Goal: Transaction & Acquisition: Purchase product/service

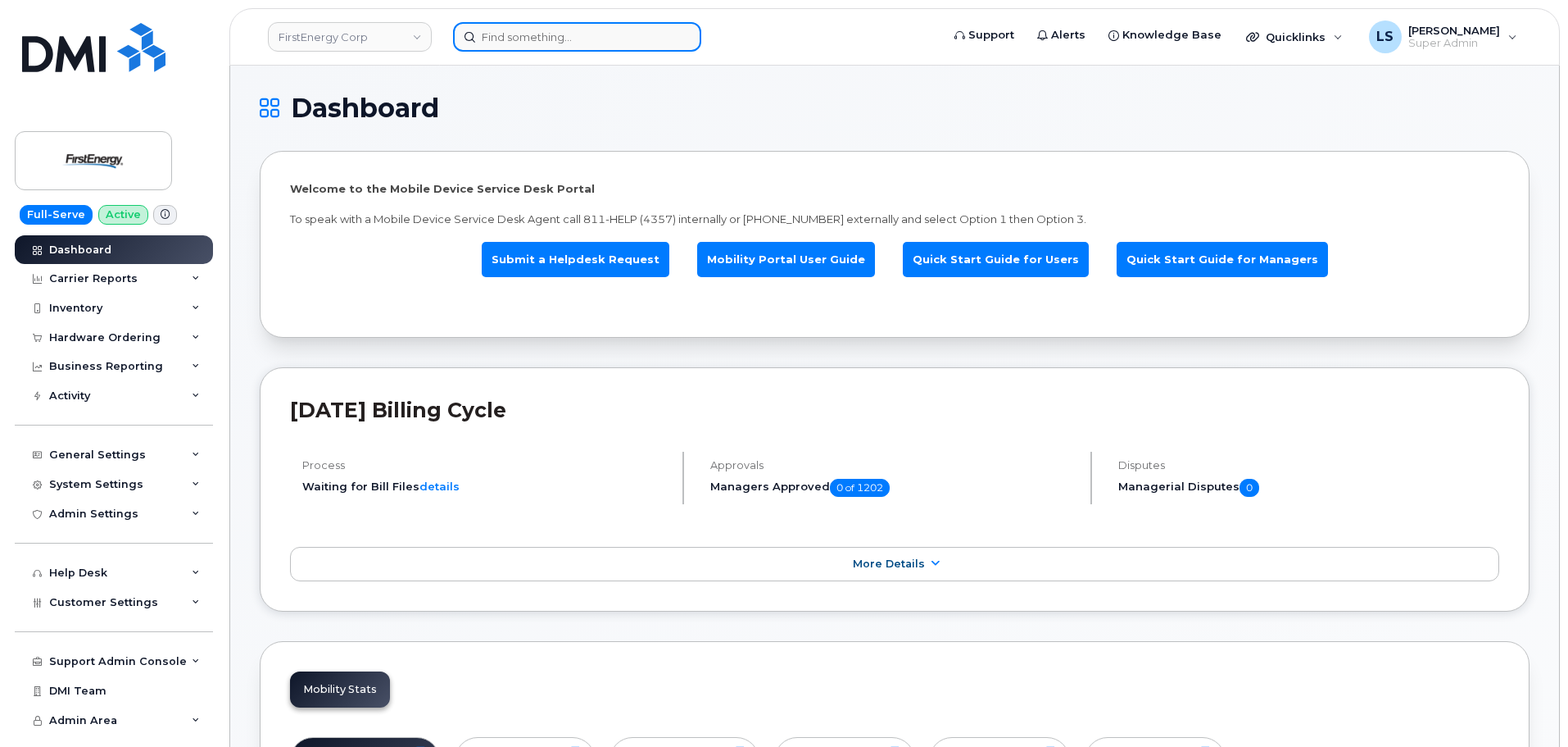
click at [558, 39] on input at bounding box center [577, 36] width 248 height 29
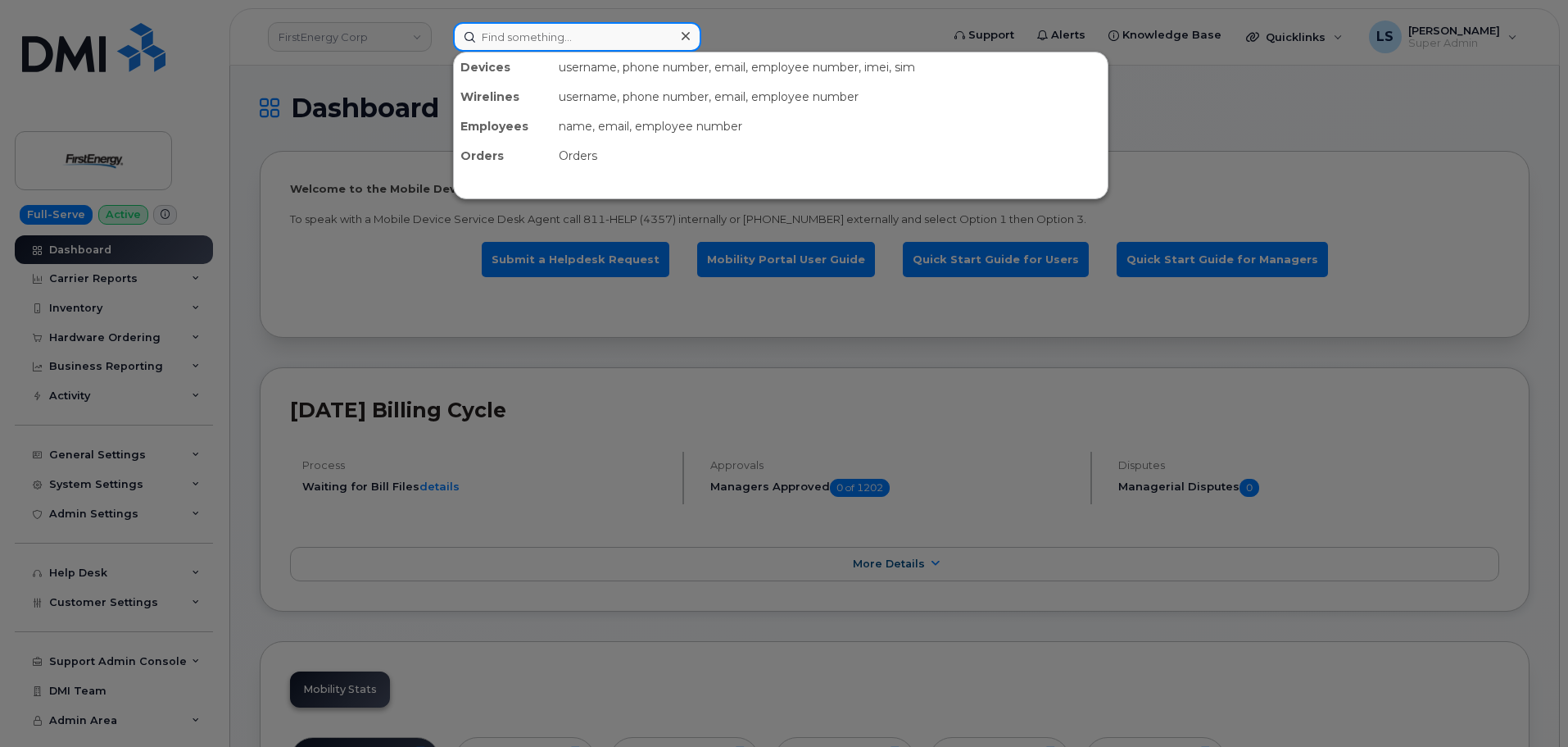
paste input "724-858-6408"
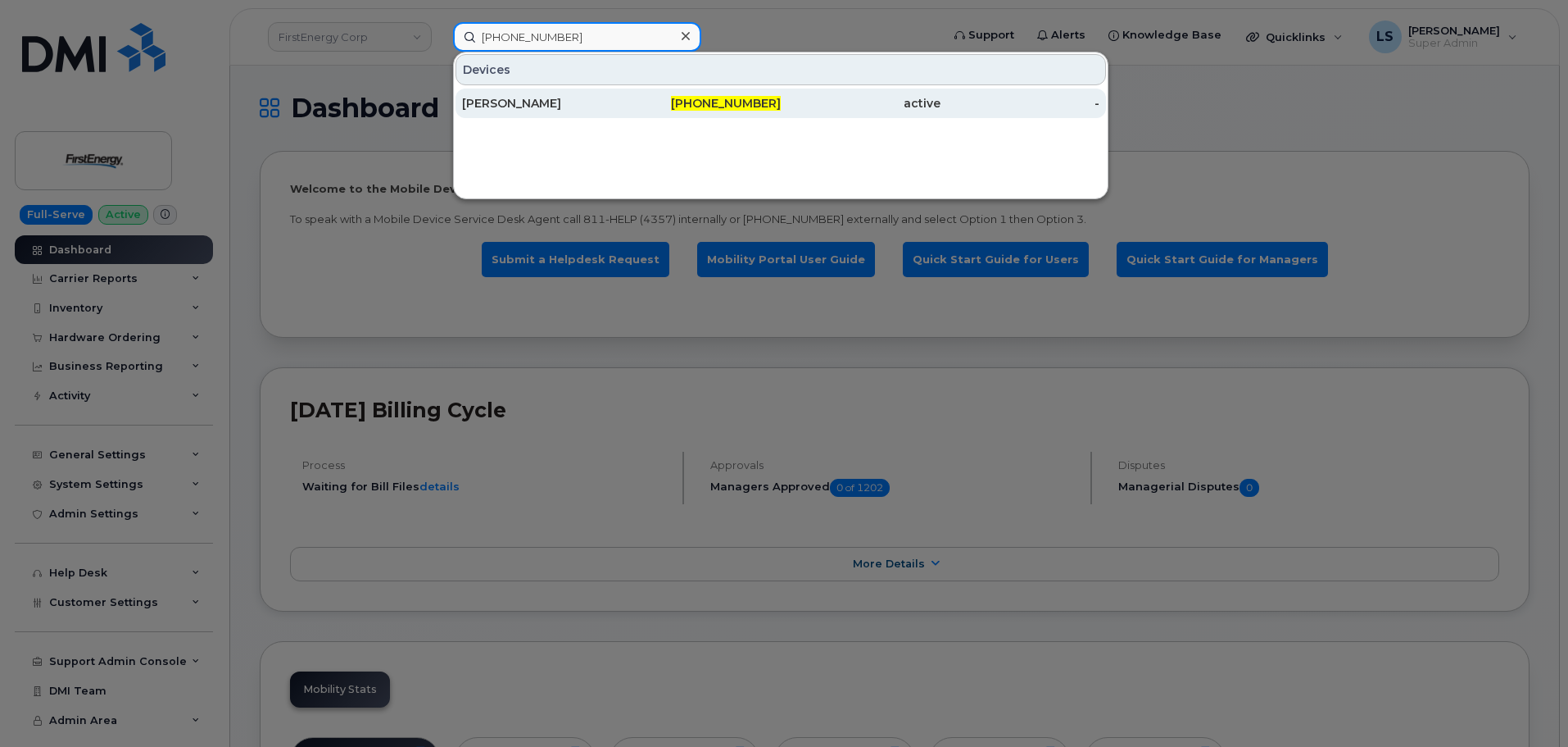
type input "724-858-6408"
click at [598, 94] on div "[PERSON_NAME]" at bounding box center [542, 103] width 160 height 29
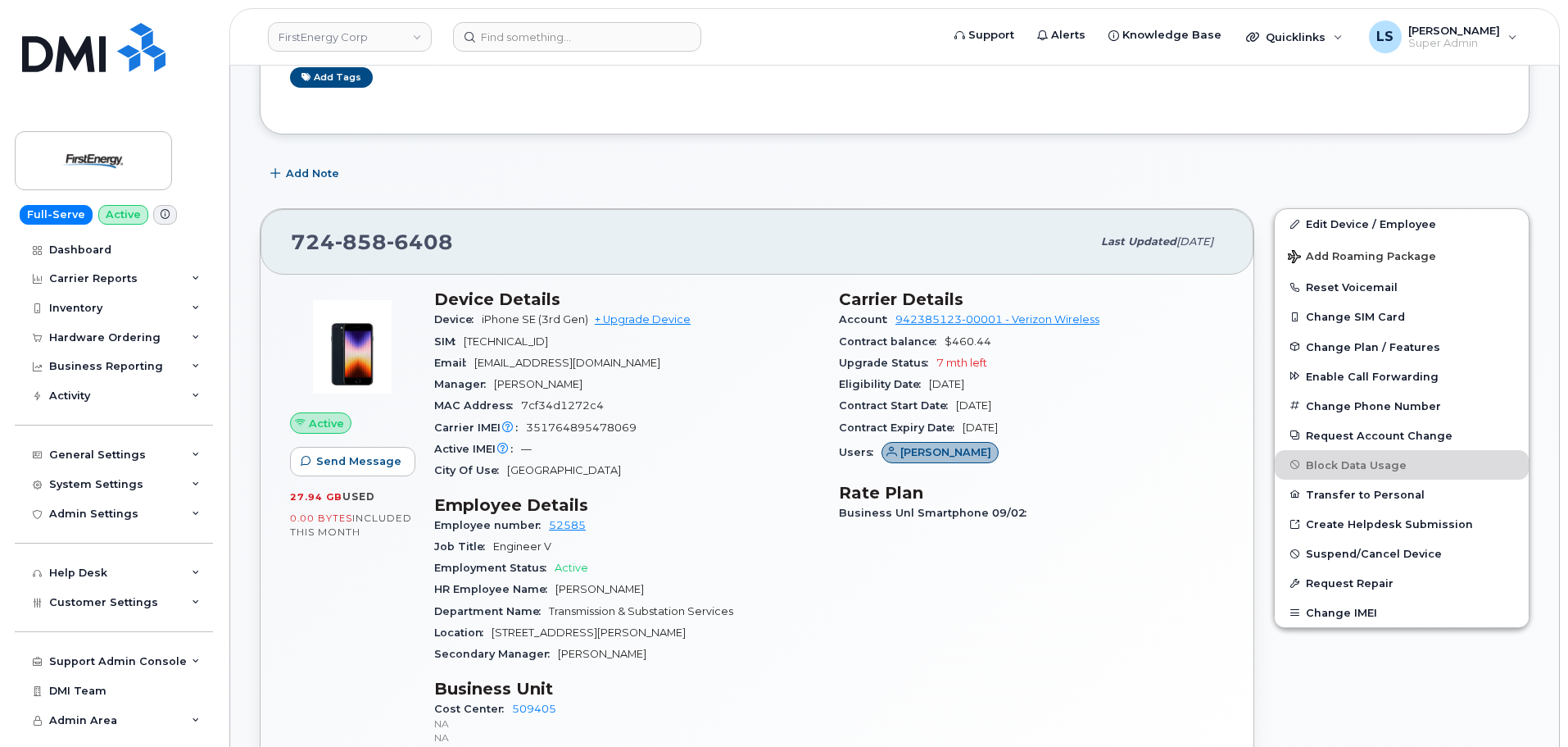
scroll to position [409, 0]
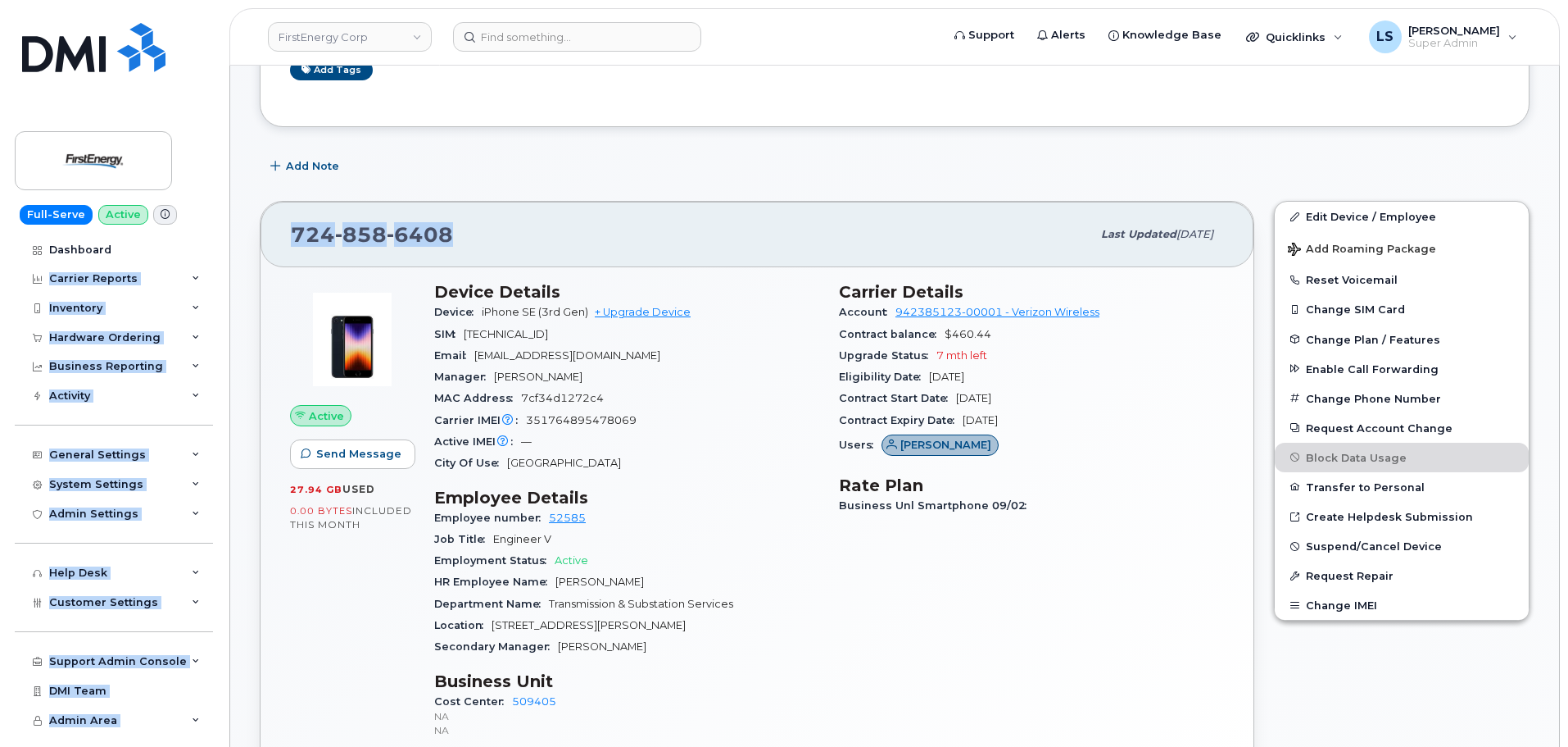
drag, startPoint x: 457, startPoint y: 230, endPoint x: 184, endPoint y: 228, distance: 273.0
click at [513, 205] on div "724 858 6408 Last updated Sep 12, 2025" at bounding box center [757, 235] width 993 height 66
click at [463, 248] on div "724 858 6408" at bounding box center [691, 235] width 800 height 35
drag, startPoint x: 391, startPoint y: 244, endPoint x: 362, endPoint y: 257, distance: 31.8
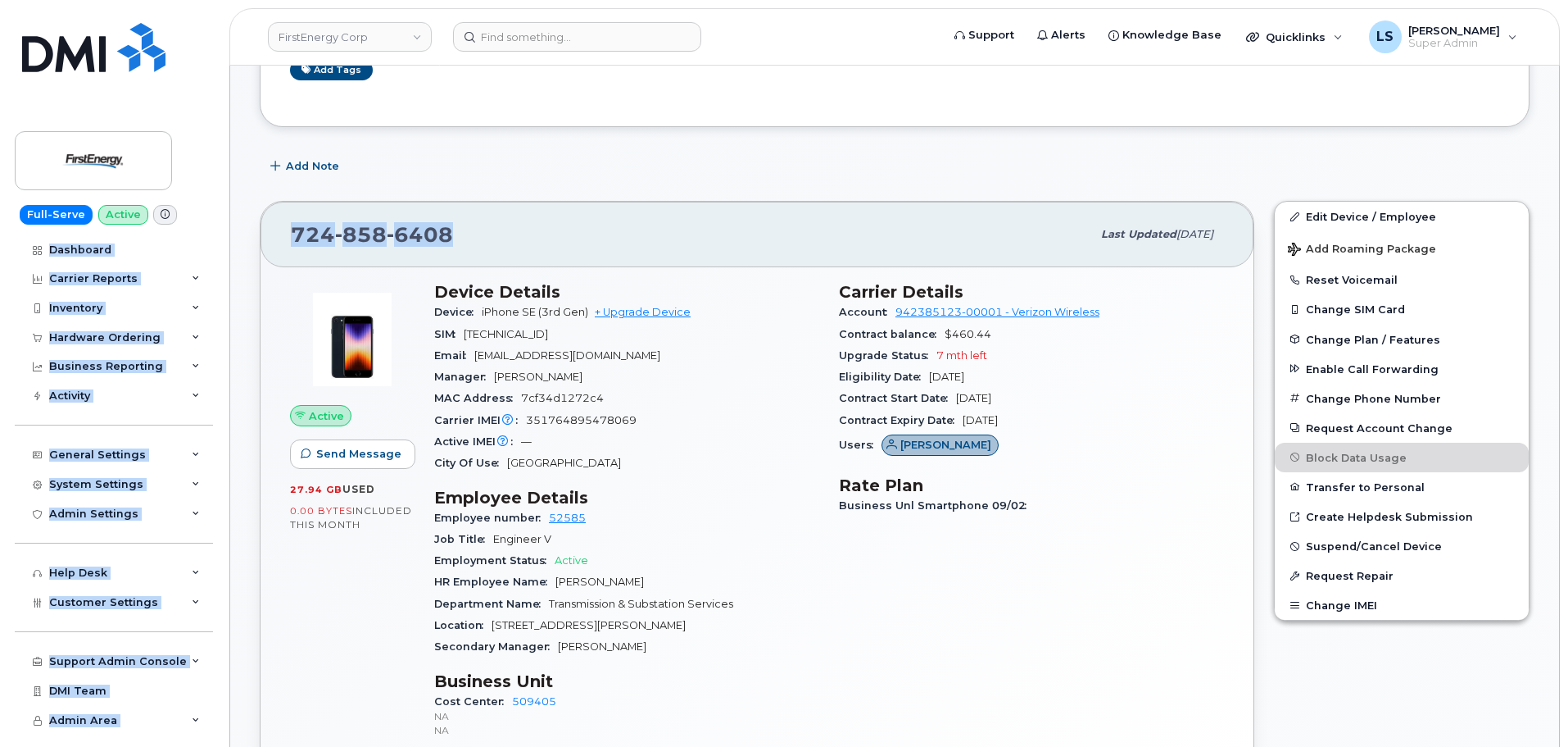
click at [390, 244] on span "6408" at bounding box center [419, 234] width 66 height 25
drag, startPoint x: 301, startPoint y: 252, endPoint x: 292, endPoint y: 263, distance: 14.2
click at [299, 252] on div "724 858 6408 Last updated Sep 12, 2025" at bounding box center [757, 235] width 993 height 66
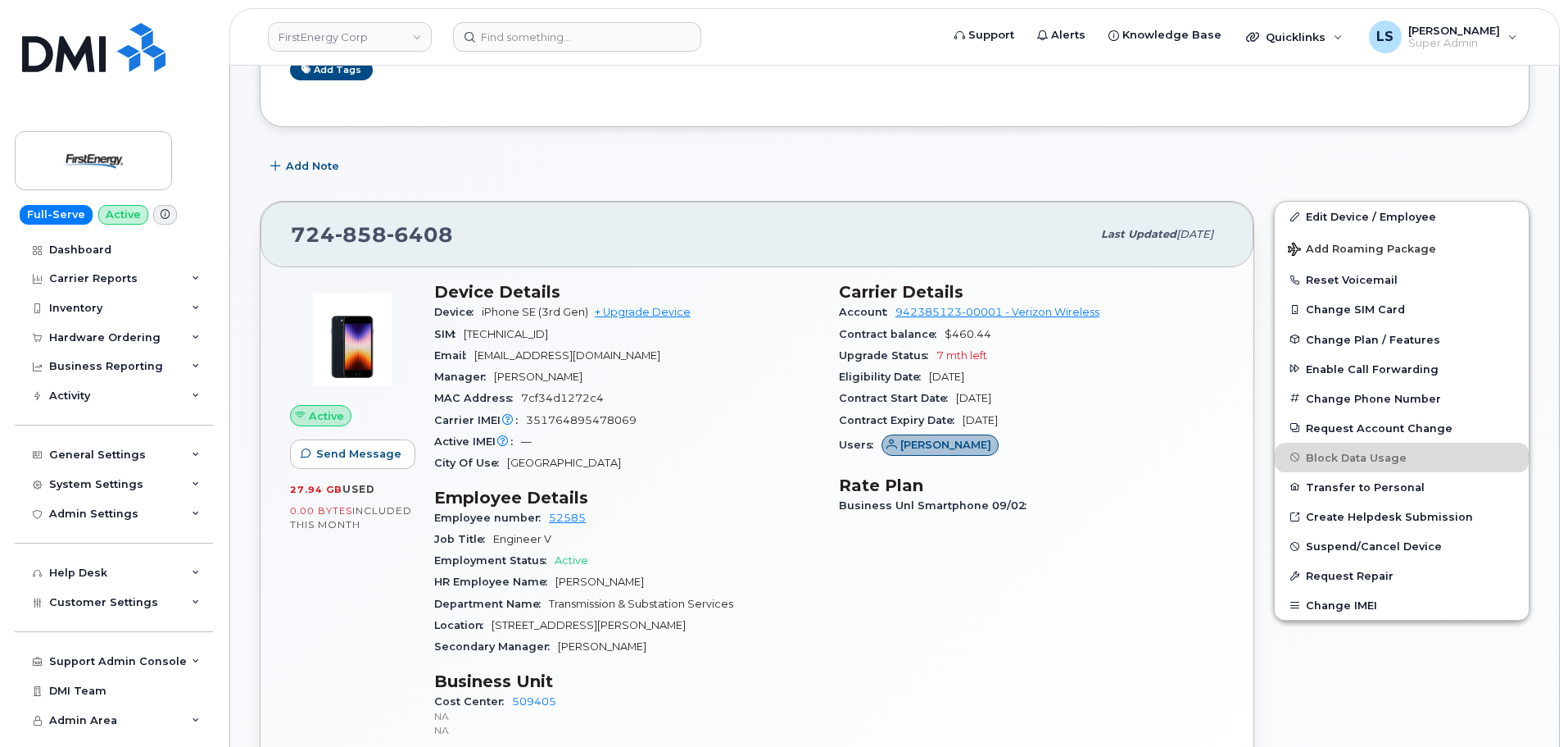
drag, startPoint x: 290, startPoint y: 279, endPoint x: 292, endPoint y: 293, distance: 14.1
click at [292, 295] on div "Active Send Message 27.94 GB  used 0.00 Bytes  included this month Device Detai…" at bounding box center [757, 547] width 993 height 560
drag, startPoint x: 294, startPoint y: 233, endPoint x: 472, endPoint y: 241, distance: 178.2
click at [472, 241] on div "724 858 6408" at bounding box center [691, 235] width 800 height 35
copy span "724 858 6408"
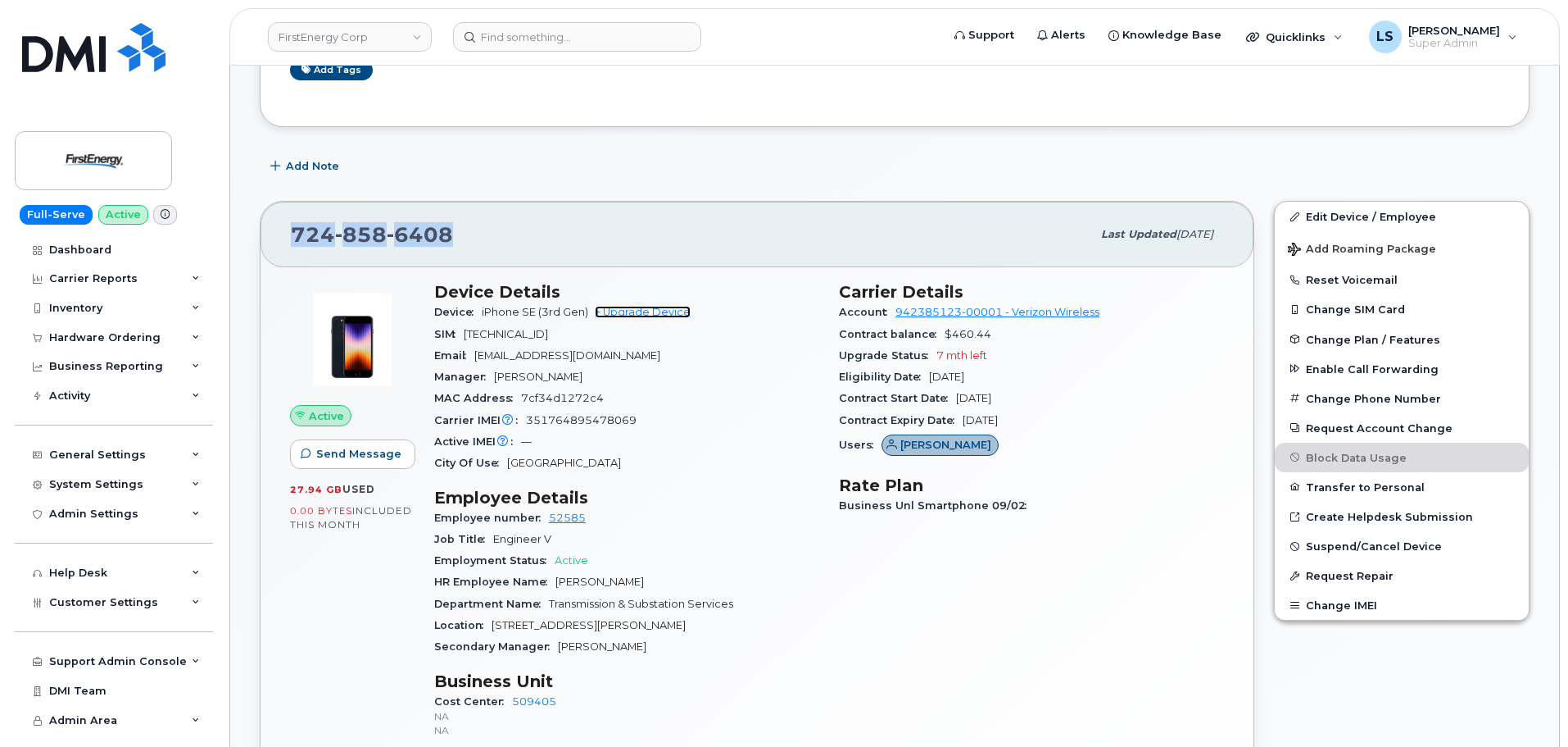
drag, startPoint x: 638, startPoint y: 309, endPoint x: 651, endPoint y: 313, distance: 13.6
click at [637, 309] on link "+ Upgrade Device" at bounding box center [642, 312] width 95 height 13
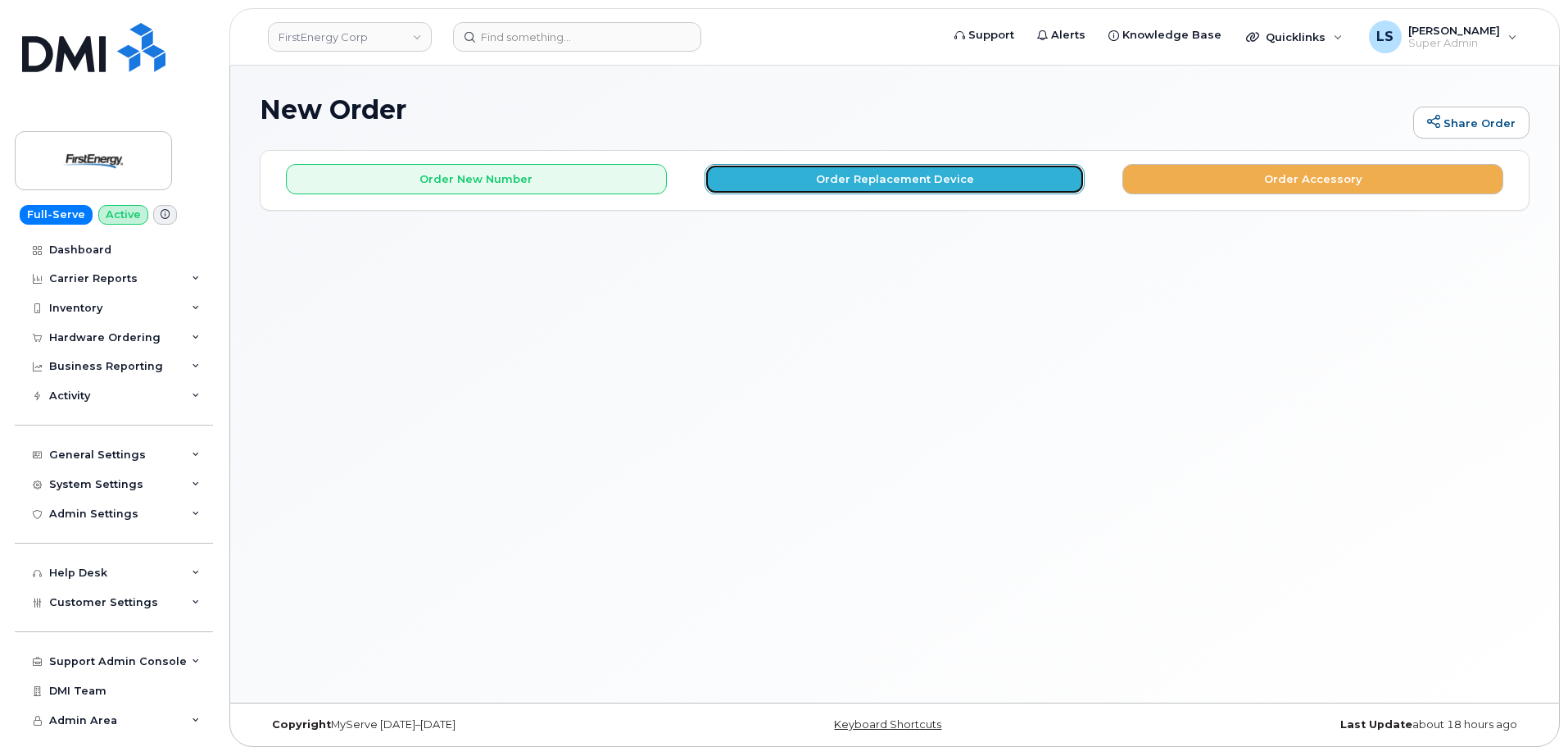
click at [933, 181] on button "Order Replacement Device" at bounding box center [895, 178] width 381 height 30
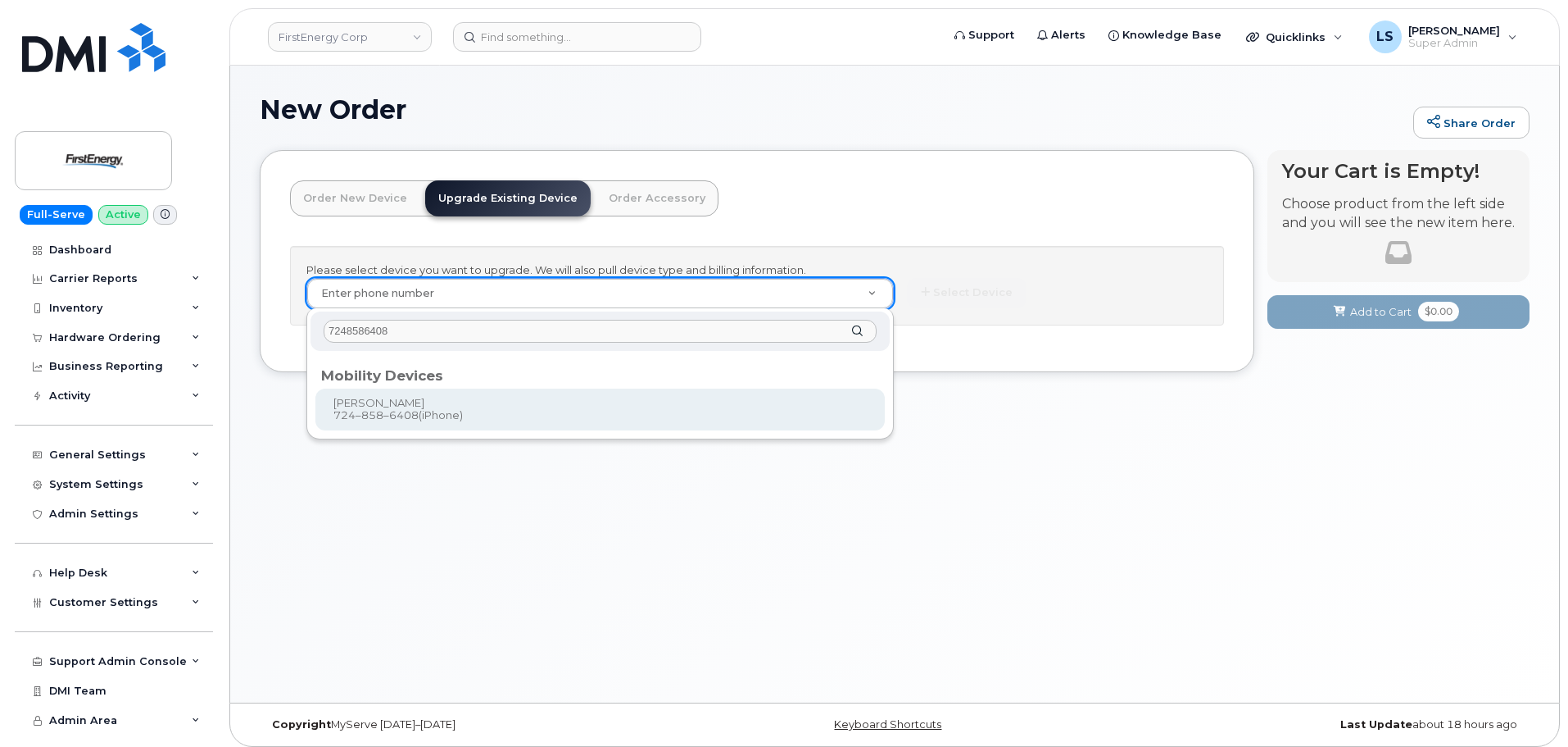
type input "7248586408"
type input "830597"
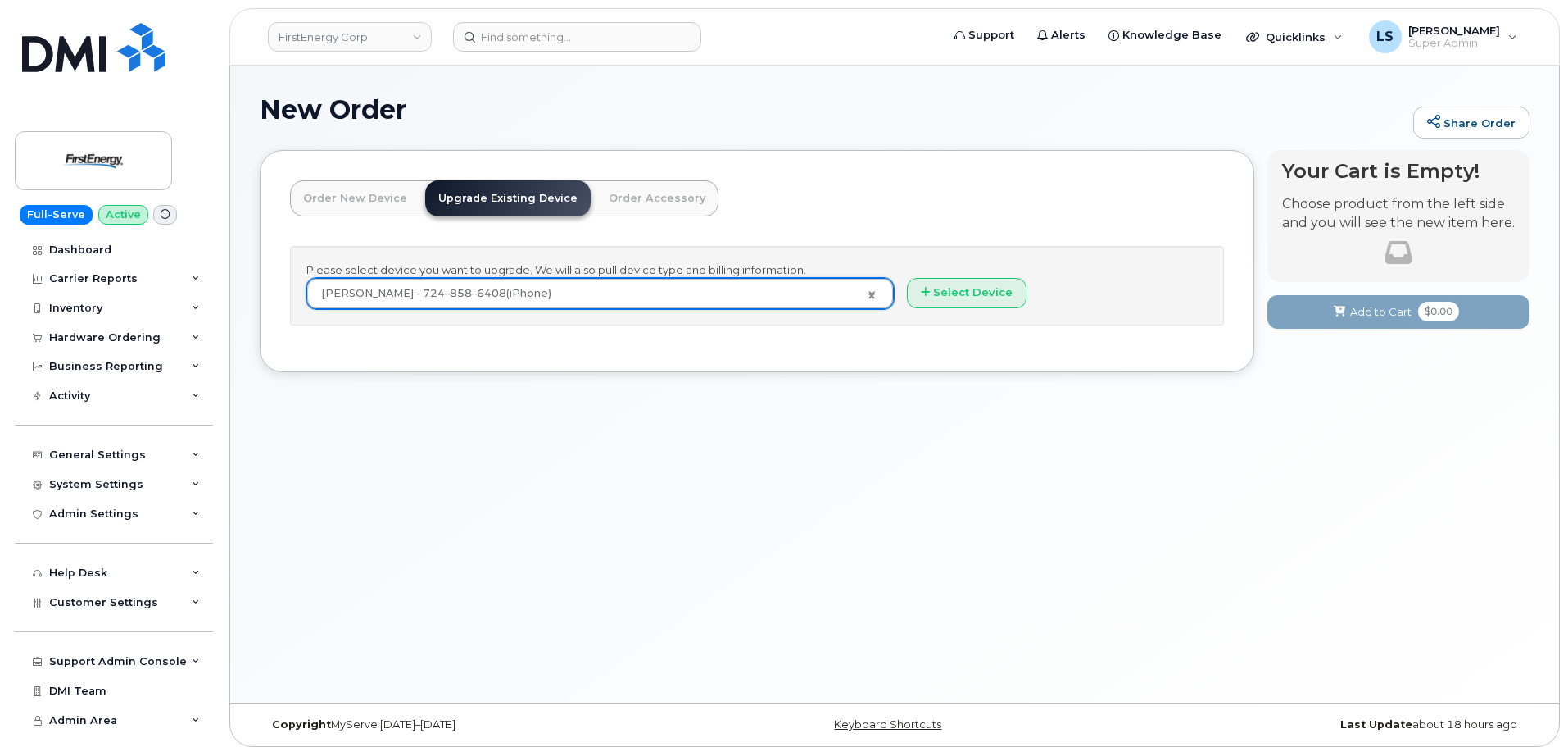
click at [948, 309] on div "Please select device you want to upgrade. We will also pull device type and bil…" at bounding box center [757, 285] width 934 height 79
click at [946, 300] on button "Select Device" at bounding box center [967, 292] width 120 height 30
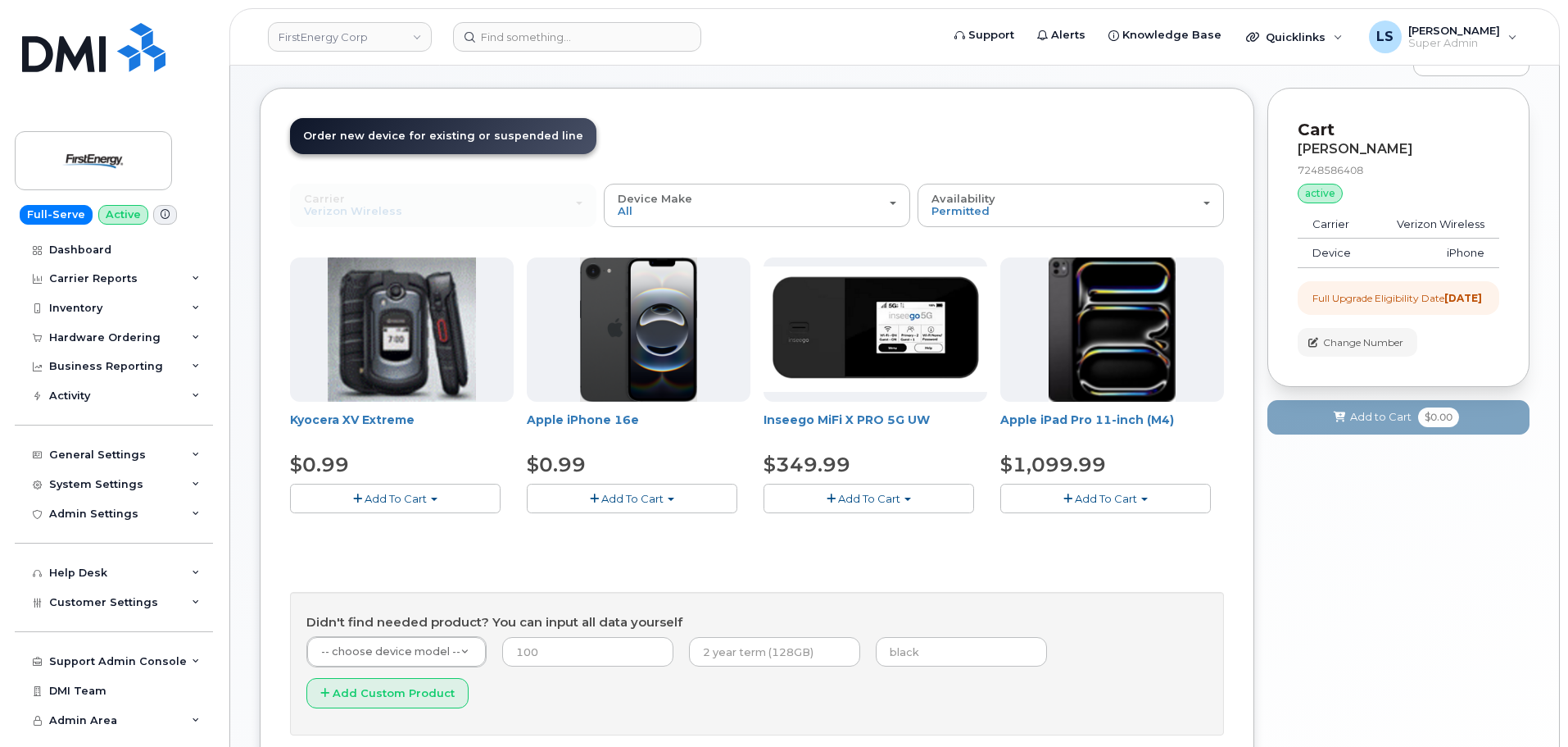
scroll to position [163, 0]
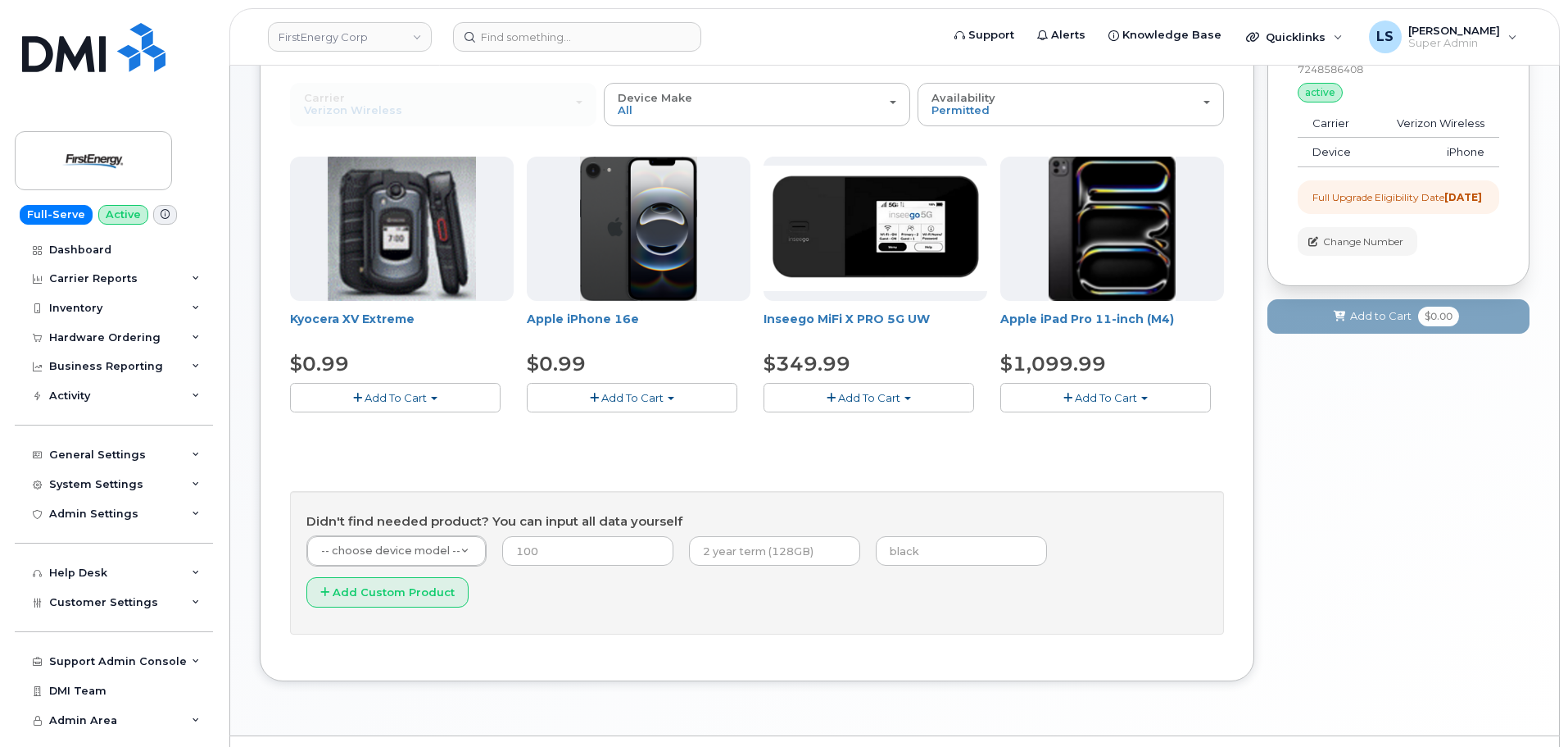
click at [611, 394] on span "Add To Cart" at bounding box center [632, 398] width 62 height 13
click at [619, 428] on link "$0.99 - 2 Year Upgrade" at bounding box center [610, 428] width 158 height 21
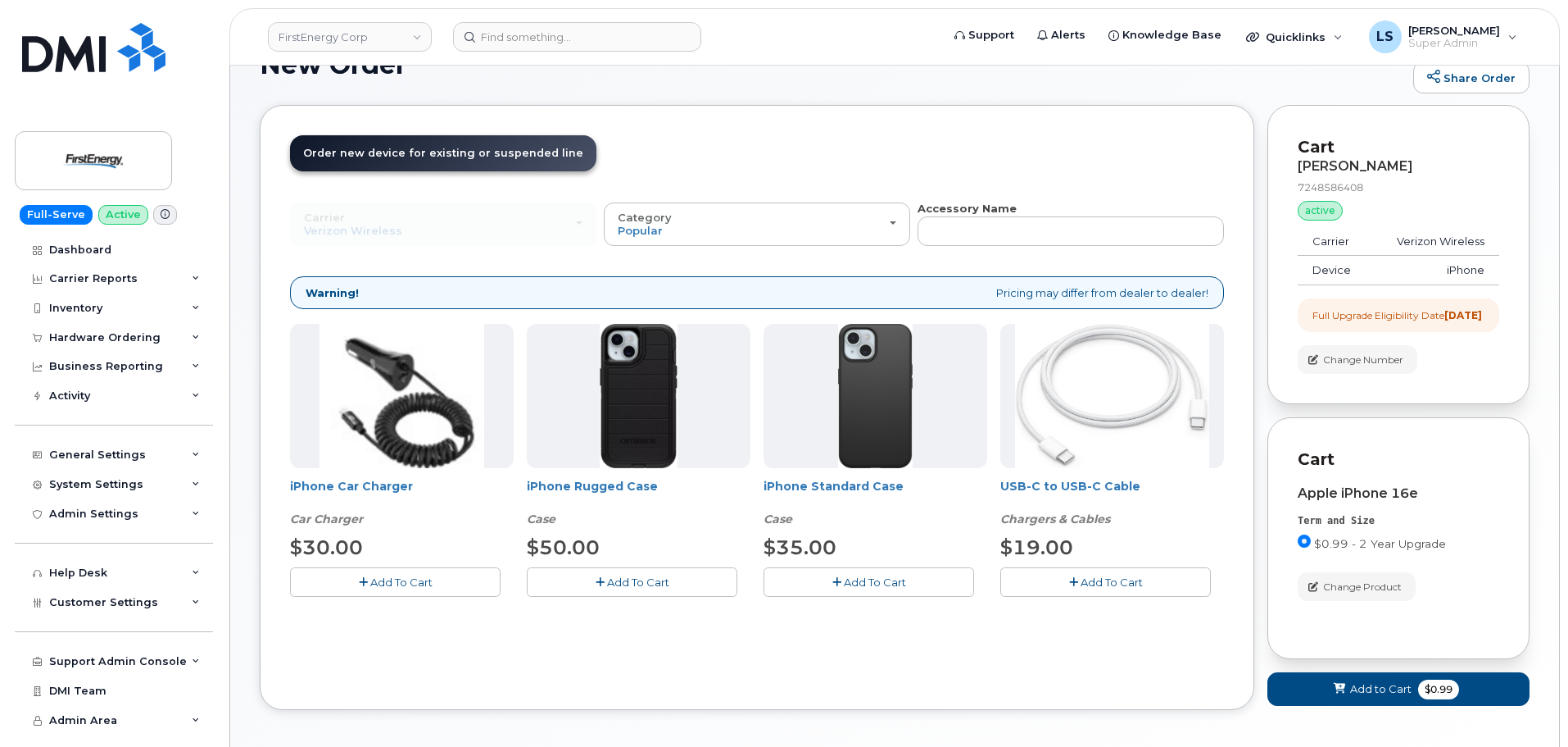
scroll to position [0, 0]
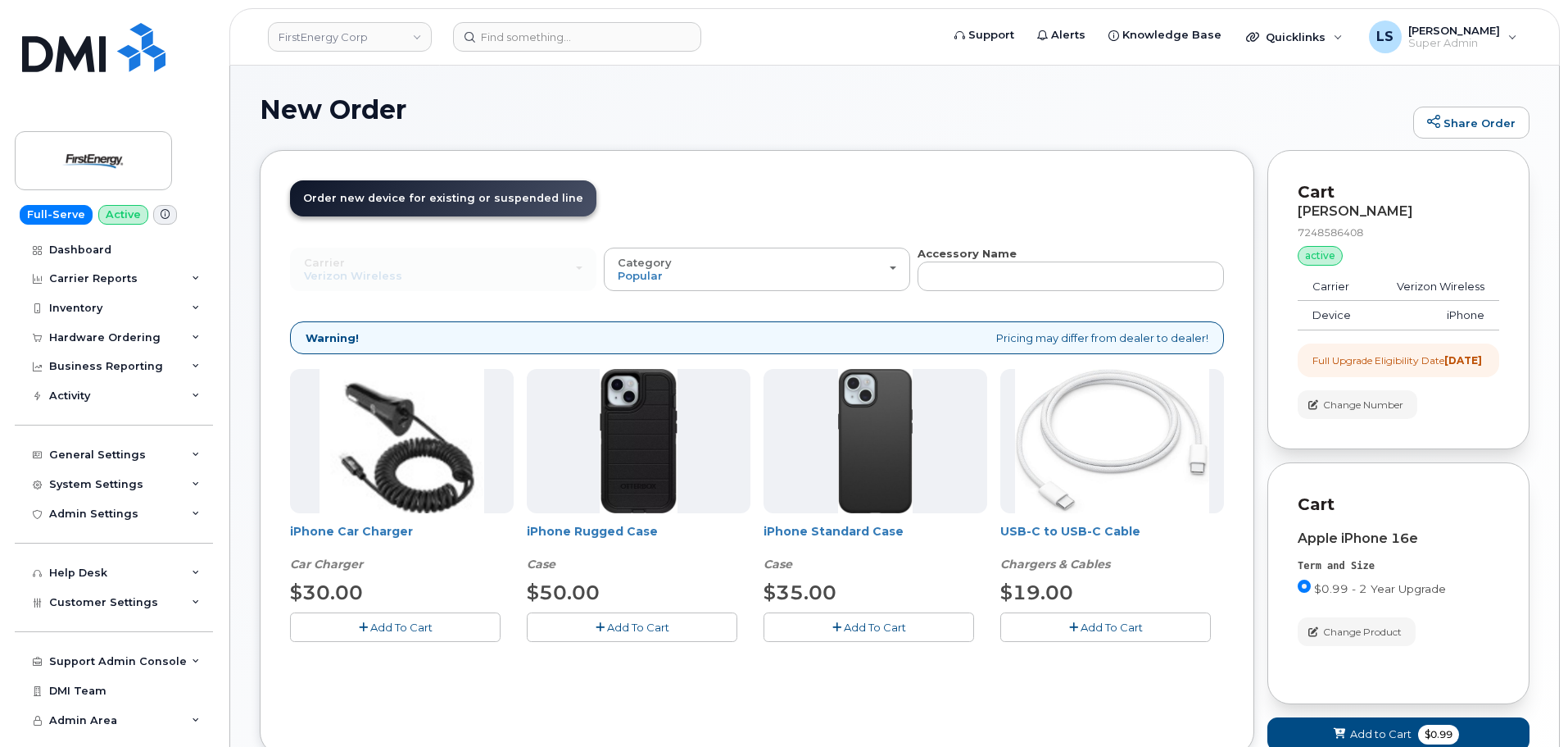
click at [644, 623] on span "Add To Cart" at bounding box center [638, 627] width 62 height 13
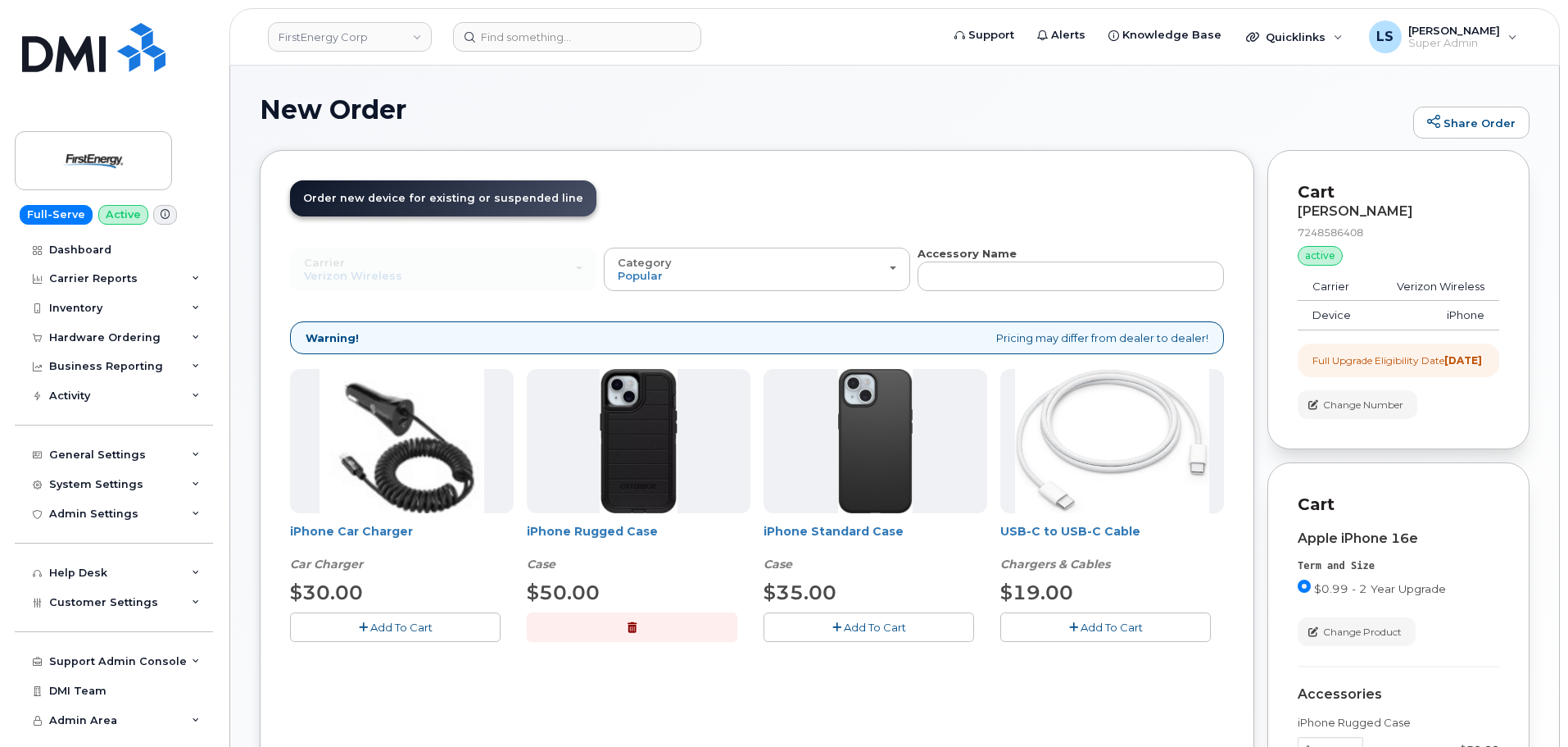
click at [1100, 628] on span "Add To Cart" at bounding box center [1111, 627] width 62 height 13
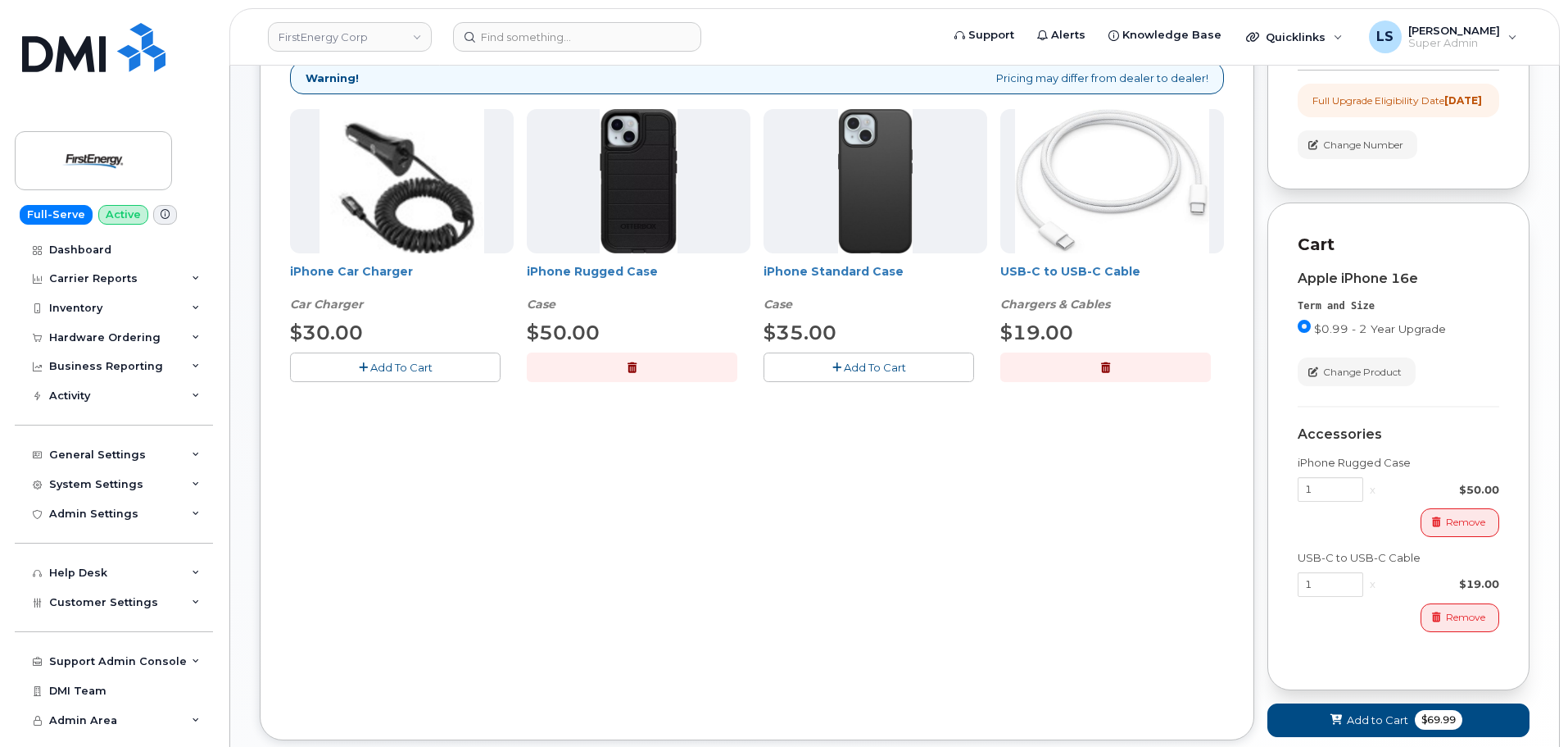
scroll to position [375, 0]
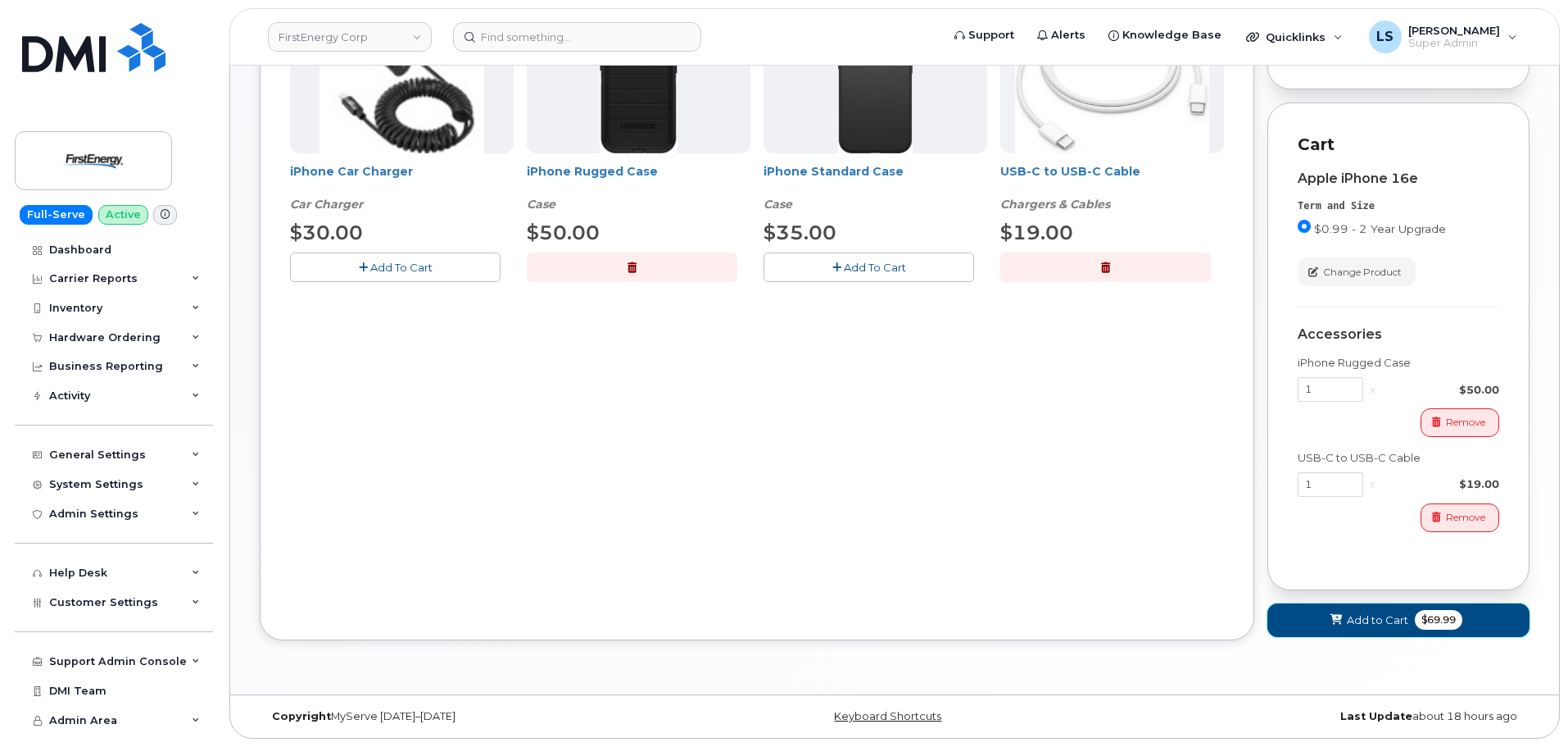
click at [1432, 621] on span "$69.99" at bounding box center [1439, 620] width 47 height 20
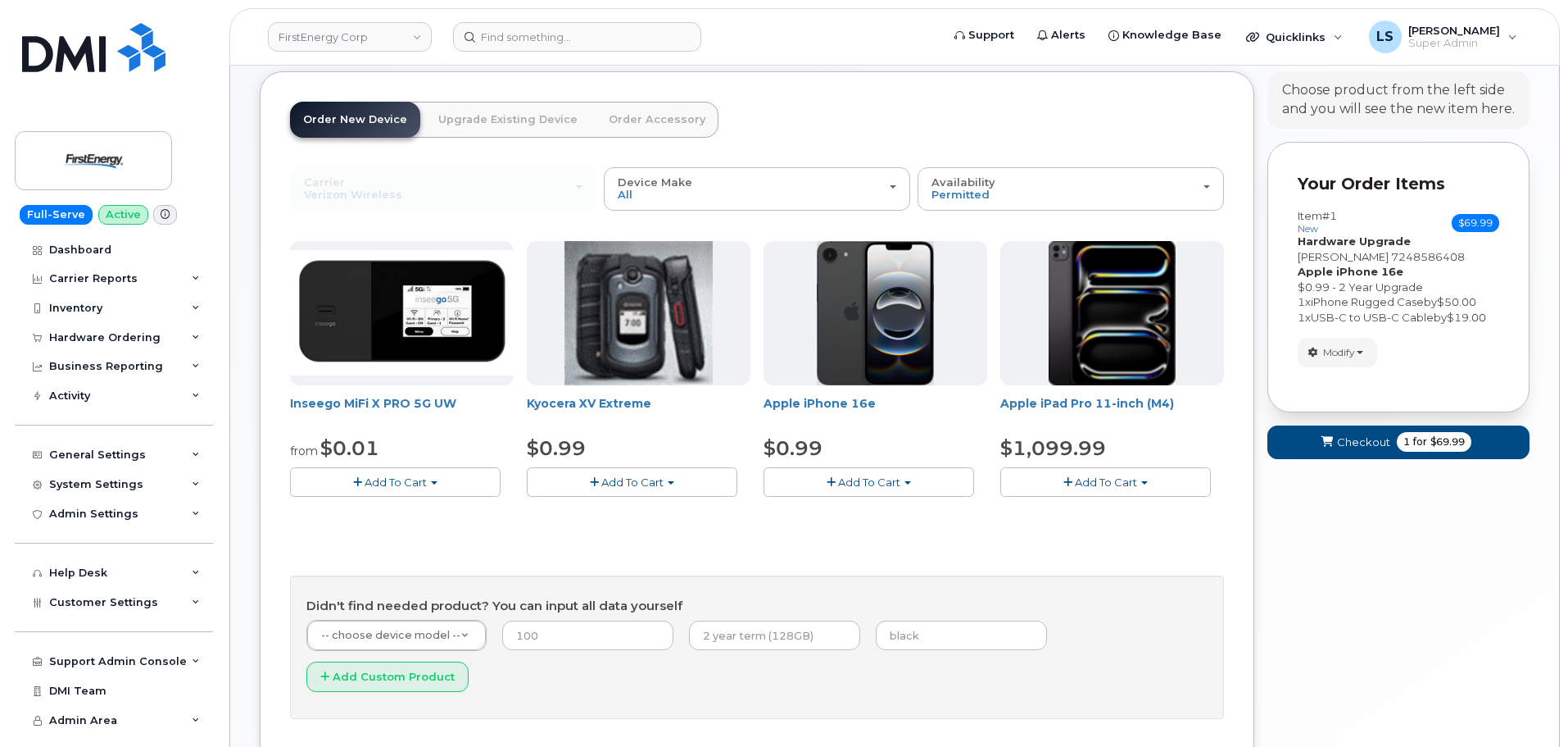
scroll to position [0, 0]
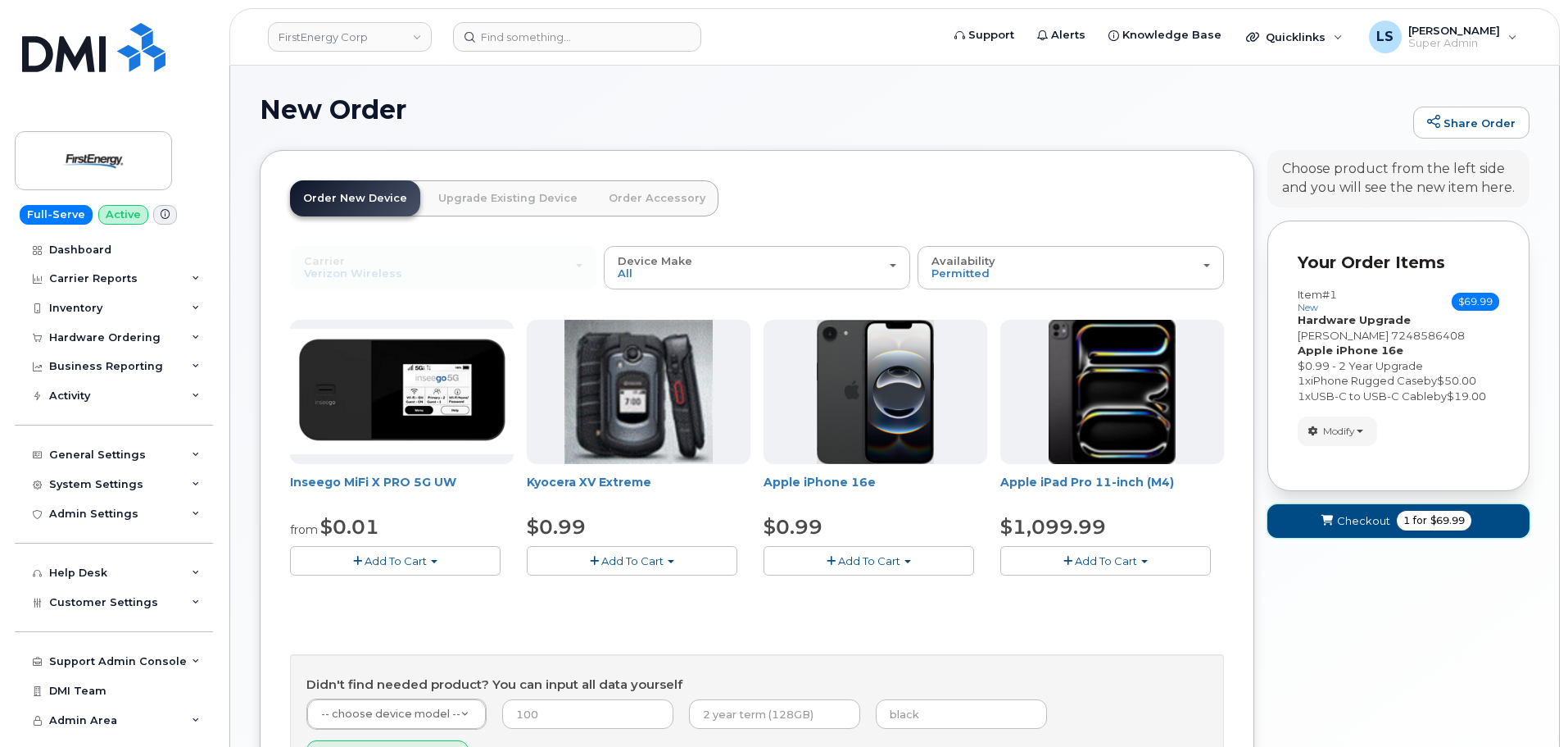
click at [1380, 528] on span "Checkout" at bounding box center [1363, 520] width 54 height 15
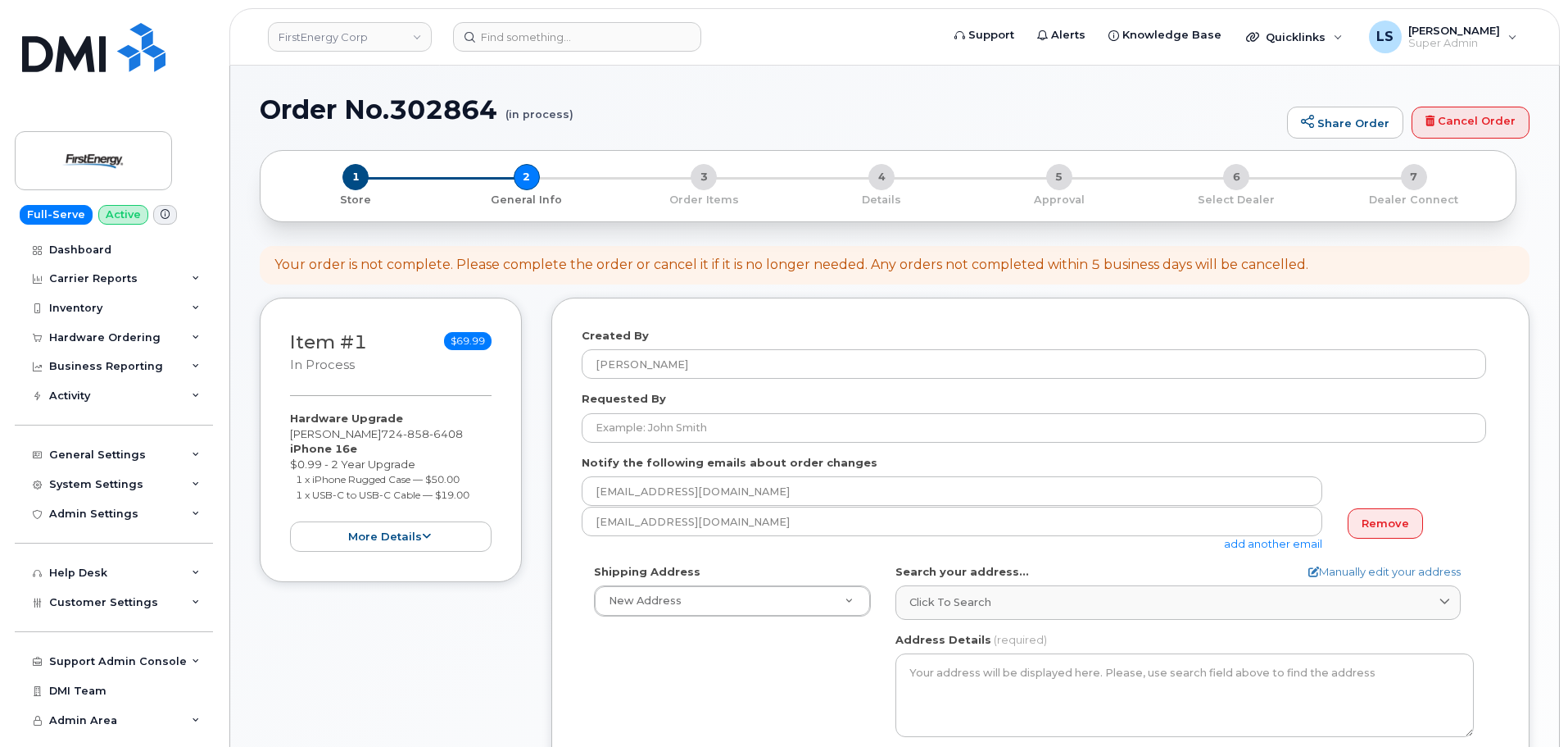
select select
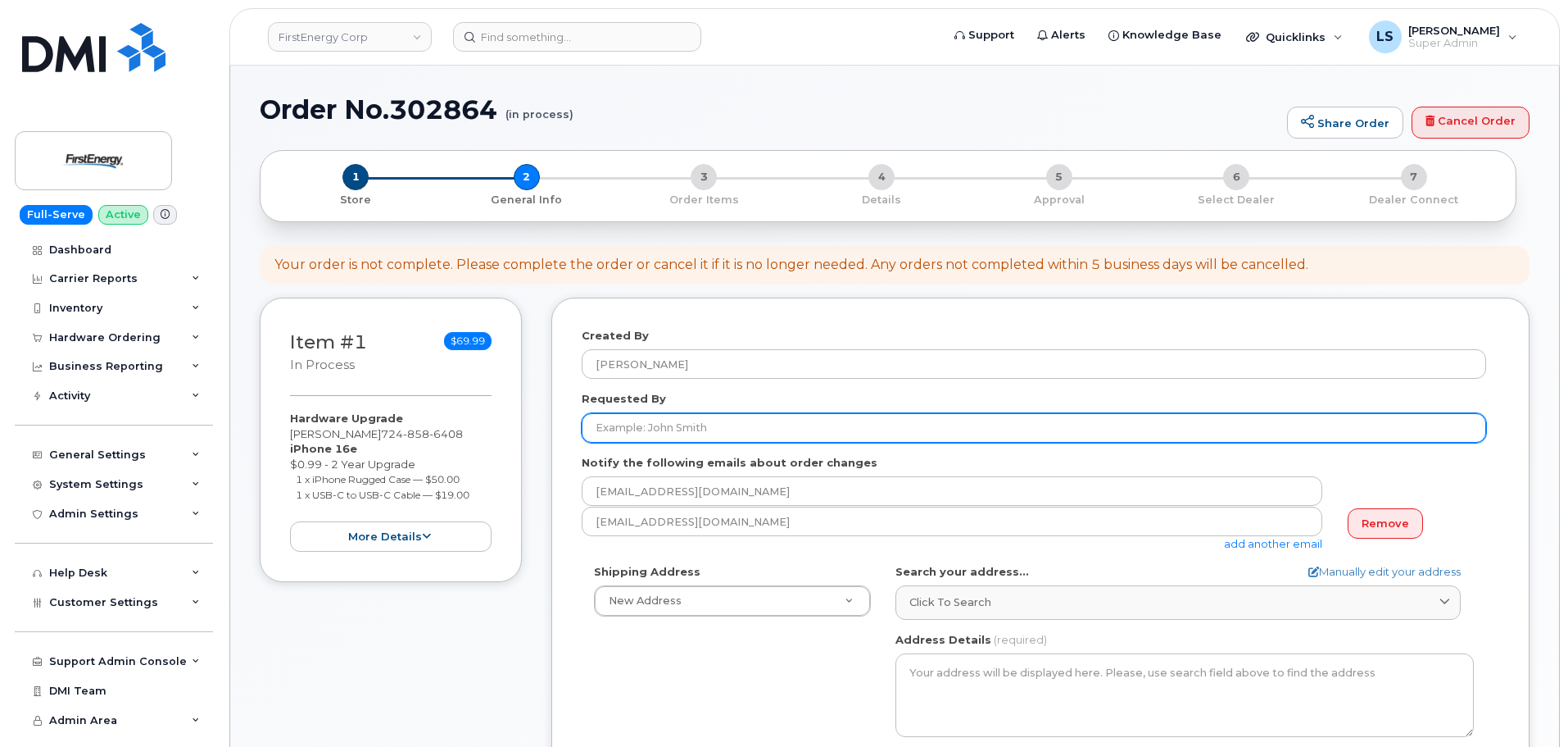
click at [645, 425] on input "Requested By" at bounding box center [1034, 428] width 904 height 29
paste input "[PERSON_NAME]"
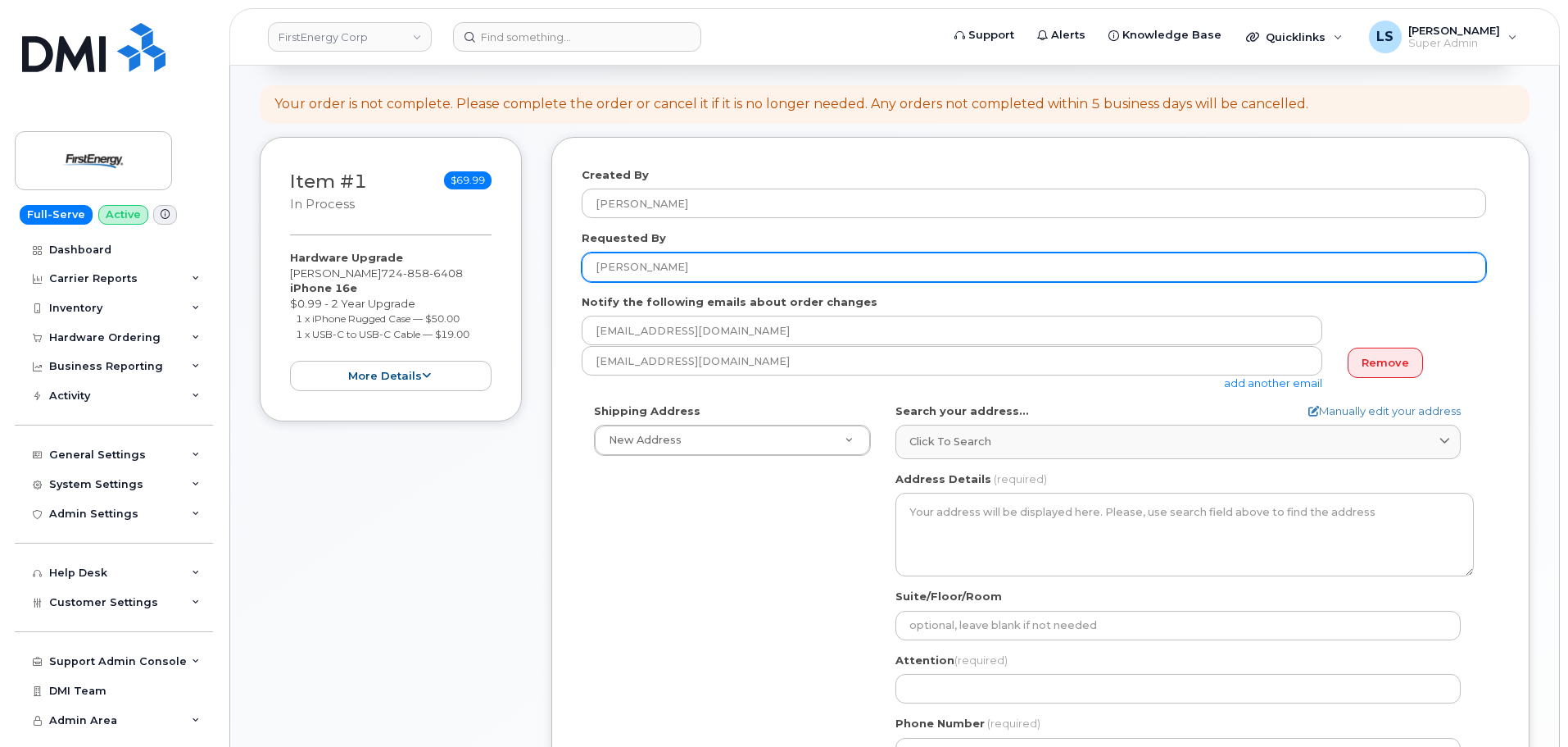
scroll to position [164, 0]
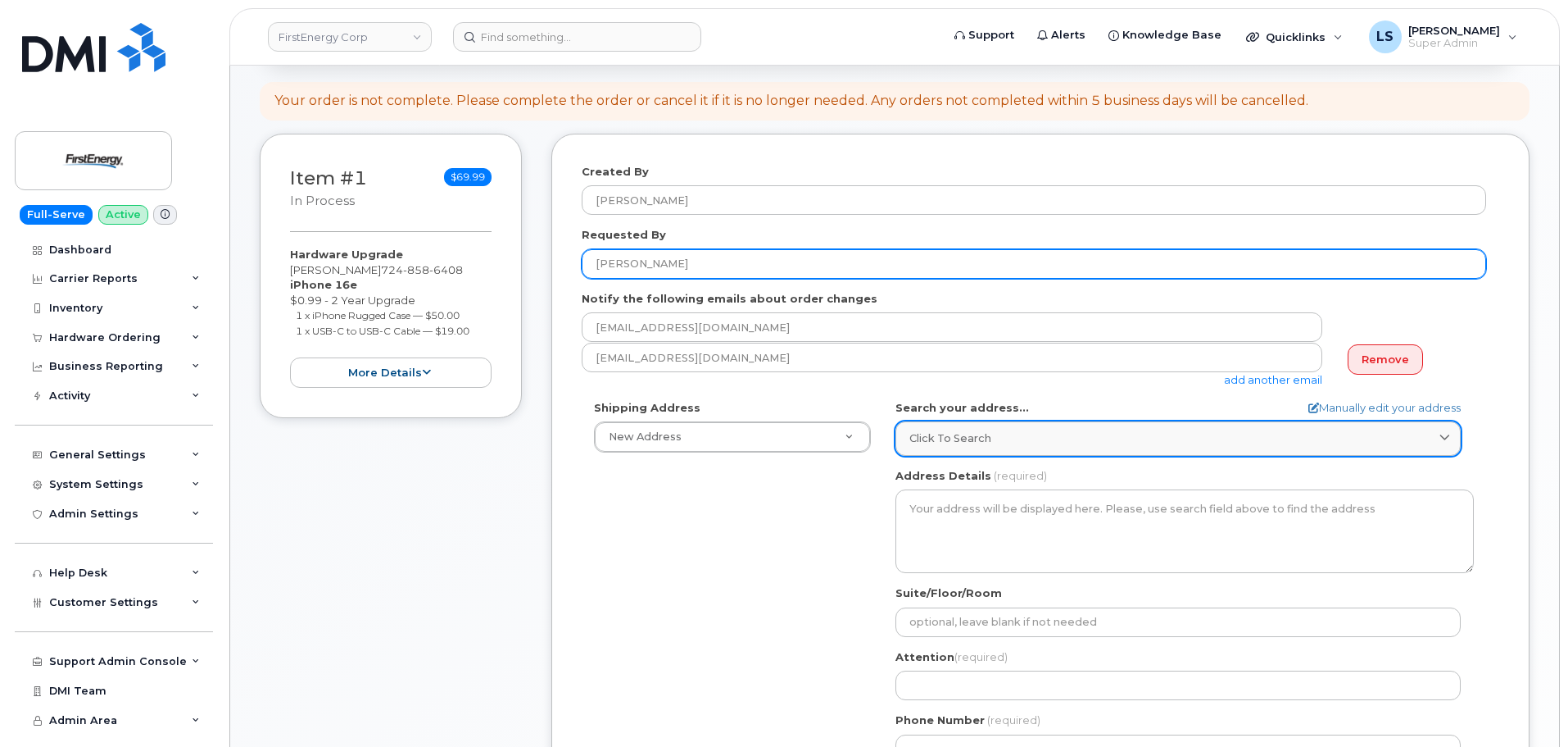
type input "[PERSON_NAME]"
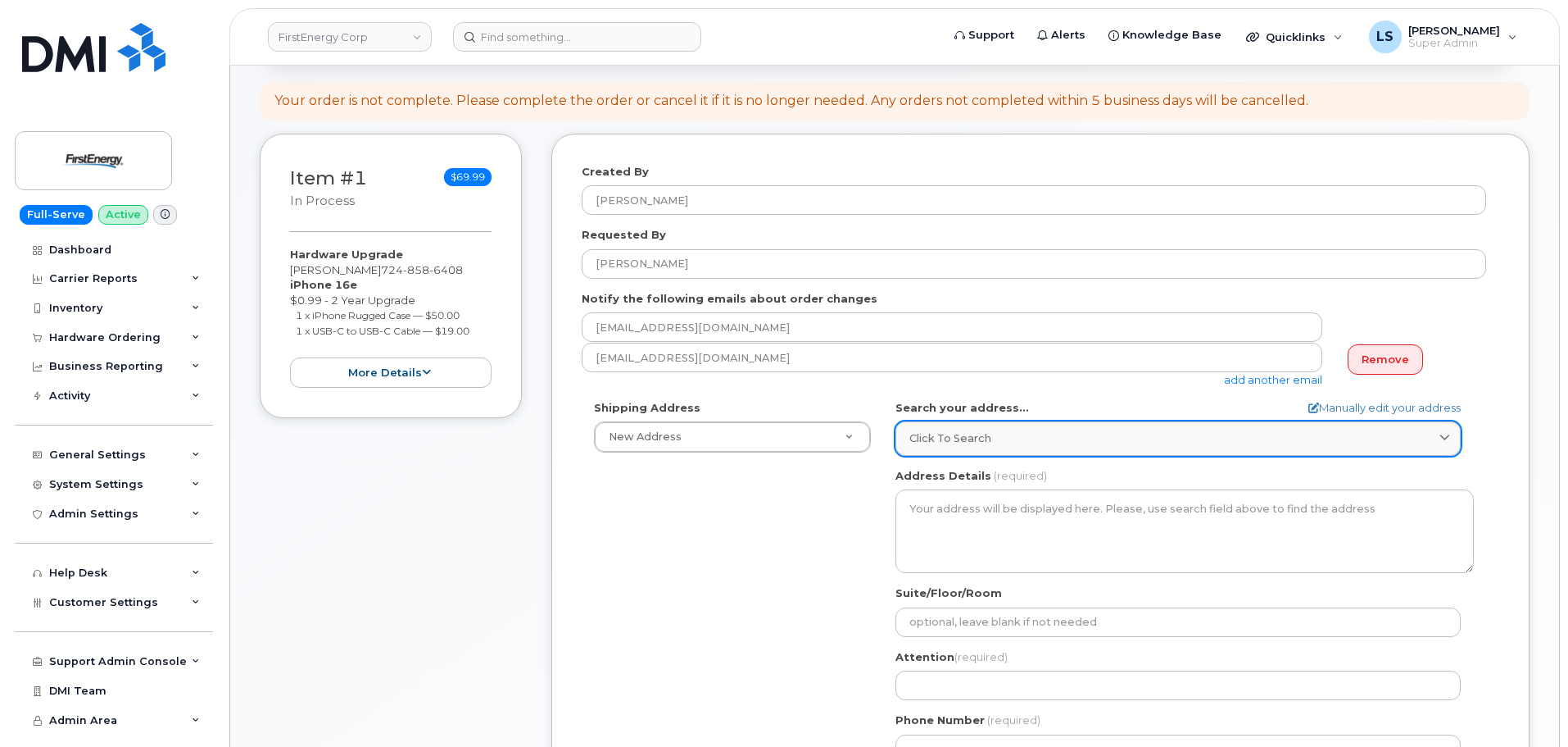
click at [934, 446] on span "Click to search" at bounding box center [950, 438] width 82 height 15
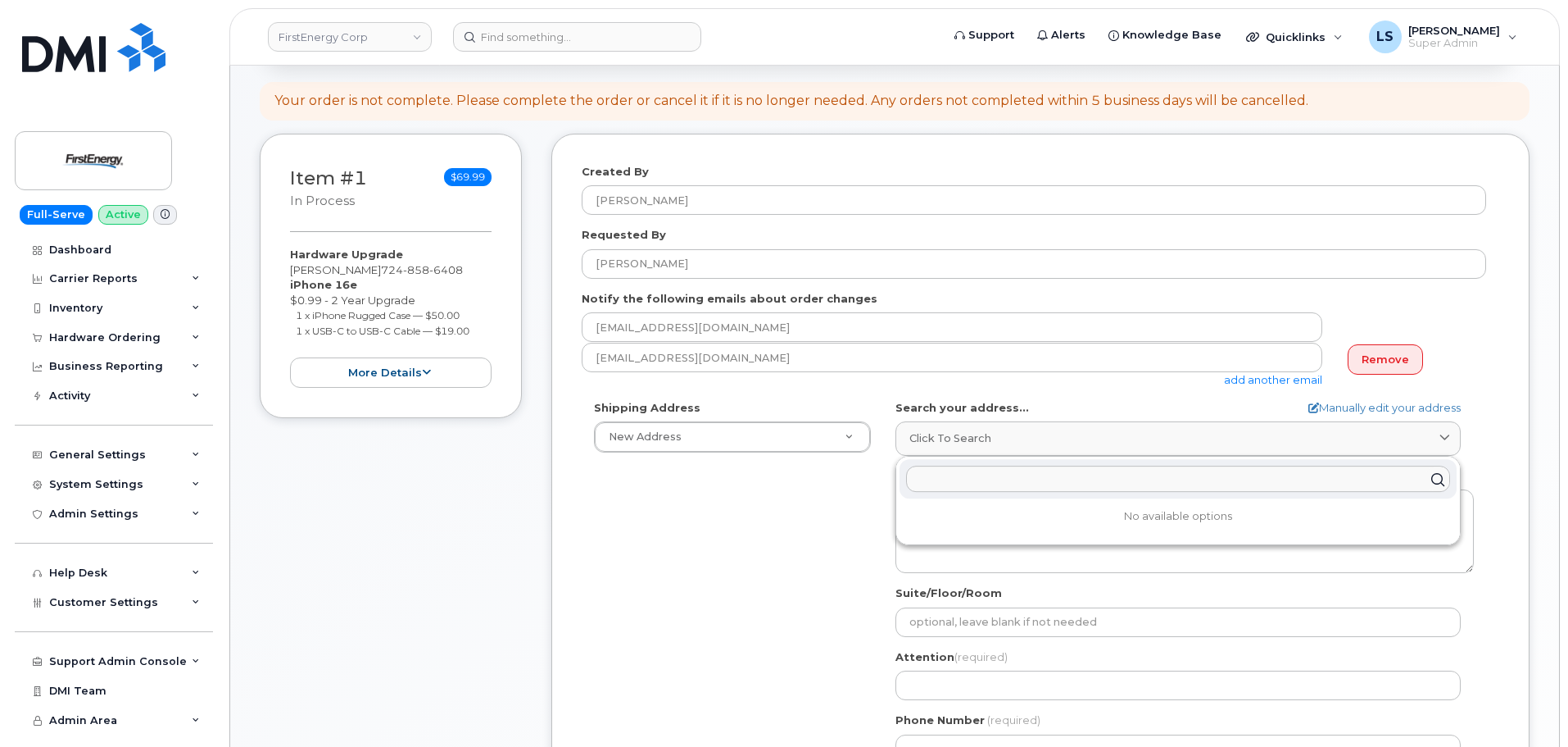
paste input "401 Coyle Curtin Rd Monongahela, PA 15063"
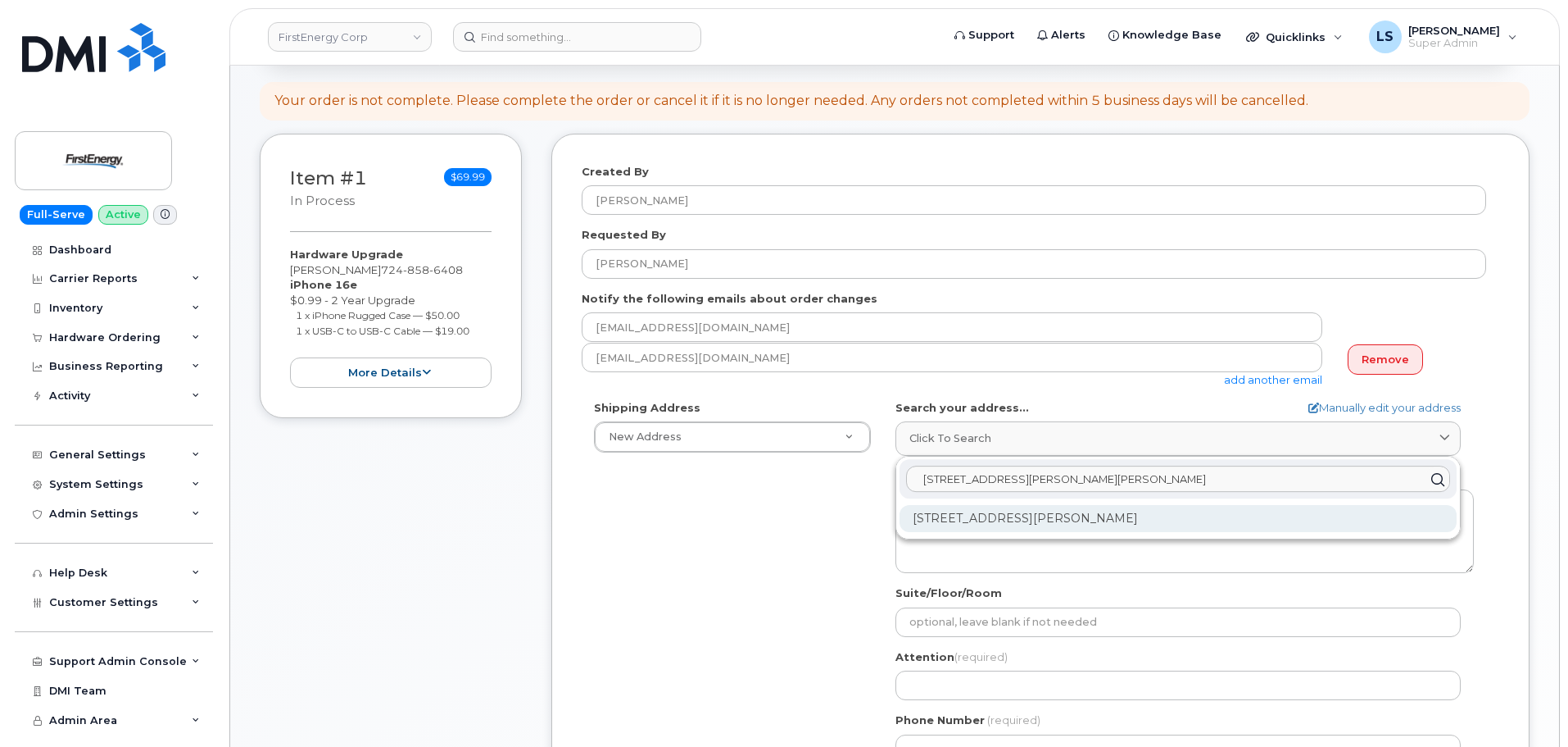
type input "401 Coyle Curtin Rd Monongahela, PA 15063"
click at [990, 515] on div "401 Coyle Curtain Rd Monongahela PA 15063-3515" at bounding box center [1178, 519] width 558 height 27
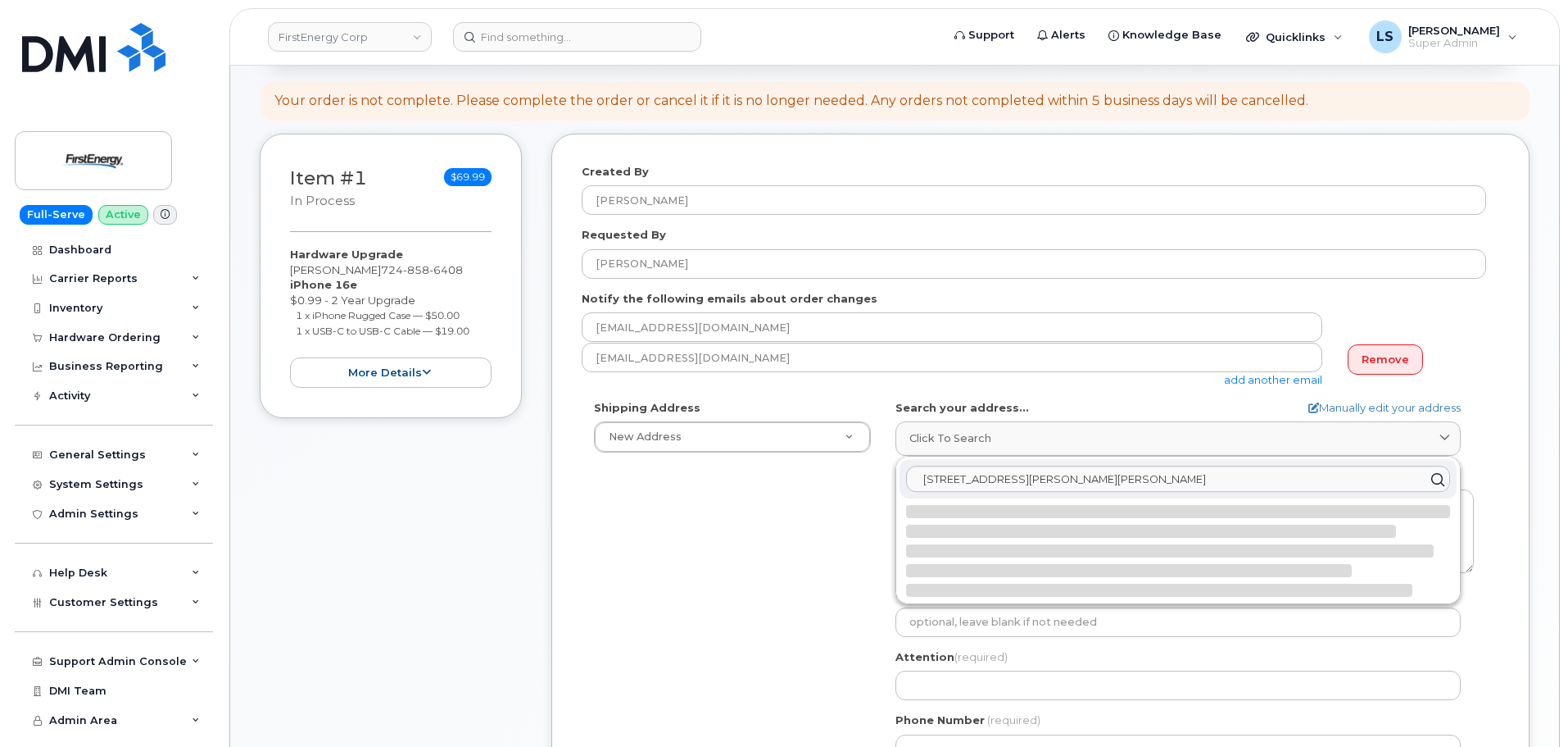
select select
type textarea "401 Coyle Curtain Rd MONONGAHELA PA 15063-3515 UNITED STATES"
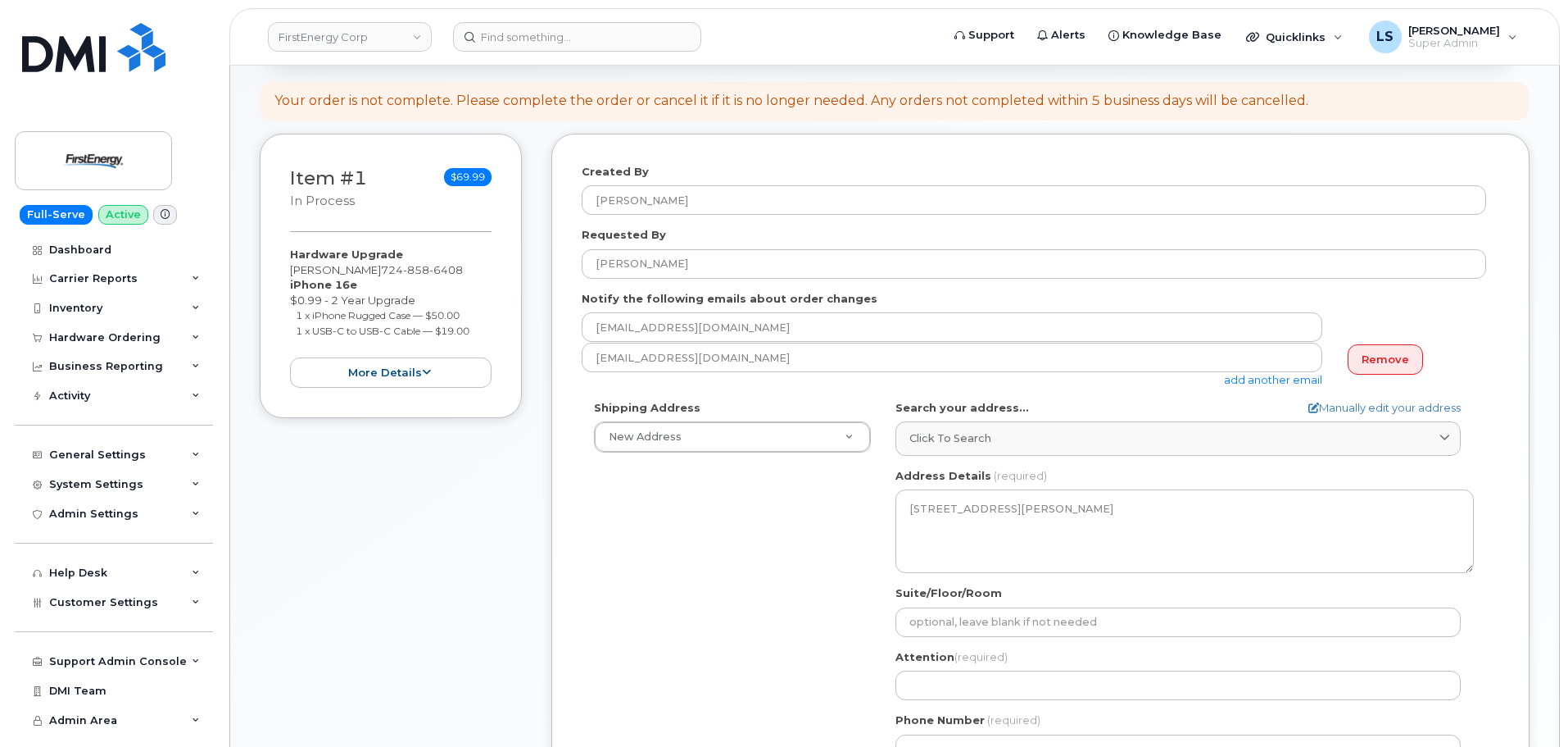
scroll to position [328, 0]
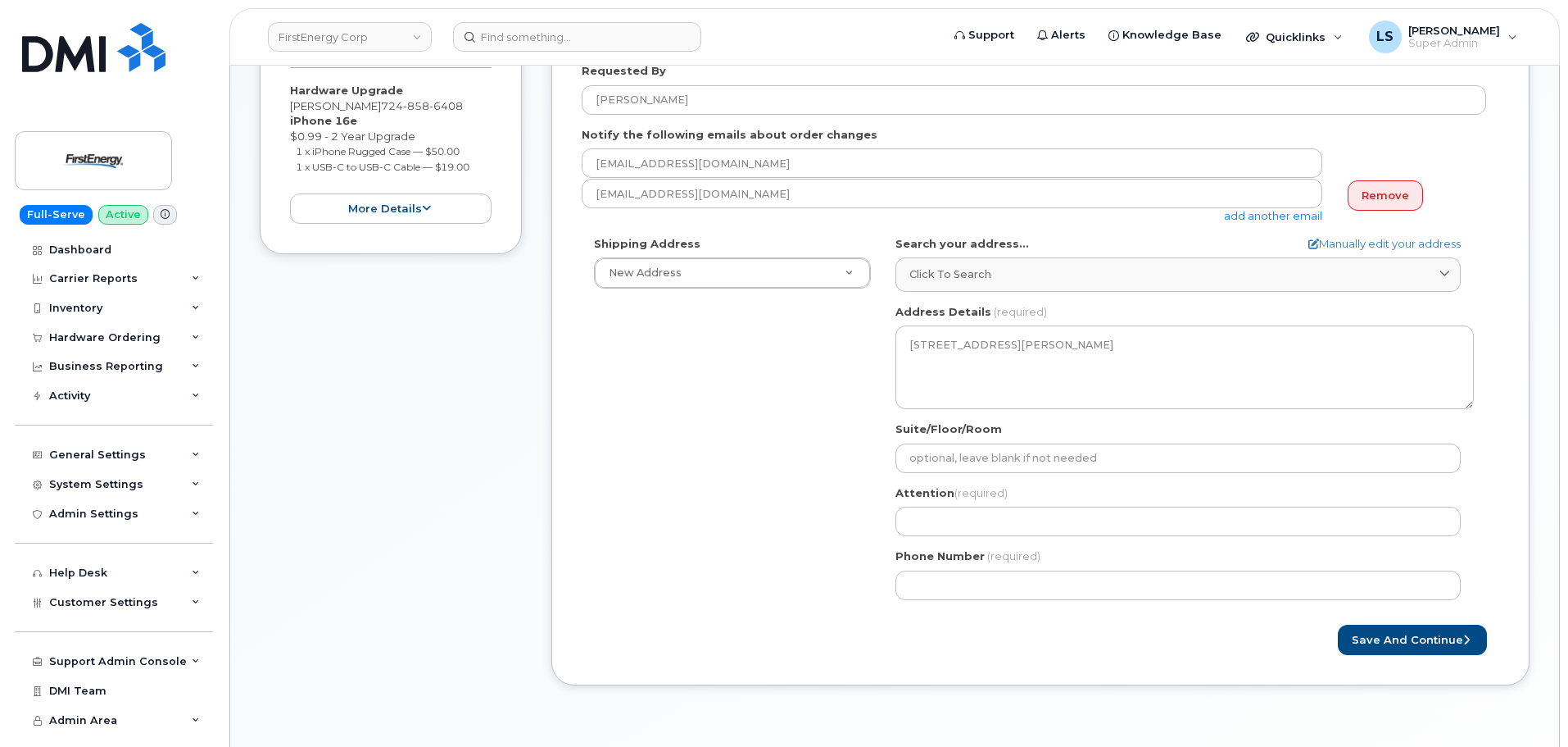
click at [1038, 503] on div "Attention (required)" at bounding box center [1185, 510] width 578 height 52
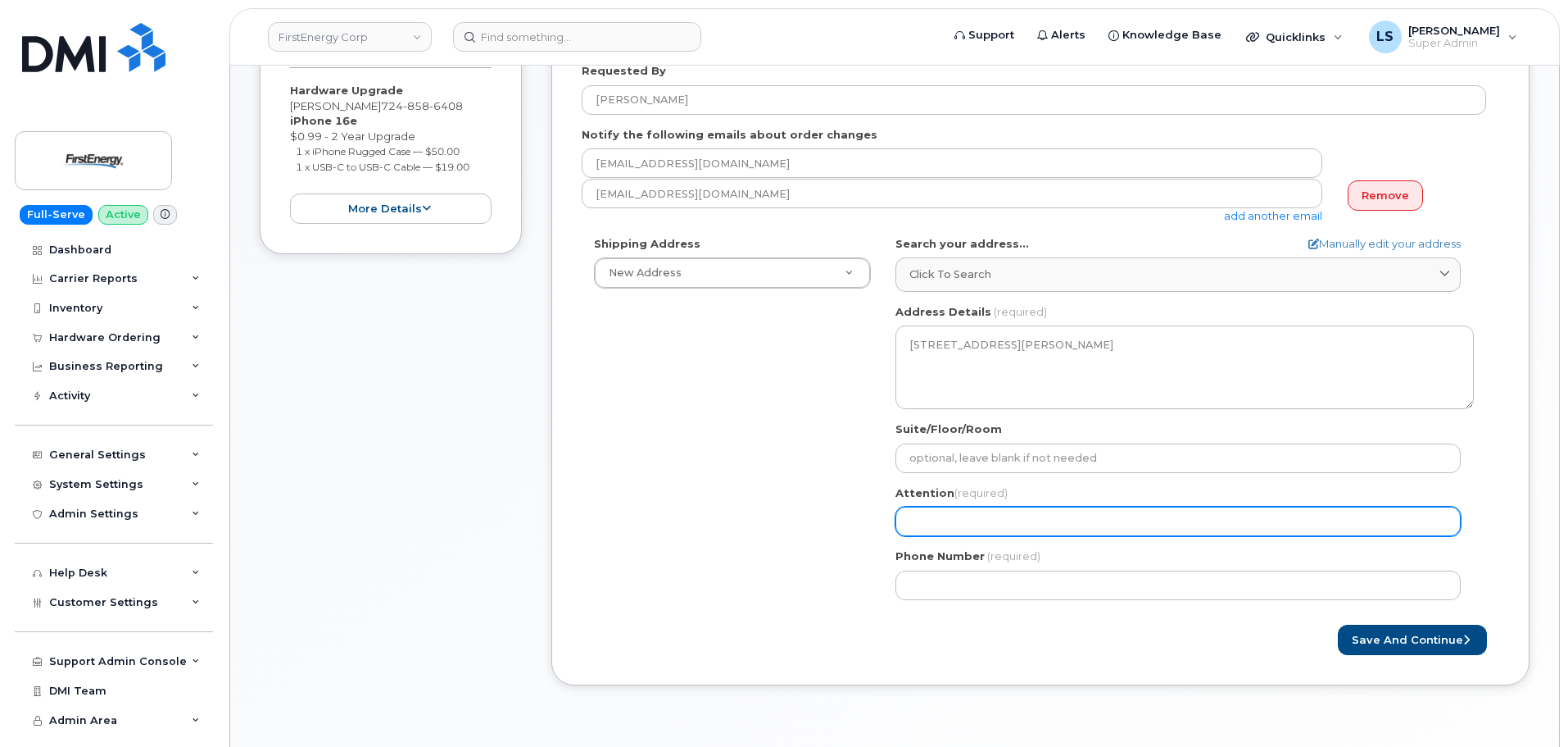
click at [1029, 523] on input "Attention (required)" at bounding box center [1179, 521] width 566 height 29
paste input "[PERSON_NAME]"
select select
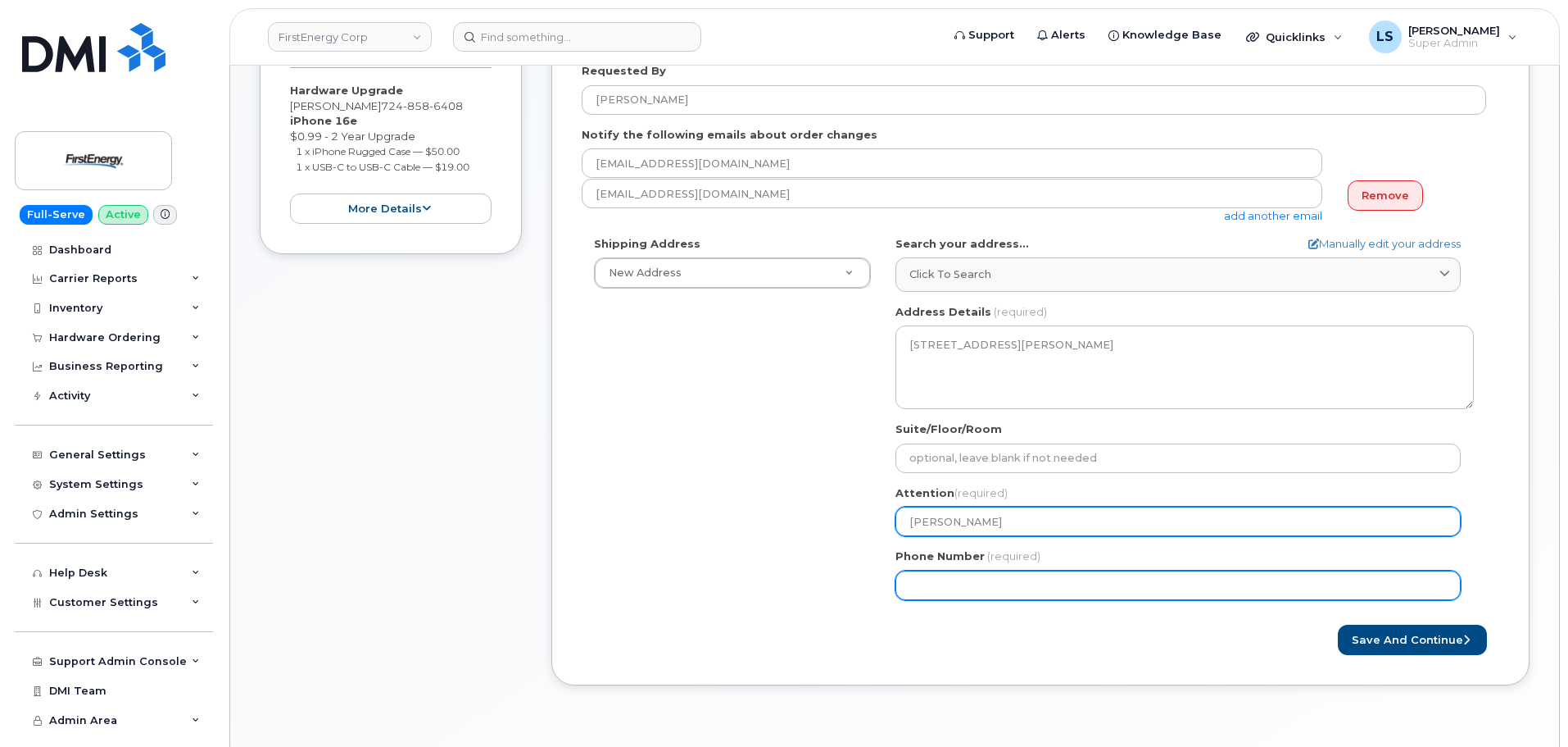
type input "[PERSON_NAME]"
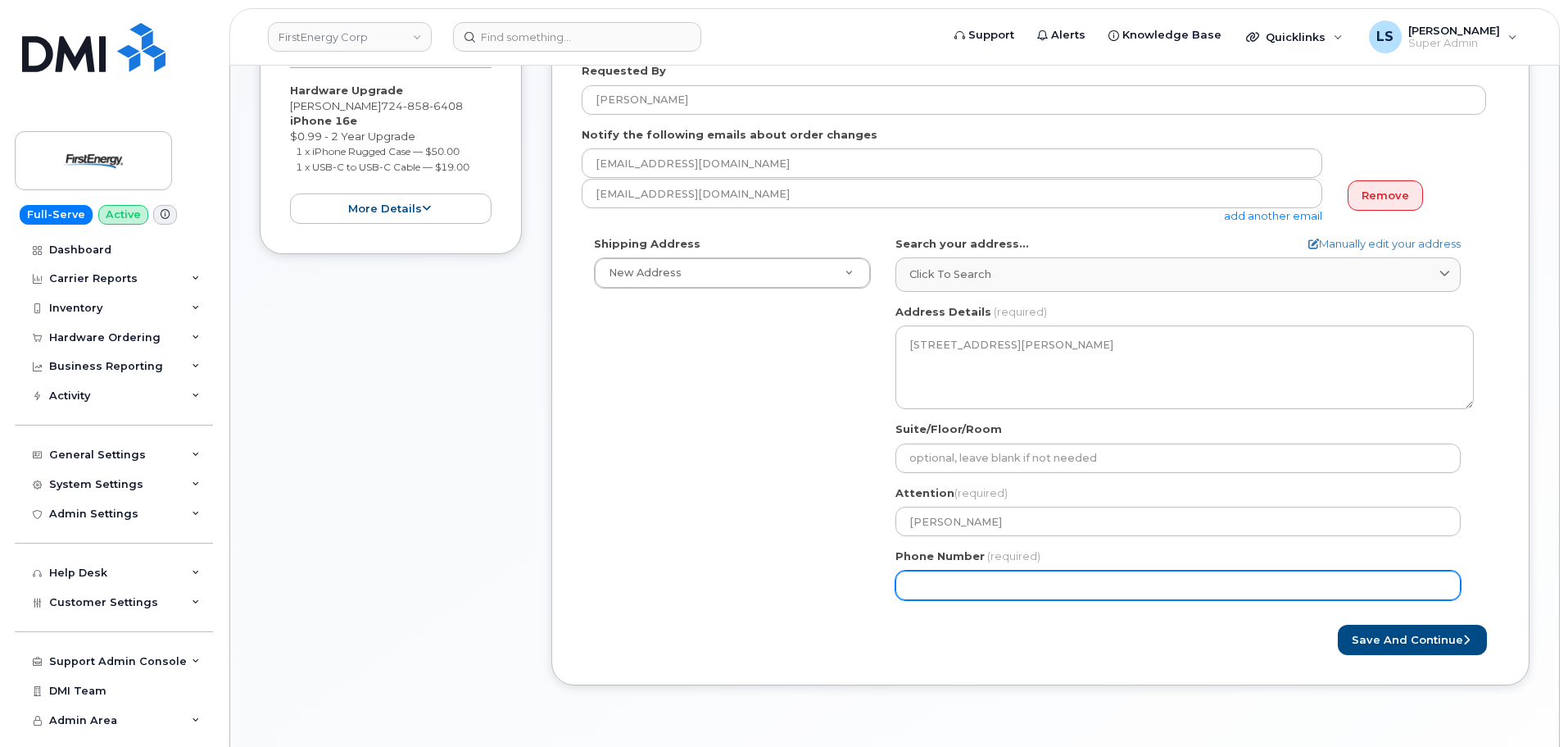
click at [946, 590] on input "Phone Number" at bounding box center [1179, 585] width 566 height 29
paste input "3304361466"
select select
type input "3304361466"
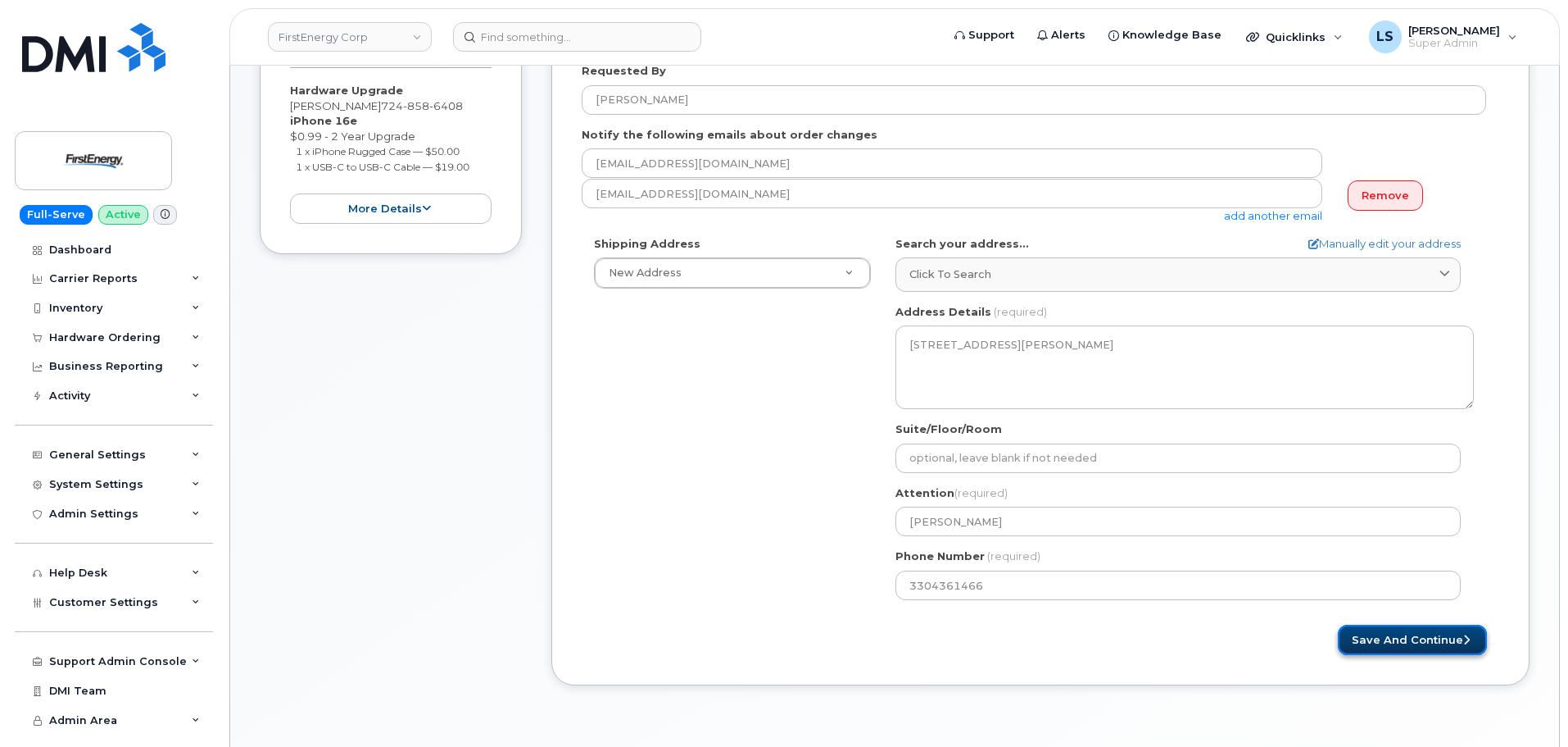
click at [1377, 645] on button "Save and Continue" at bounding box center [1412, 639] width 149 height 30
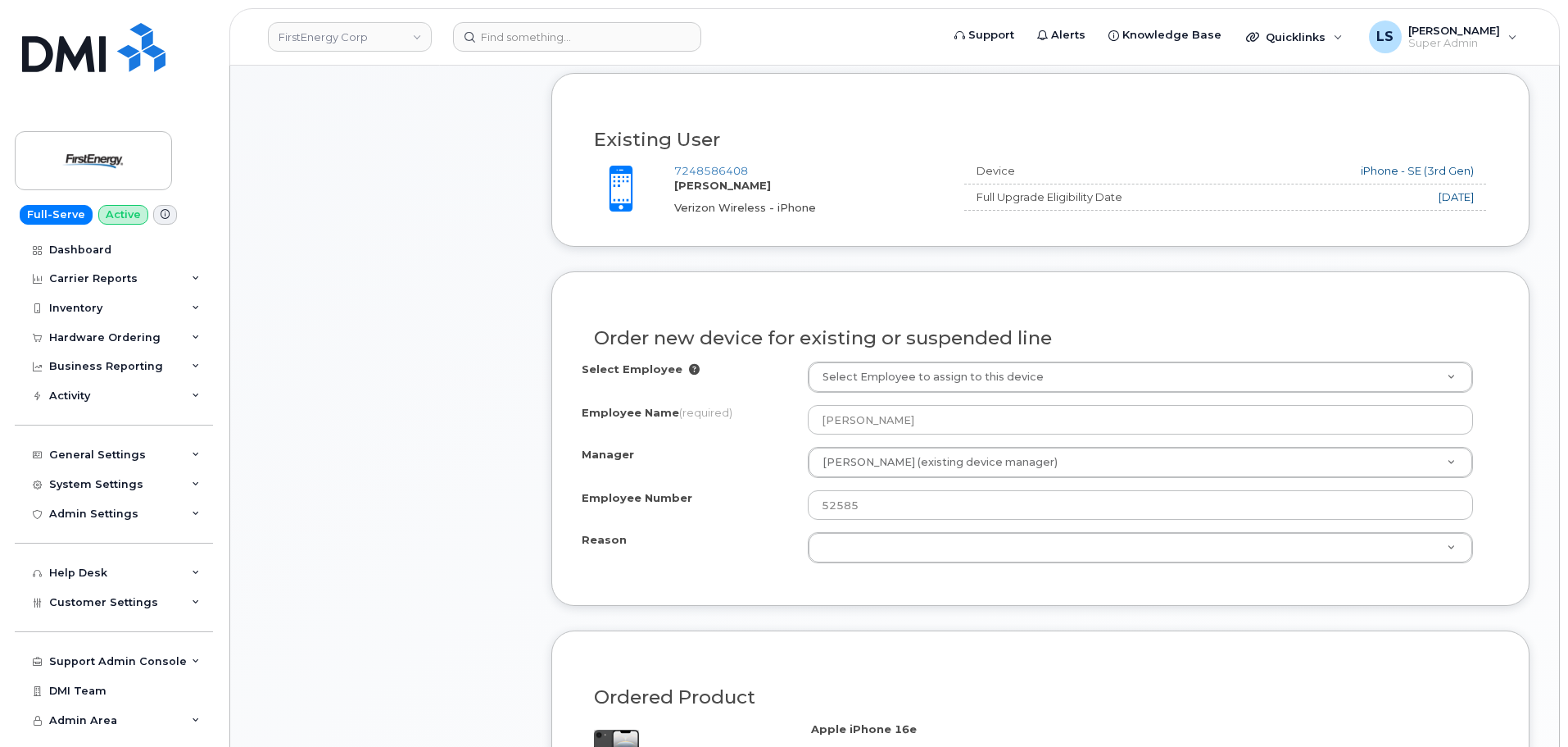
scroll to position [738, 0]
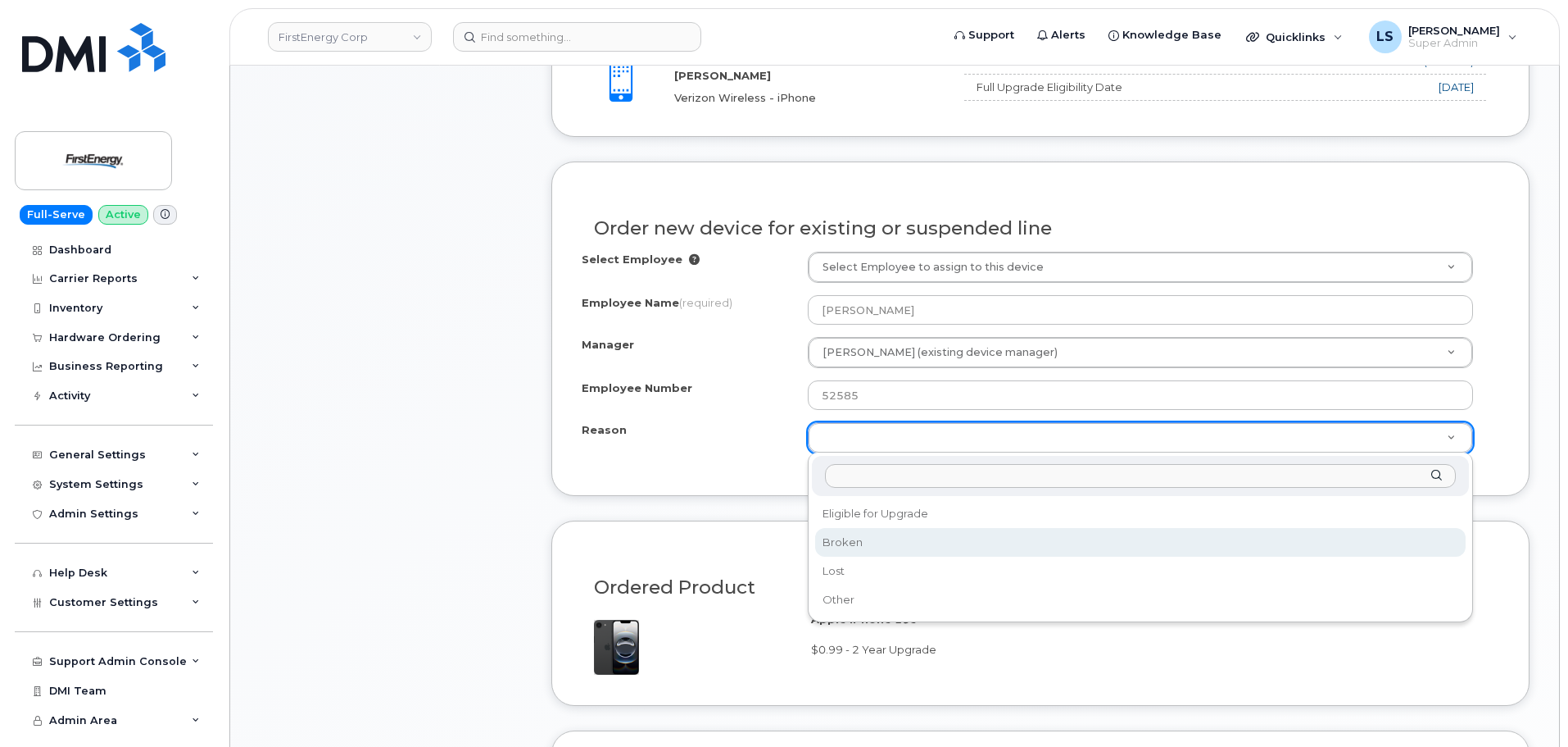
drag, startPoint x: 871, startPoint y: 545, endPoint x: 879, endPoint y: 524, distance: 22.5
select select "broken"
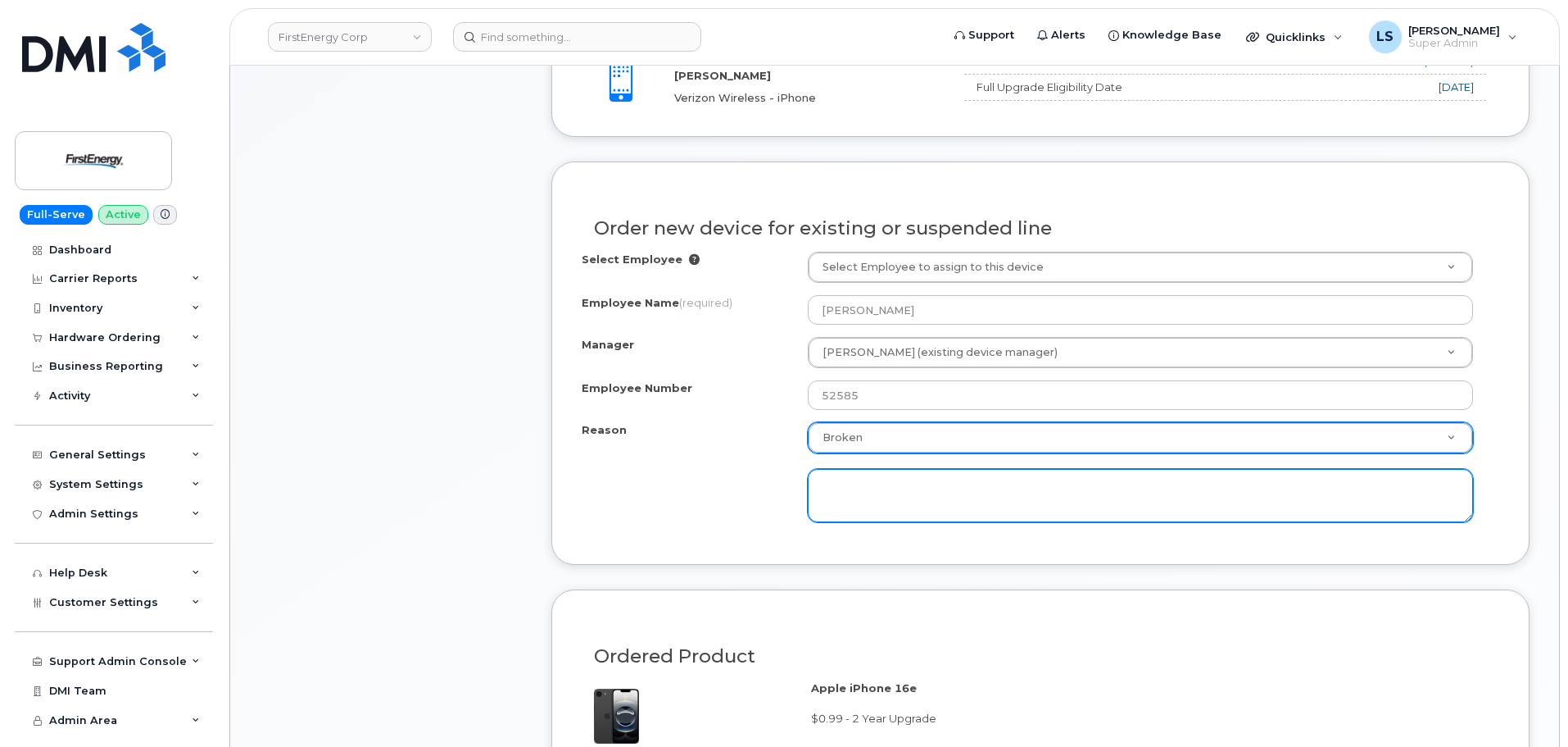
click at [888, 490] on textarea at bounding box center [1140, 495] width 665 height 54
type textarea "Screen and speakers broken"
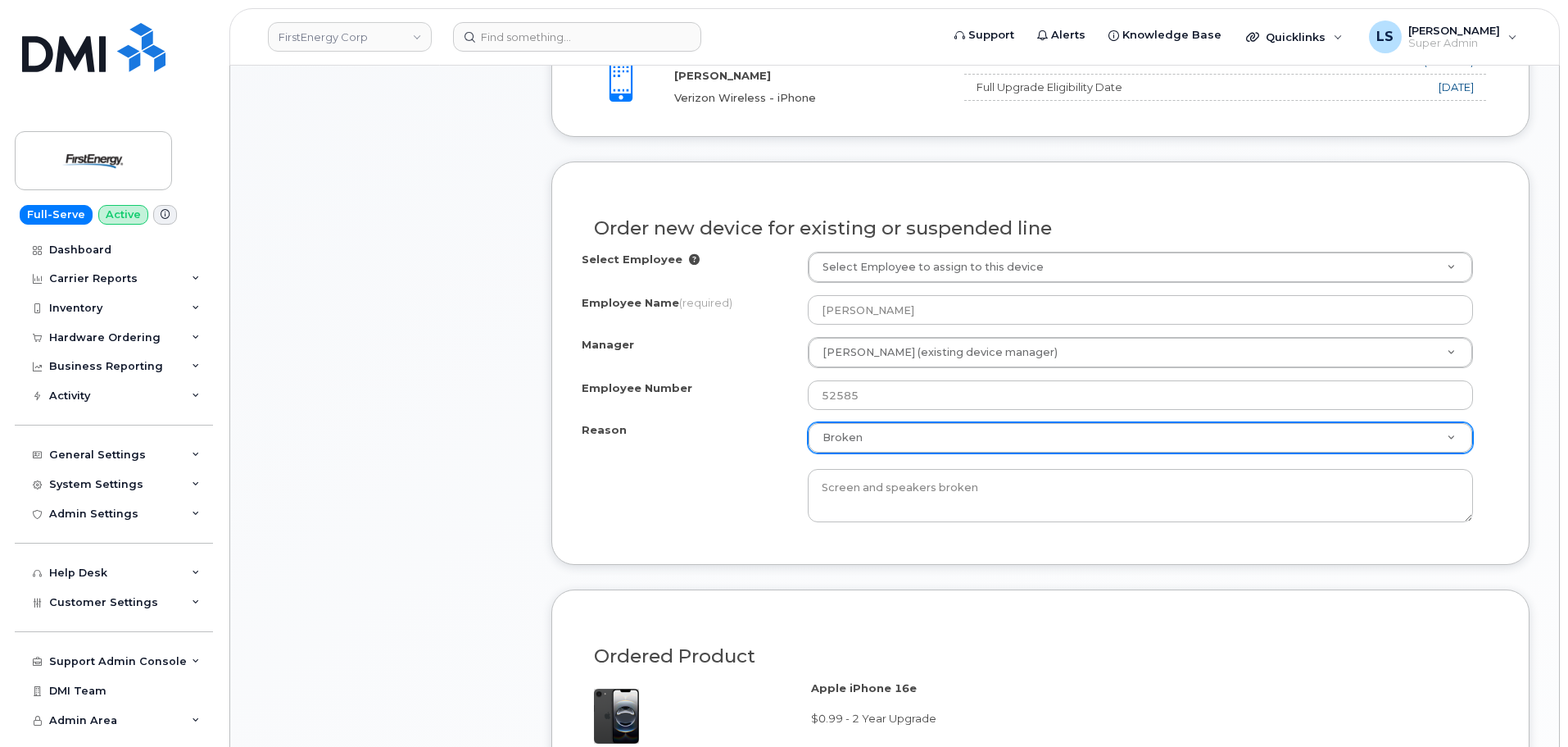
click at [635, 517] on div "Reason Broken Reason Eligible for Upgrade Broken Lost Other Screen and speakers…" at bounding box center [1040, 472] width 918 height 100
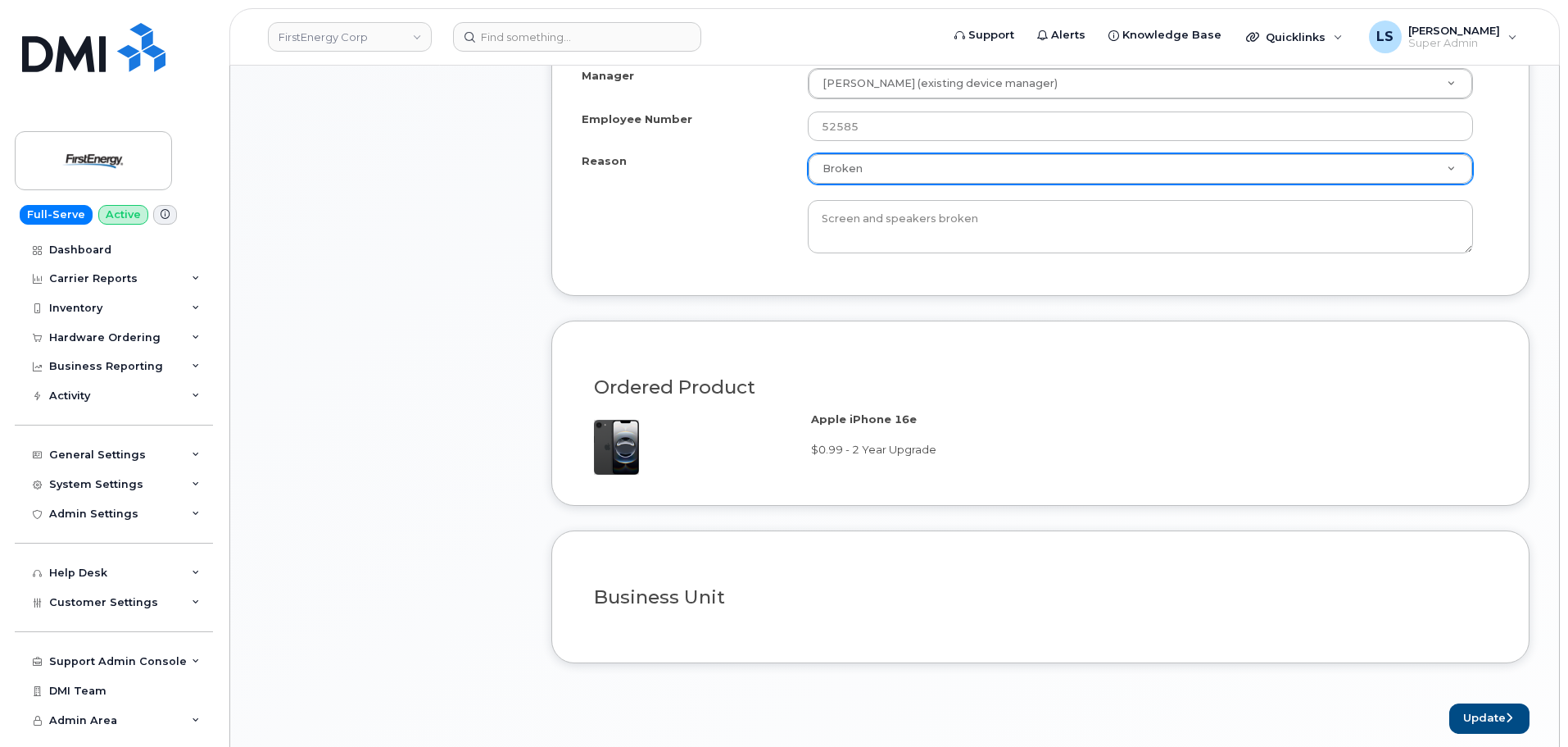
scroll to position [1147, 0]
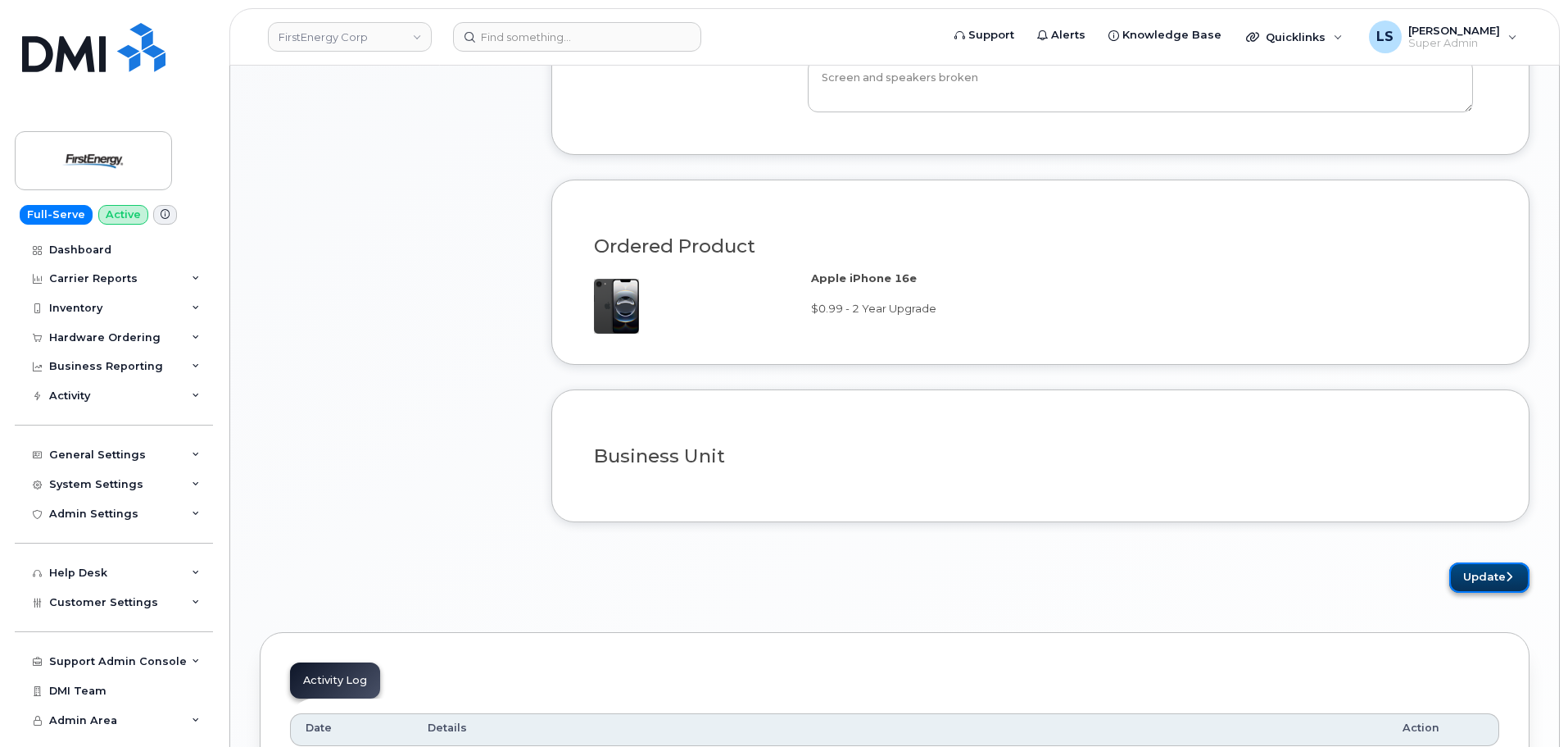
click at [1487, 579] on button "Update" at bounding box center [1489, 577] width 80 height 30
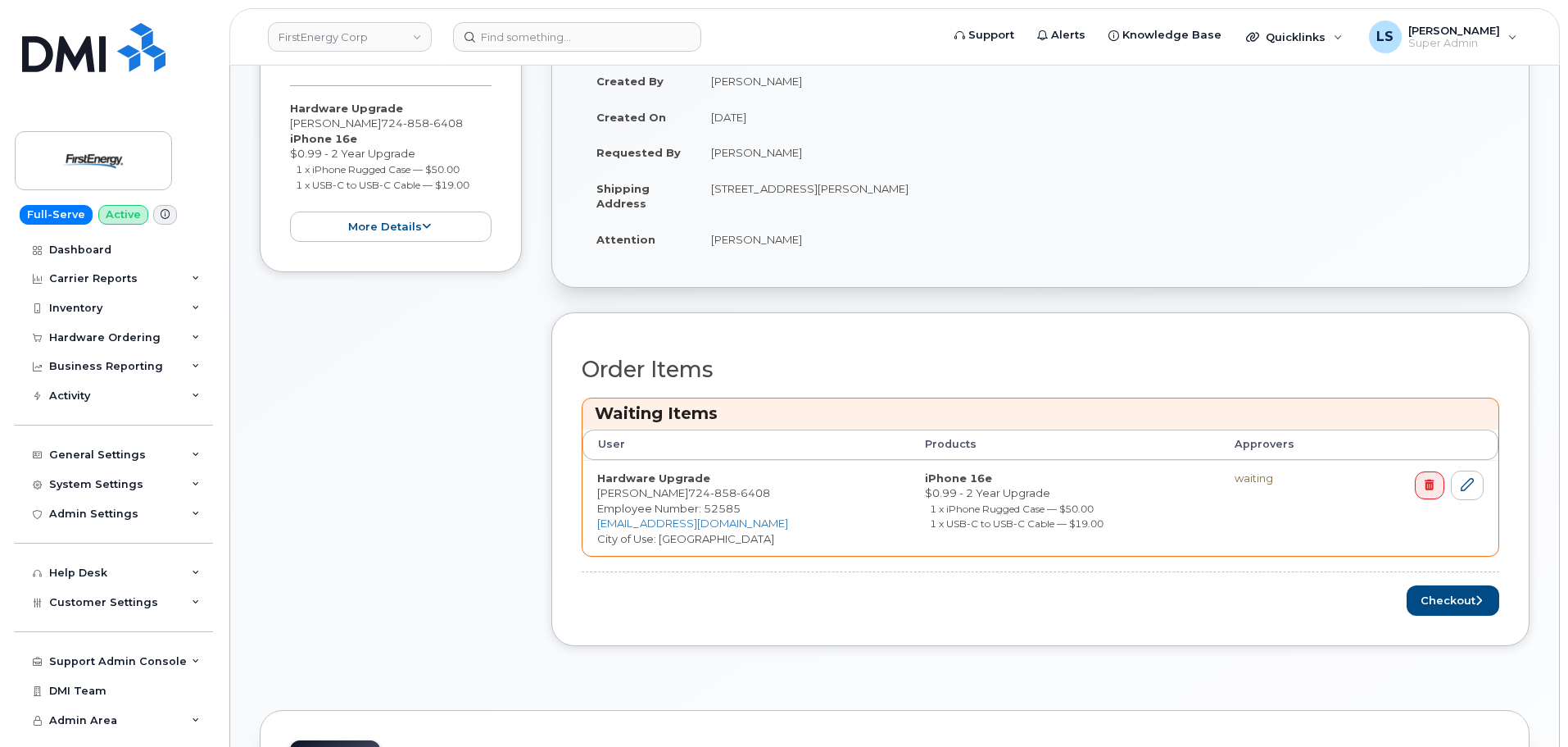
scroll to position [574, 0]
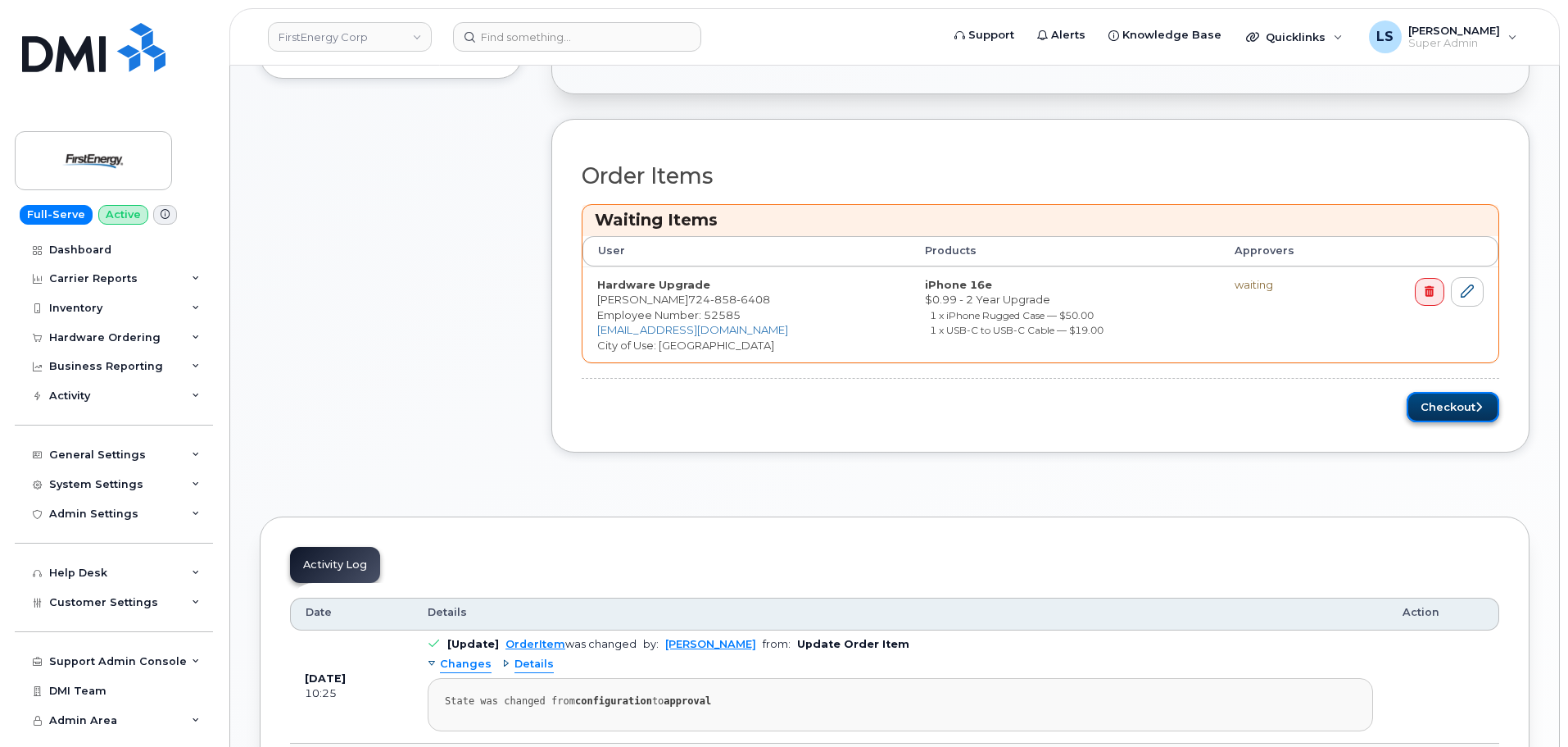
click at [1438, 413] on button "Checkout" at bounding box center [1453, 407] width 93 height 30
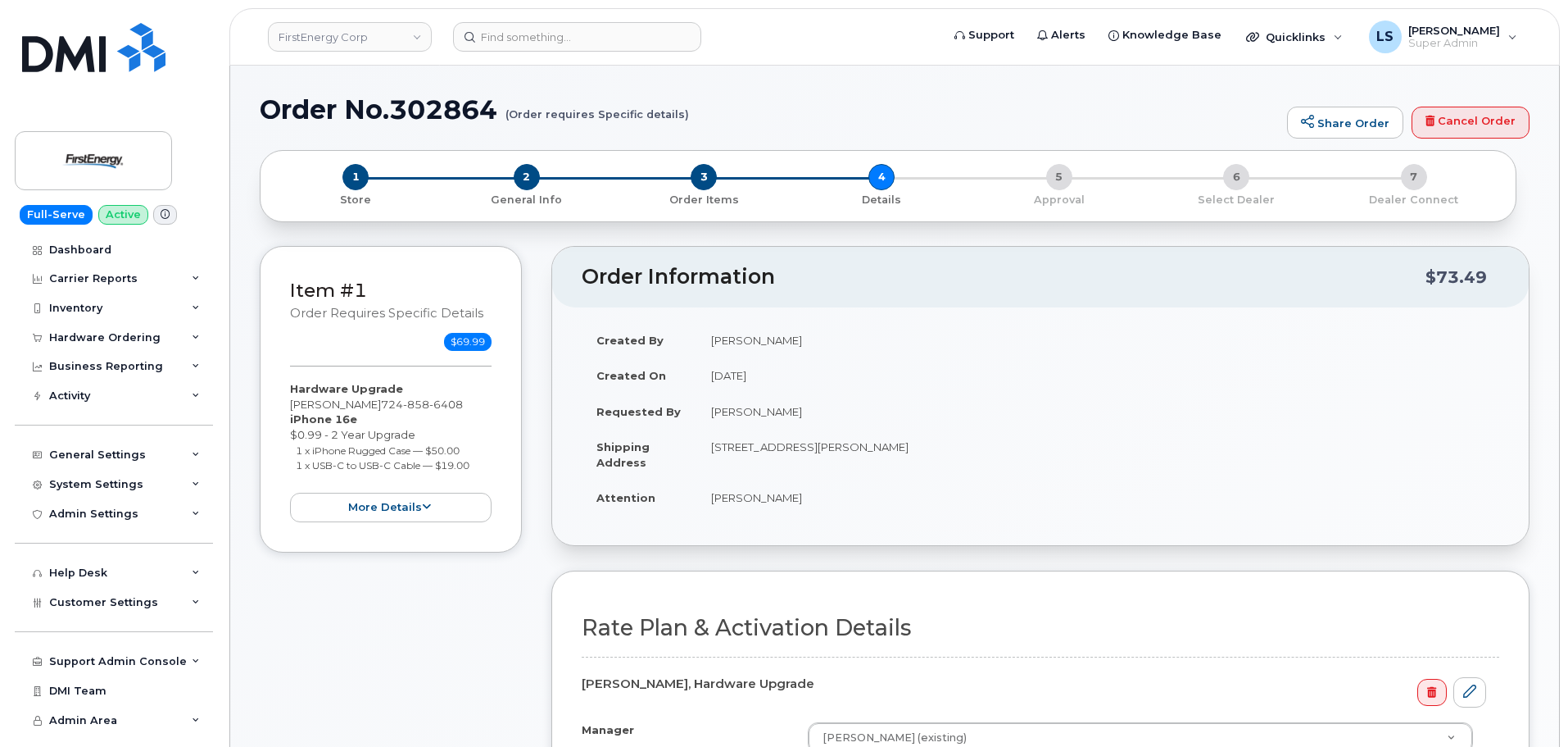
scroll to position [409, 0]
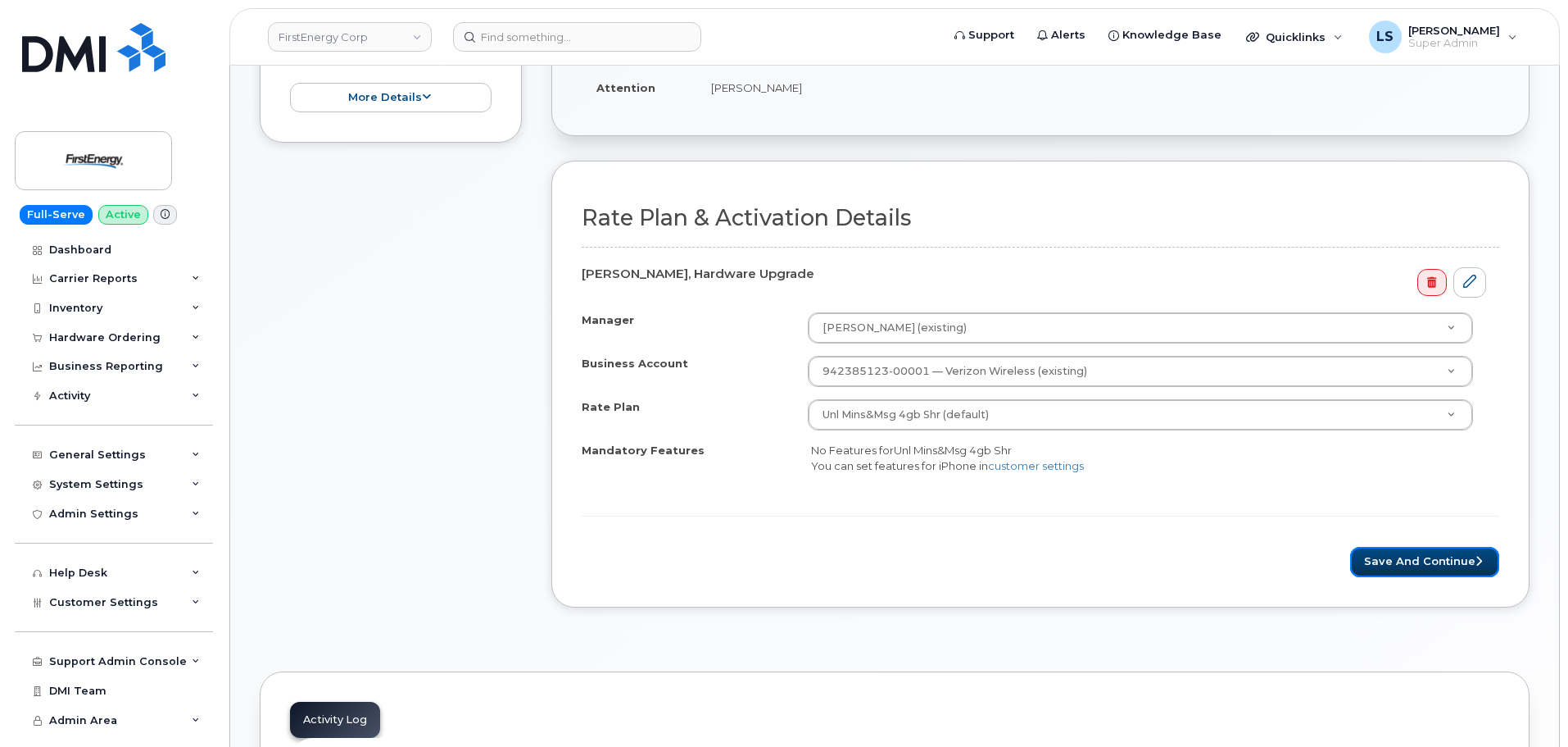
click at [1381, 570] on button "Save and Continue" at bounding box center [1424, 561] width 149 height 30
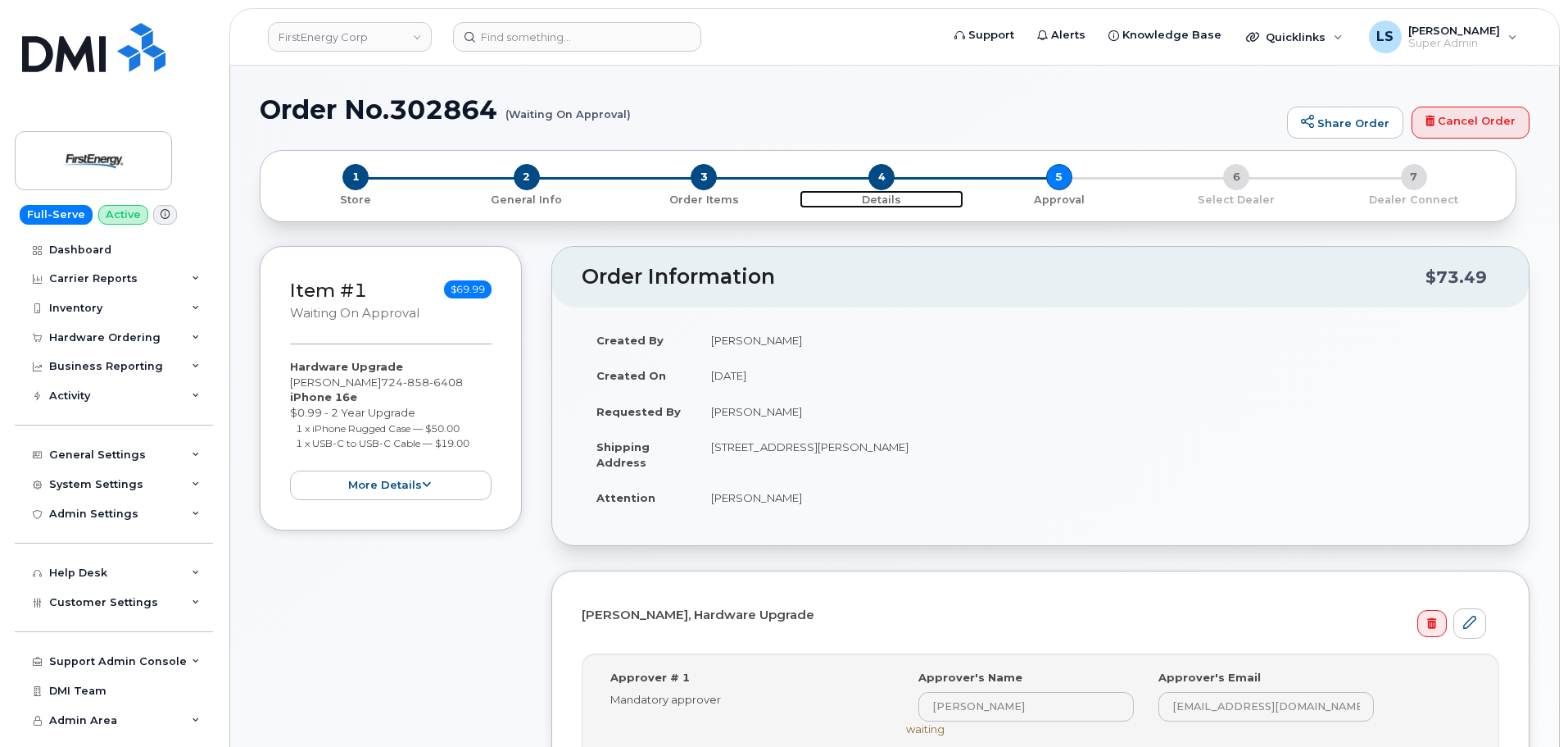
click at [880, 171] on span "4" at bounding box center [881, 177] width 26 height 26
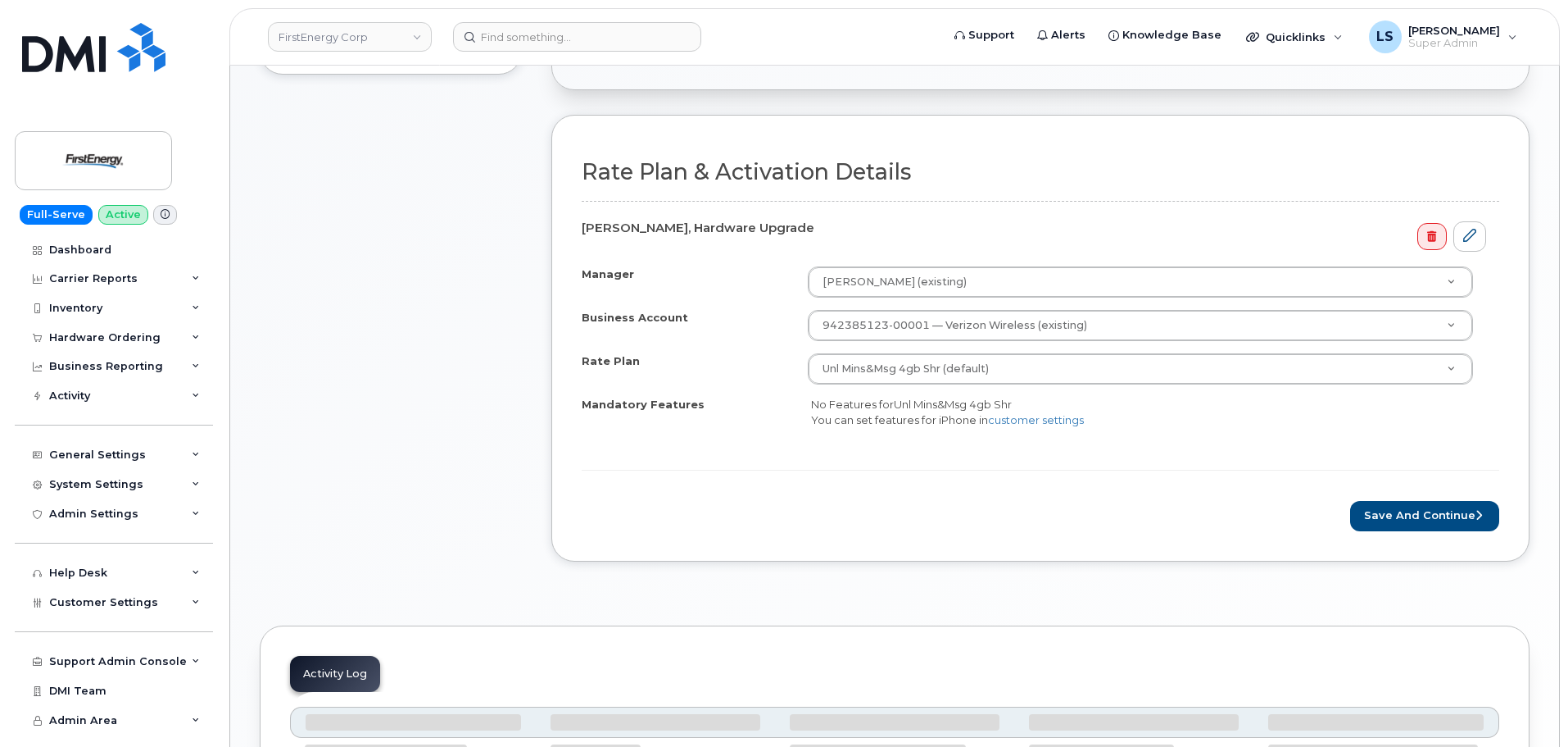
scroll to position [491, 0]
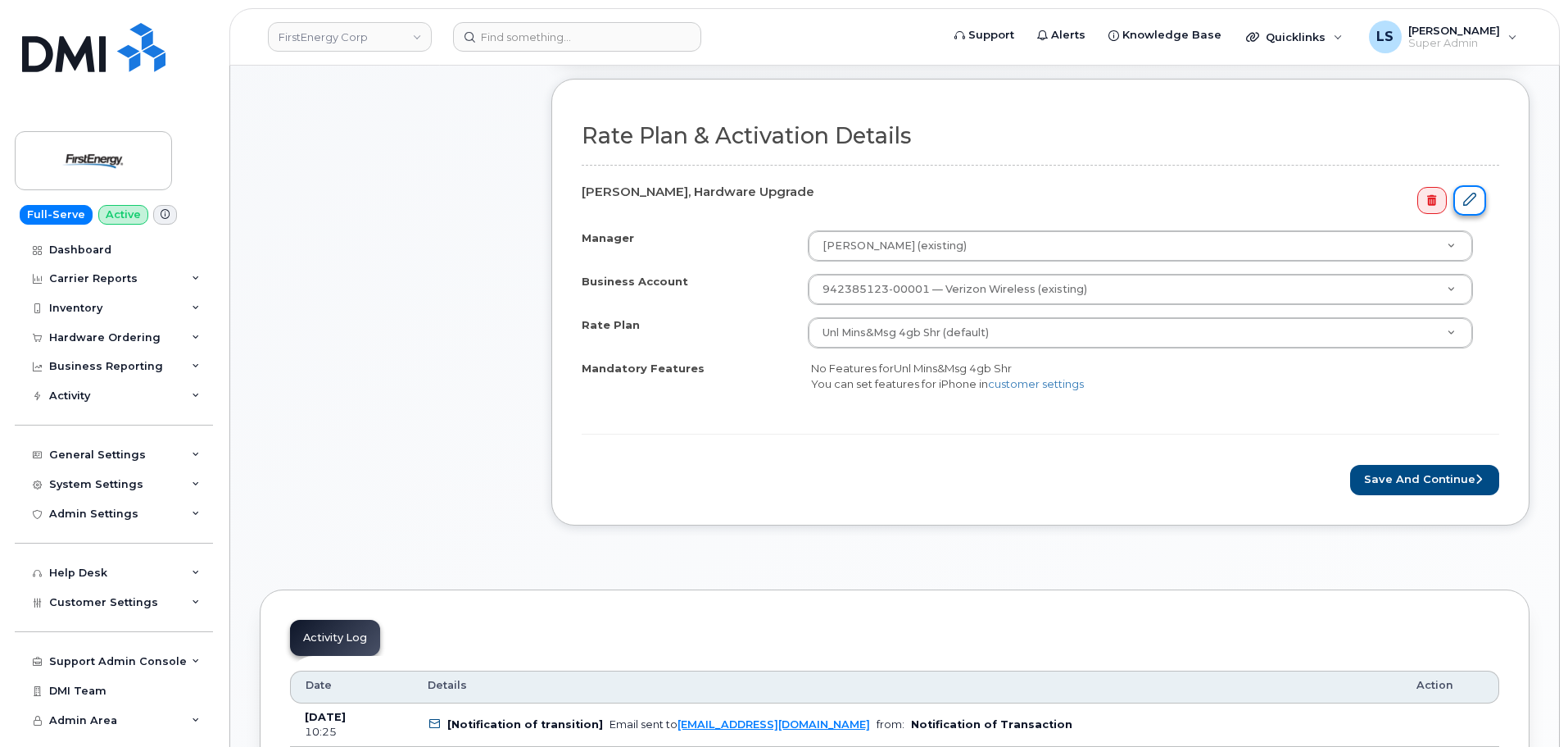
click at [1474, 207] on link at bounding box center [1470, 200] width 33 height 30
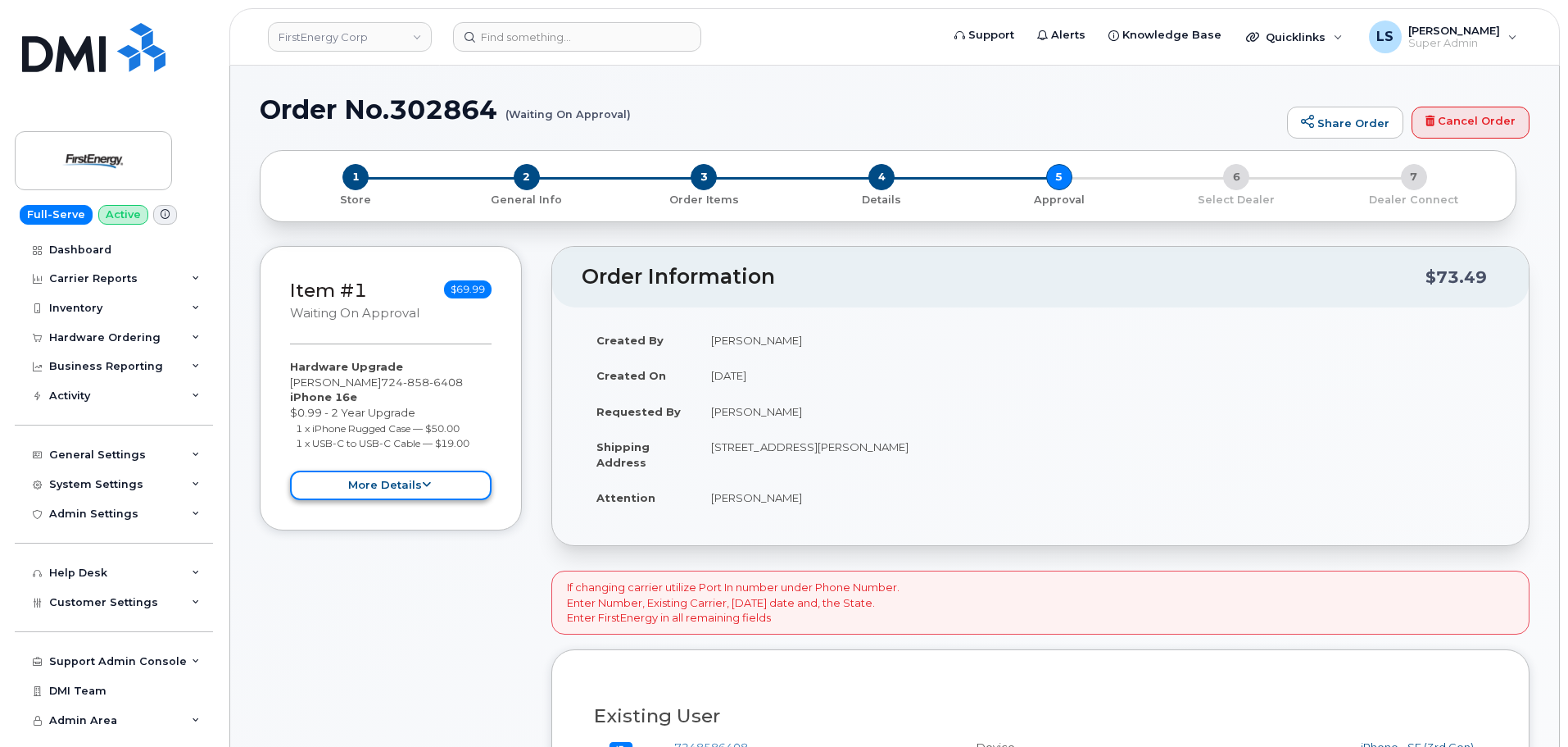
click at [363, 486] on button "more details" at bounding box center [391, 485] width 202 height 30
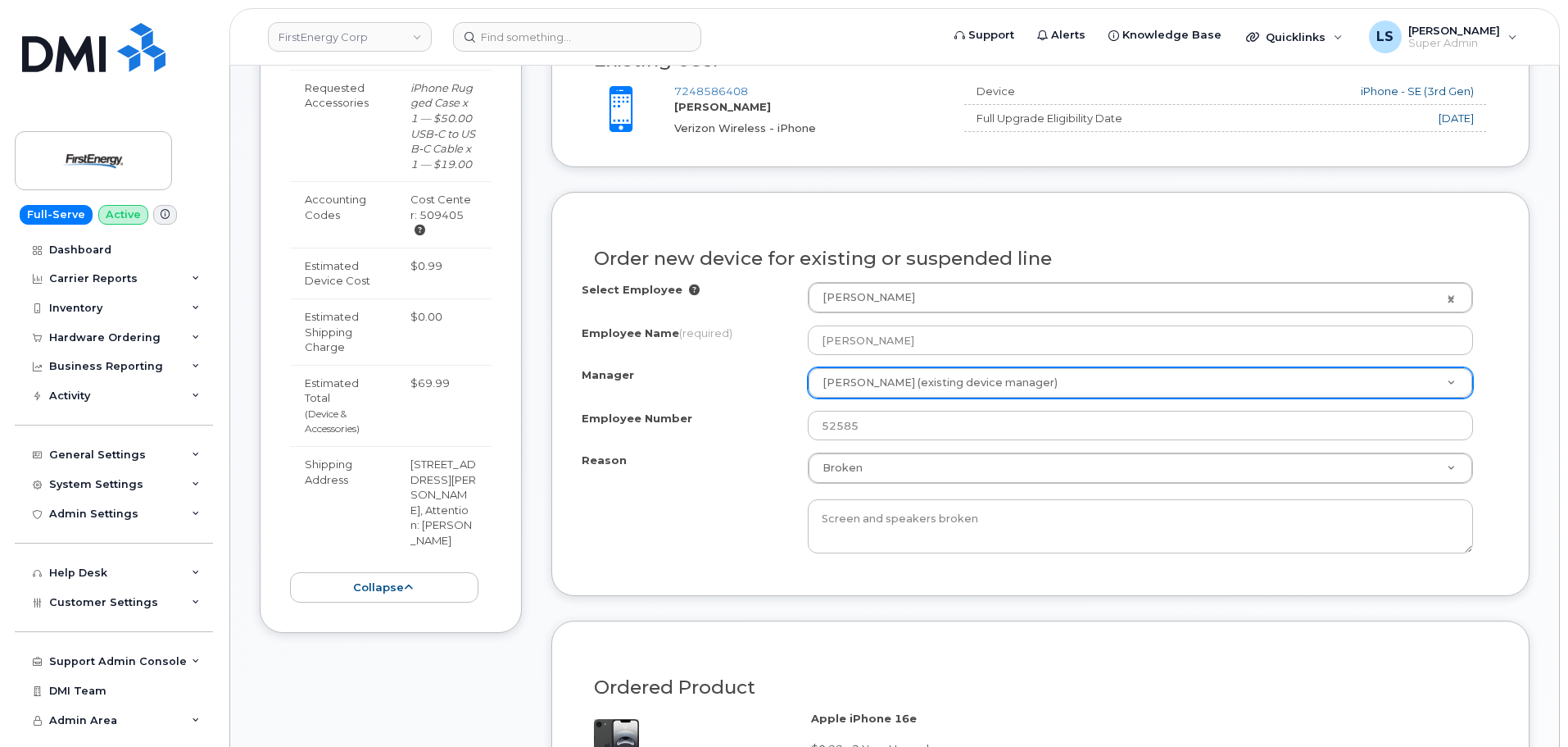
scroll to position [1147, 0]
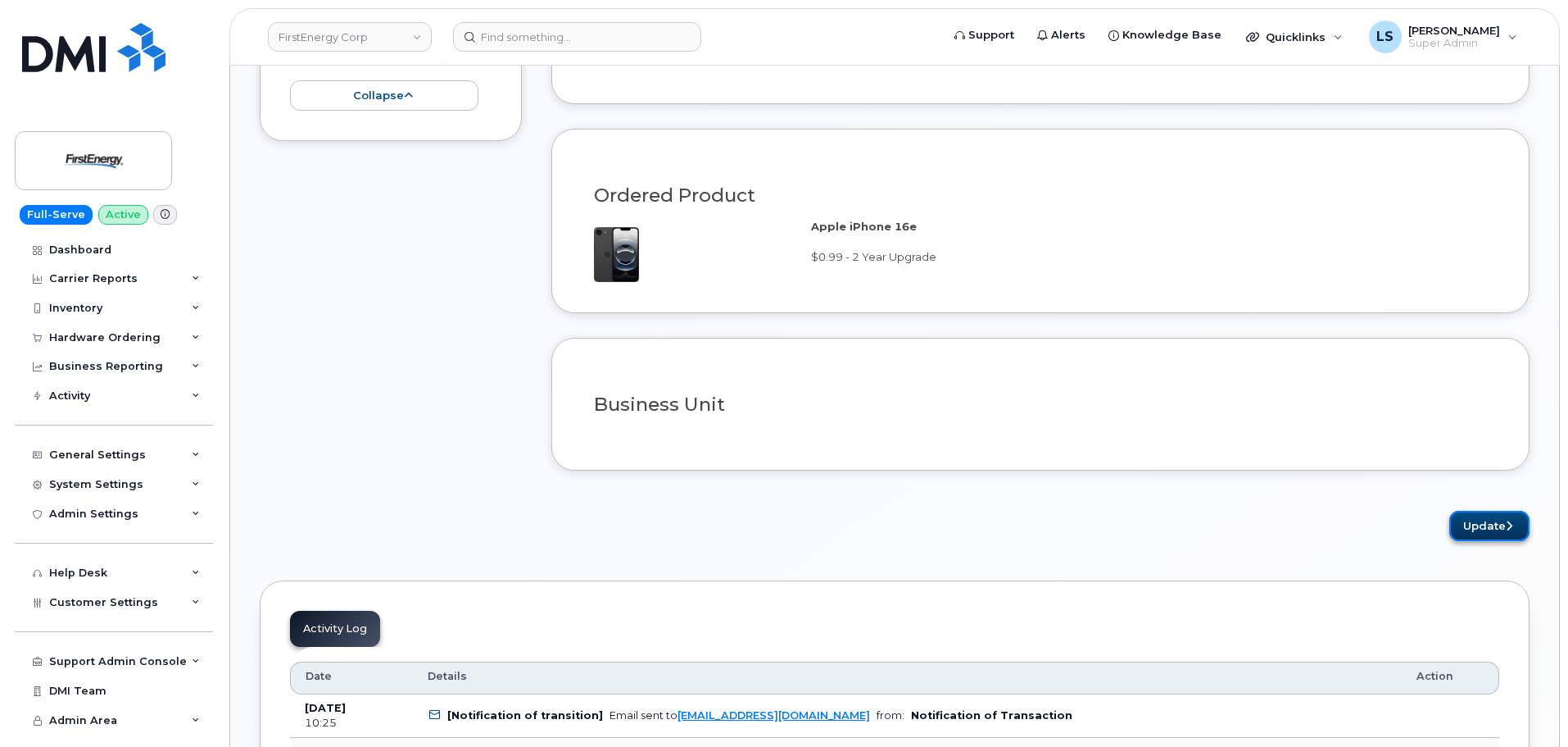
click at [1488, 530] on button "Update" at bounding box center [1489, 525] width 80 height 30
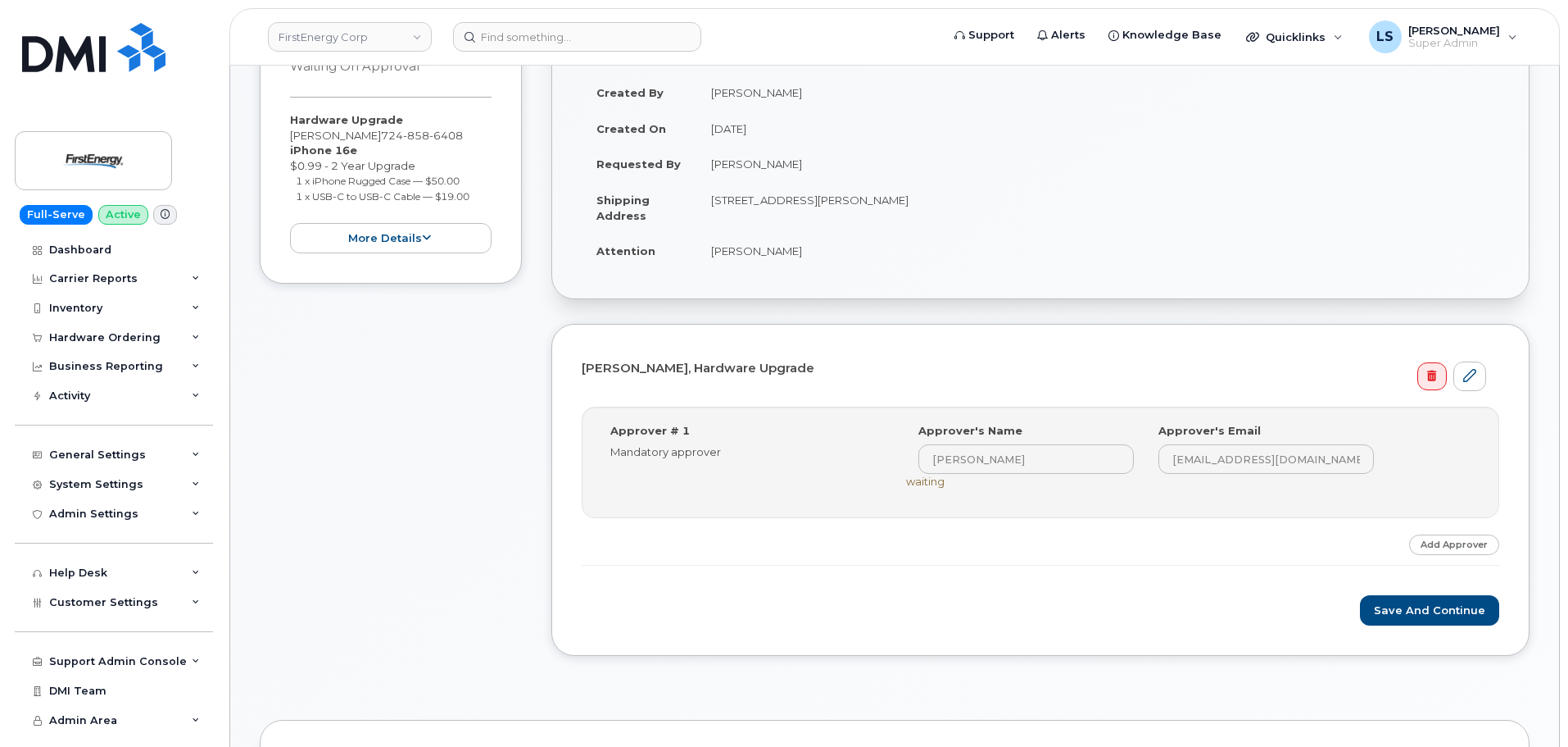
scroll to position [738, 0]
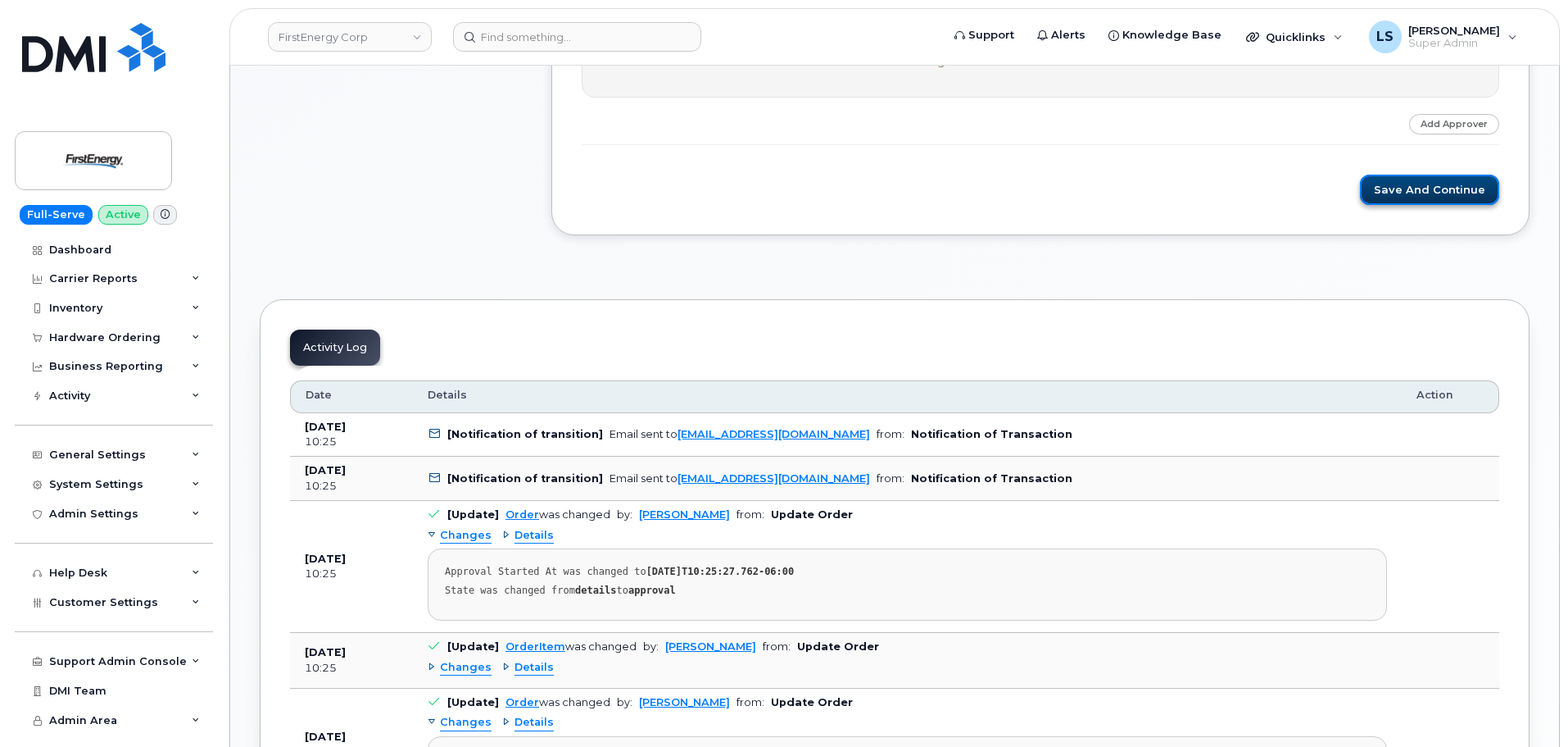
click at [1439, 195] on button "Save and Continue" at bounding box center [1429, 189] width 139 height 30
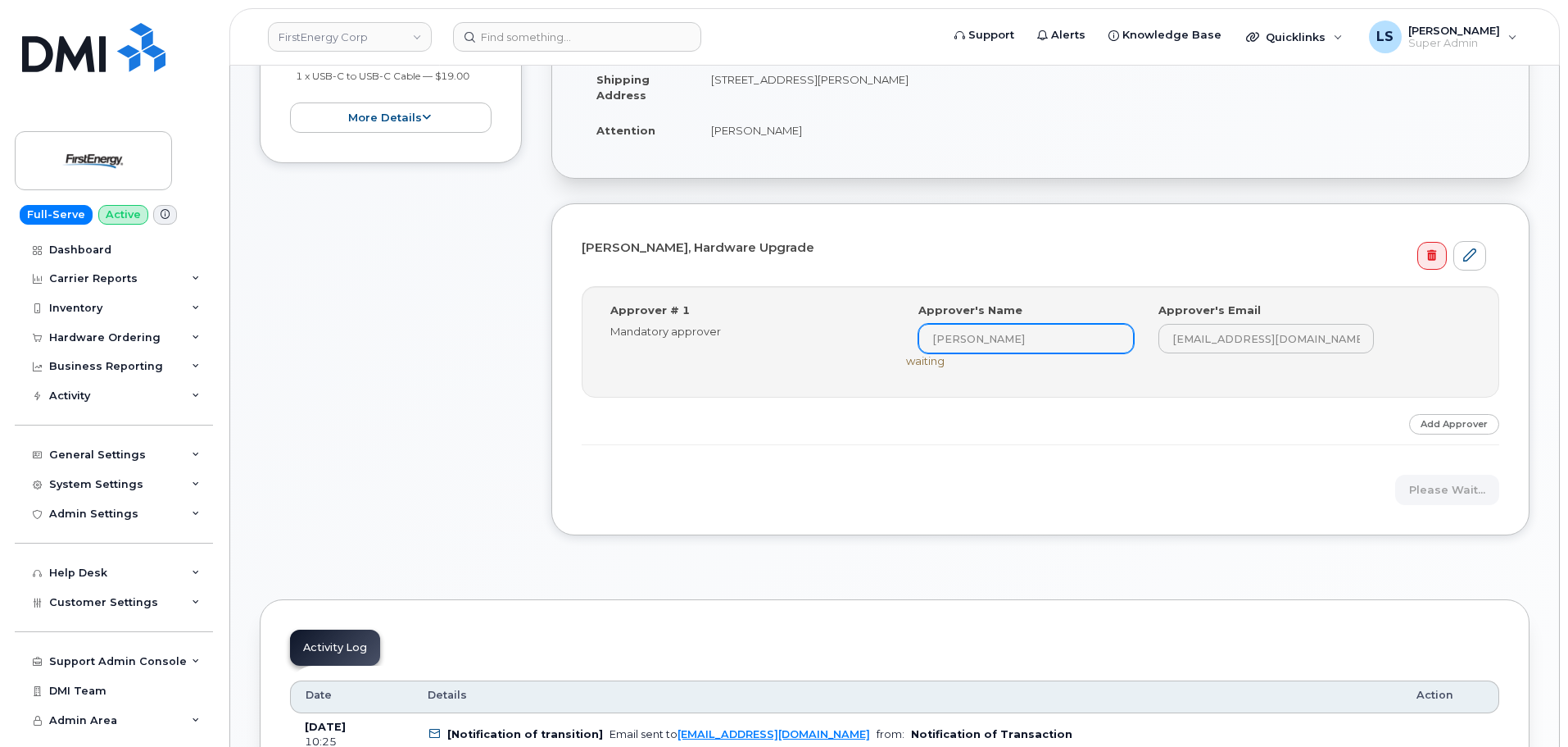
scroll to position [409, 0]
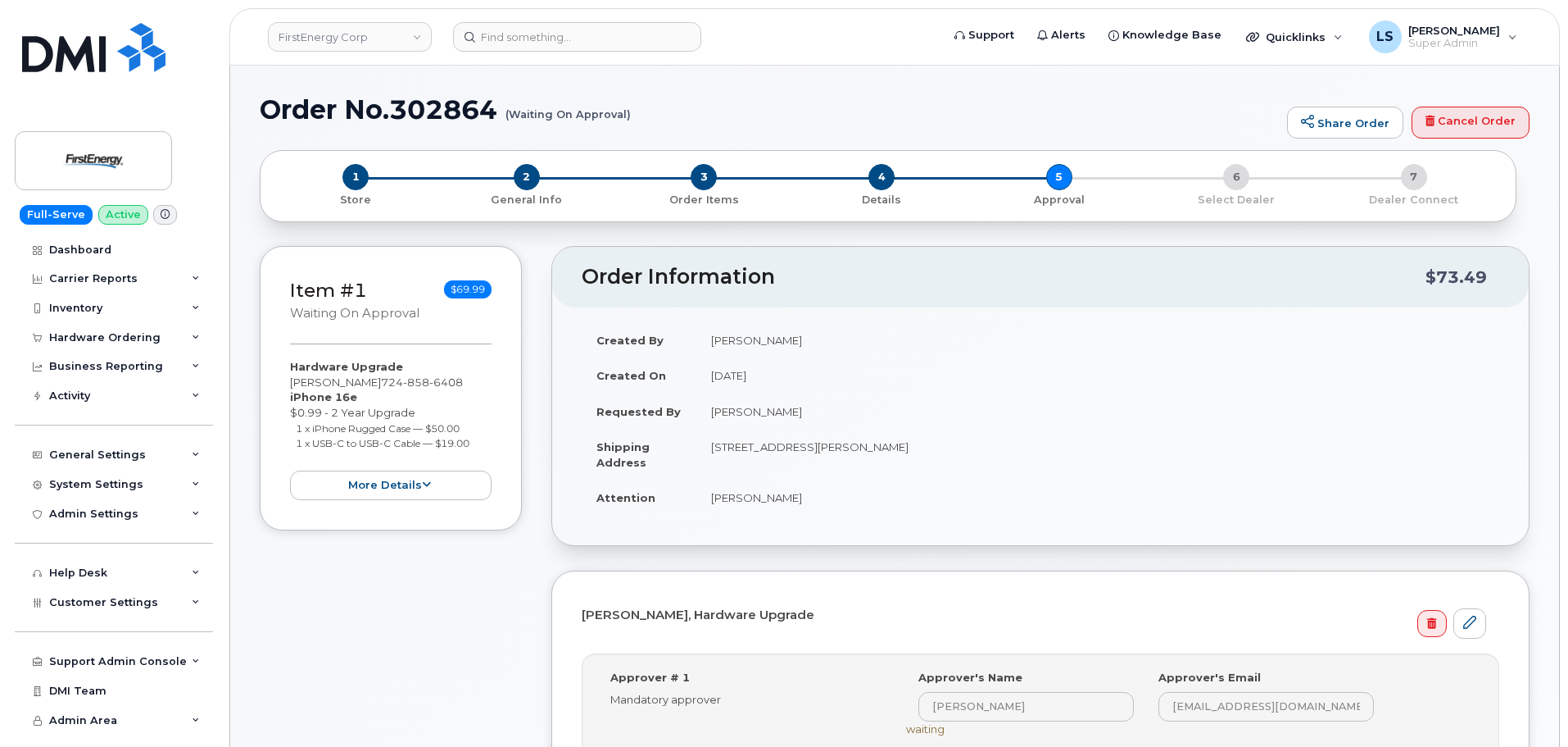
click at [1232, 178] on div "1 Store 2 General Info 3 Order Items 4 Details 5 Approval 6 Select Dealer 7 Dea…" at bounding box center [888, 186] width 1229 height 44
click at [1233, 202] on div "1 Store 2 General Info 3 Order Items 4 Details 5 Approval 6 Select Dealer 7 Dea…" at bounding box center [888, 186] width 1229 height 44
click at [467, 488] on button "more details" at bounding box center [391, 485] width 202 height 30
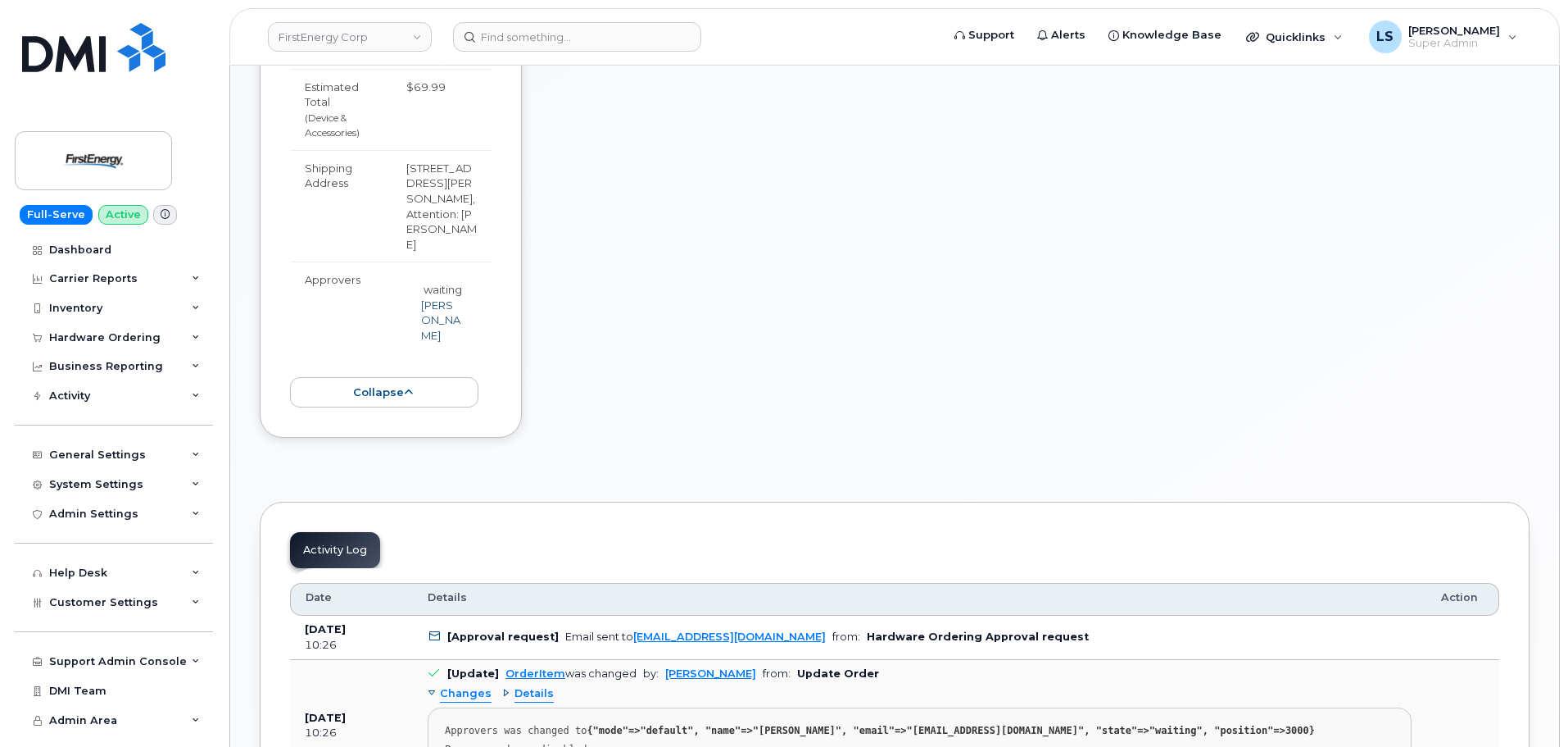
scroll to position [1065, 0]
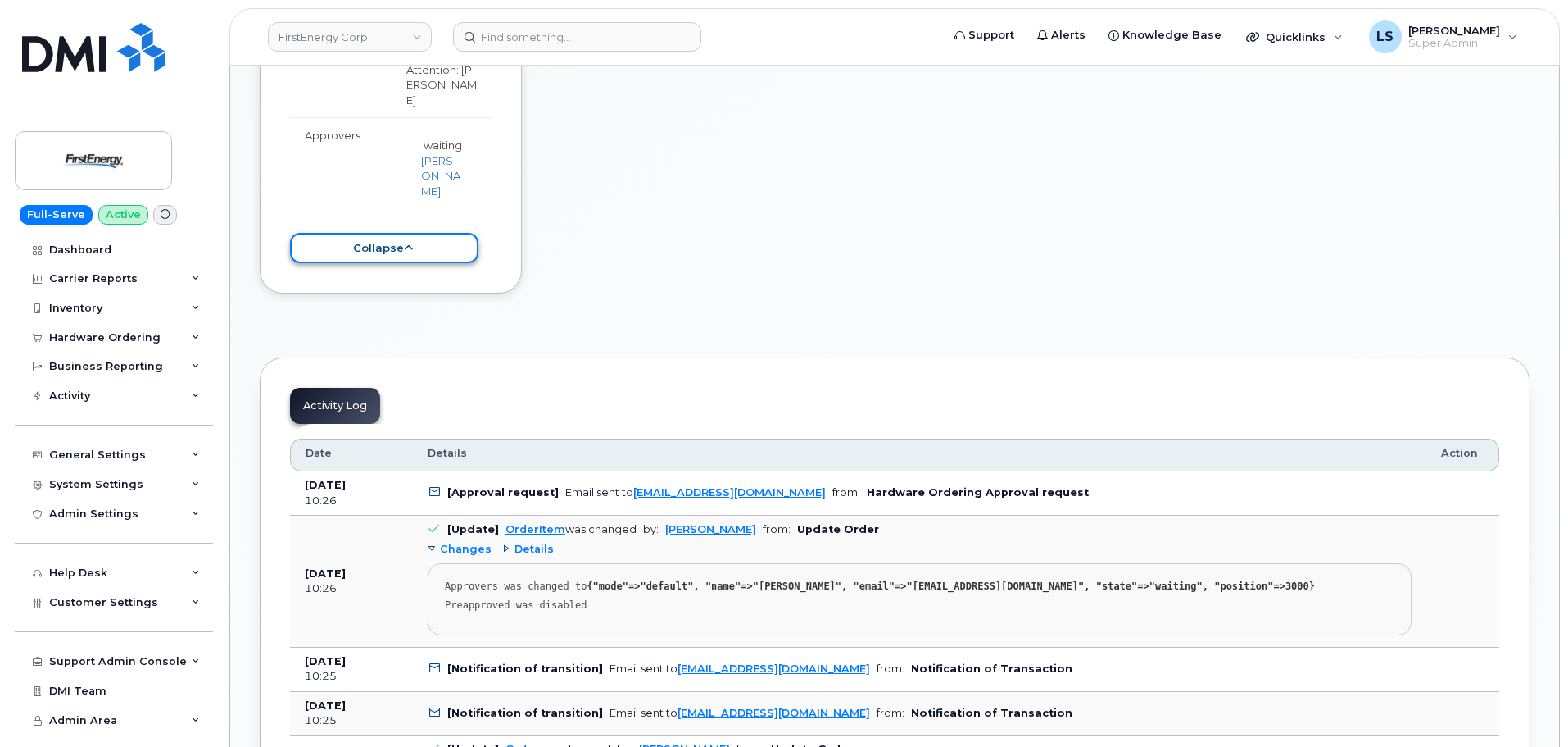
click at [440, 260] on button "collapse" at bounding box center [384, 247] width 188 height 30
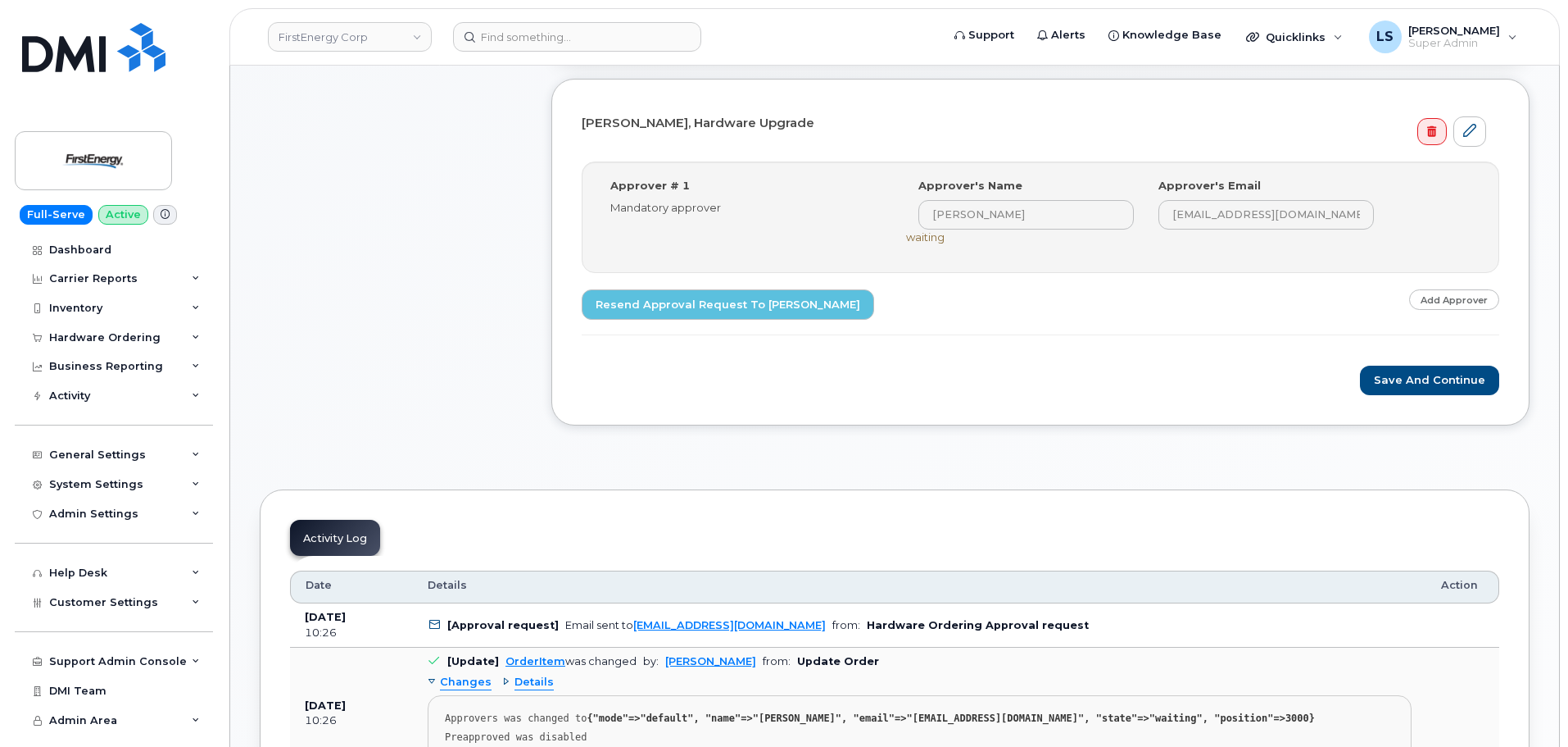
scroll to position [0, 0]
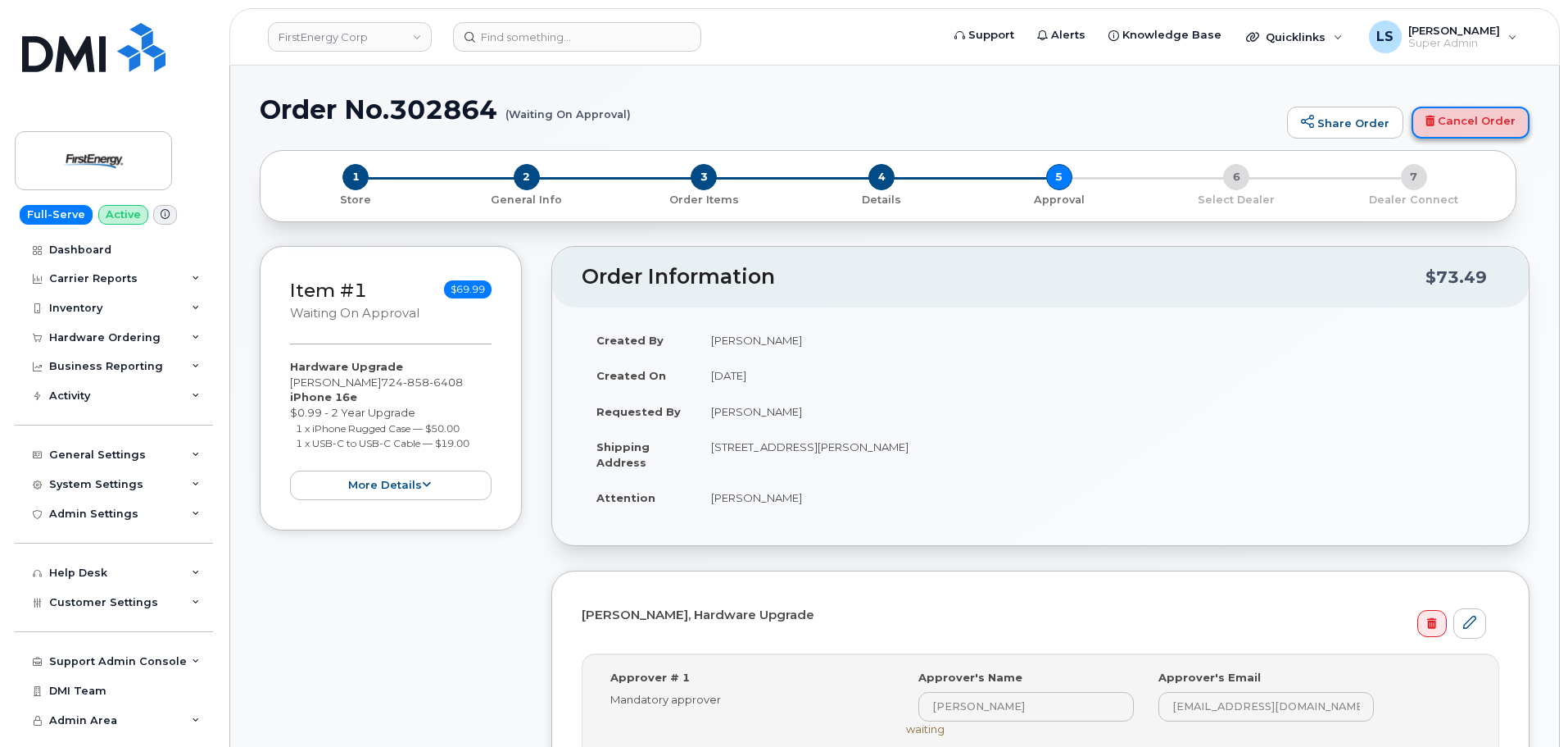
click at [1442, 126] on link "Cancel Order" at bounding box center [1471, 123] width 118 height 33
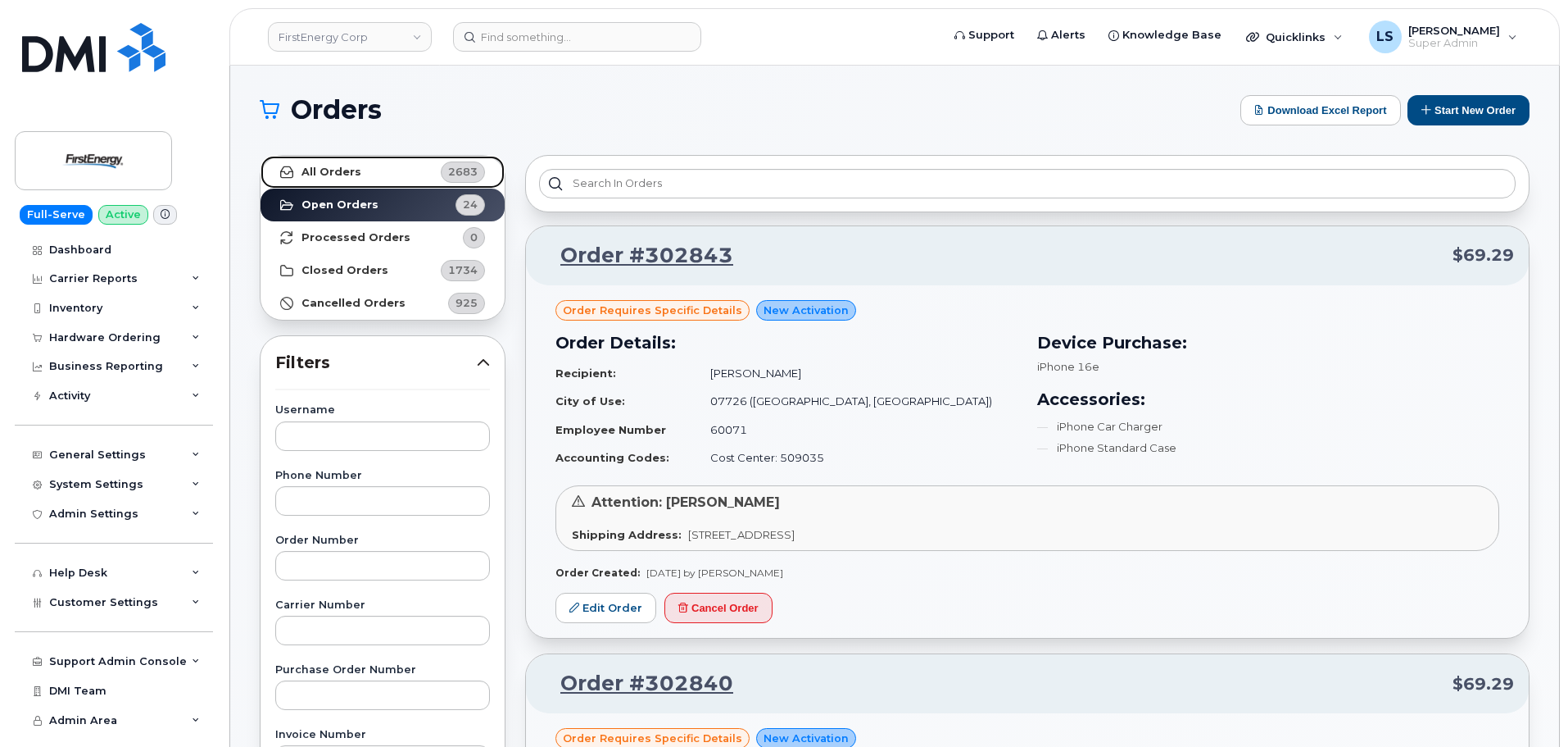
click at [322, 163] on link "All Orders 2683" at bounding box center [382, 172] width 244 height 33
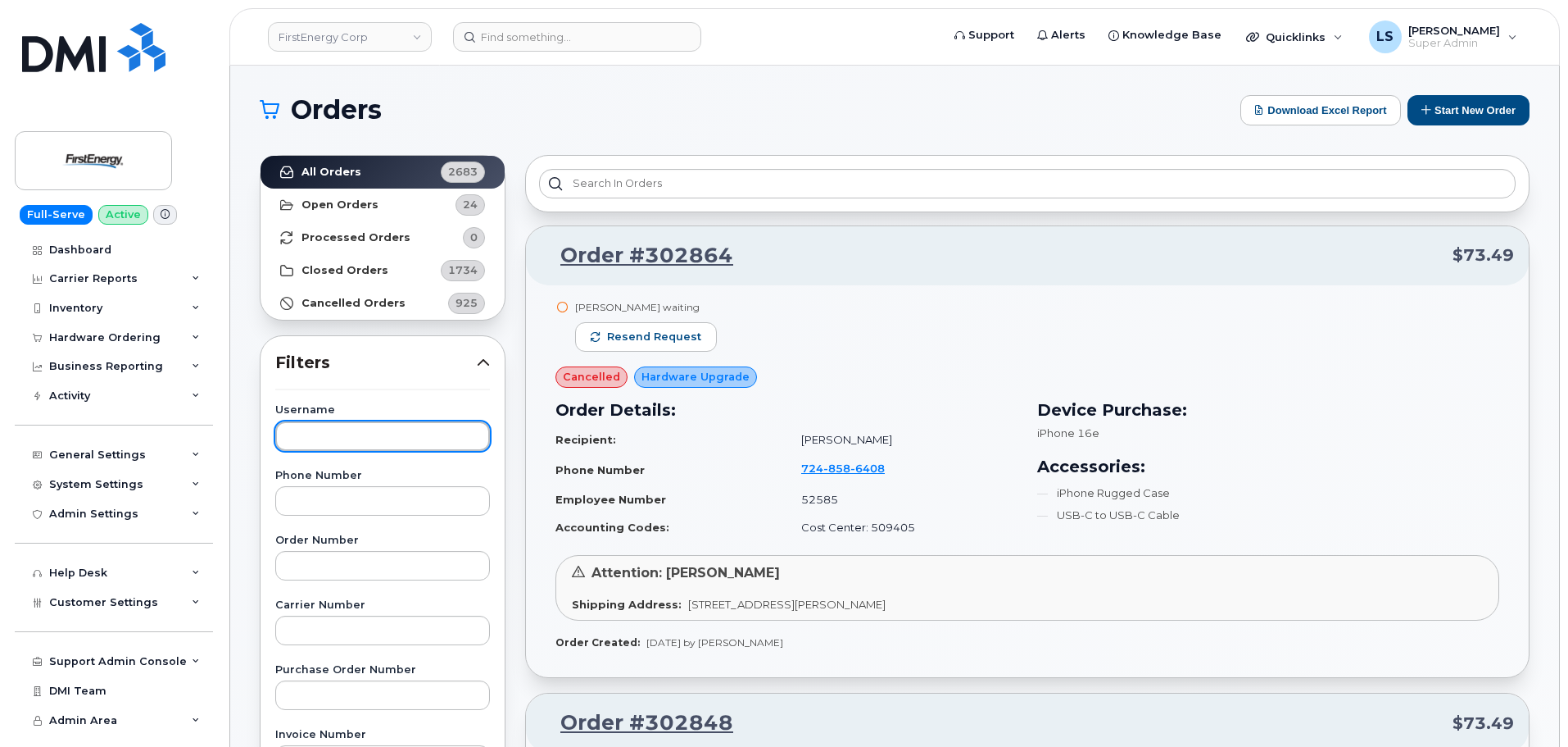
click at [367, 437] on input "text" at bounding box center [383, 436] width 215 height 29
paste input "[PERSON_NAME]"
type input "[PERSON_NAME]"
click at [617, 111] on h1 "Orders" at bounding box center [746, 109] width 972 height 26
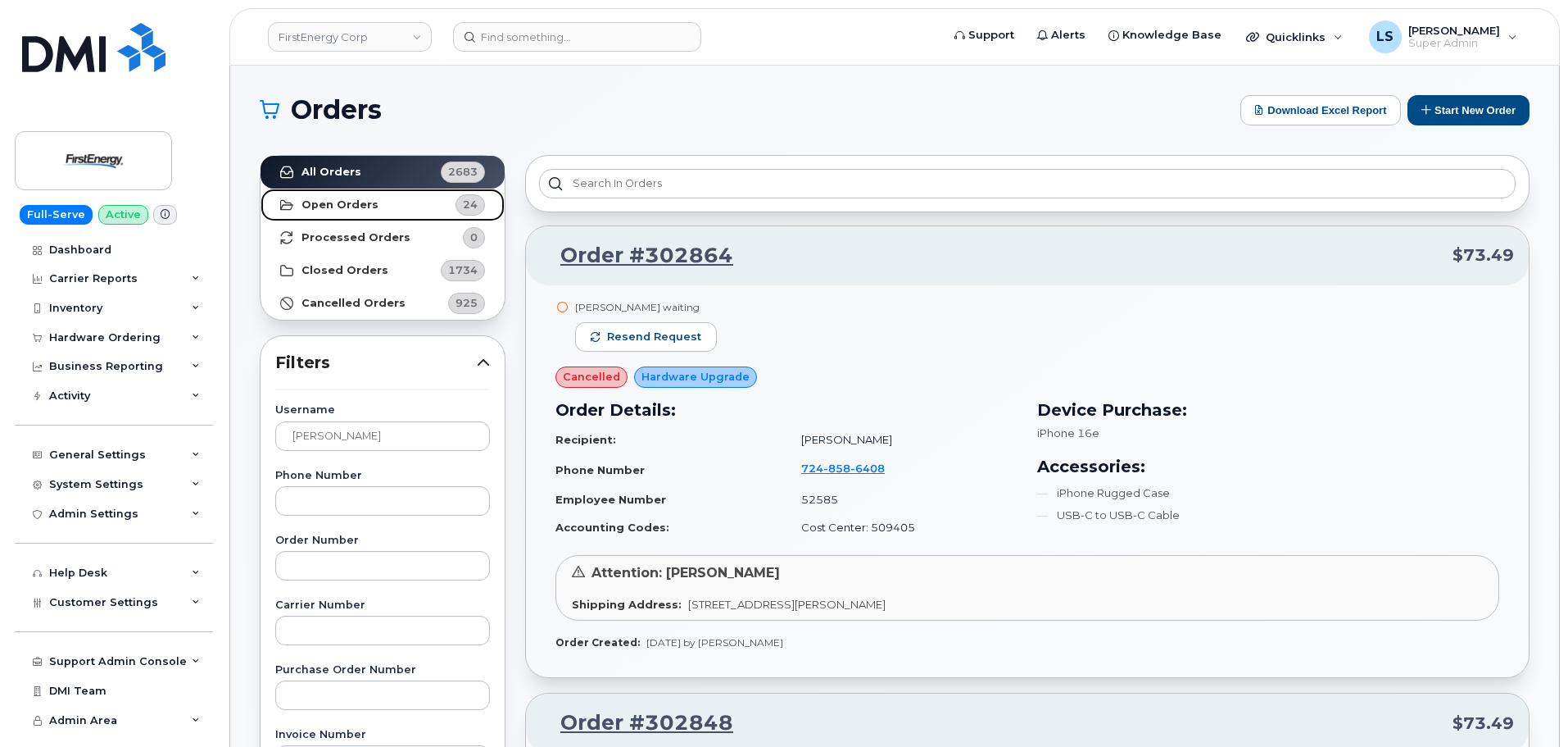
click at [392, 197] on link "Open Orders 24" at bounding box center [382, 205] width 244 height 33
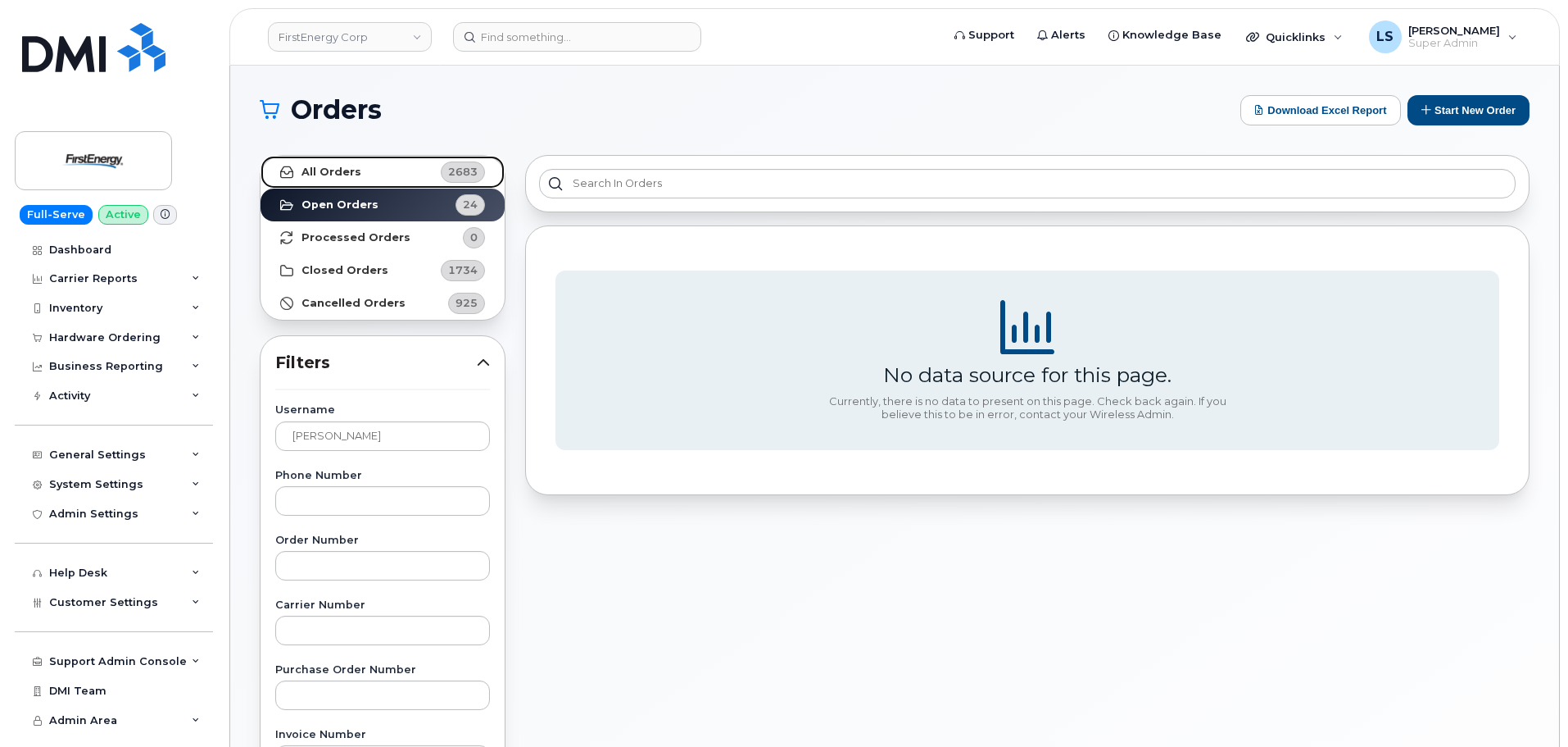
click at [399, 177] on link "All Orders 2683" at bounding box center [382, 172] width 244 height 33
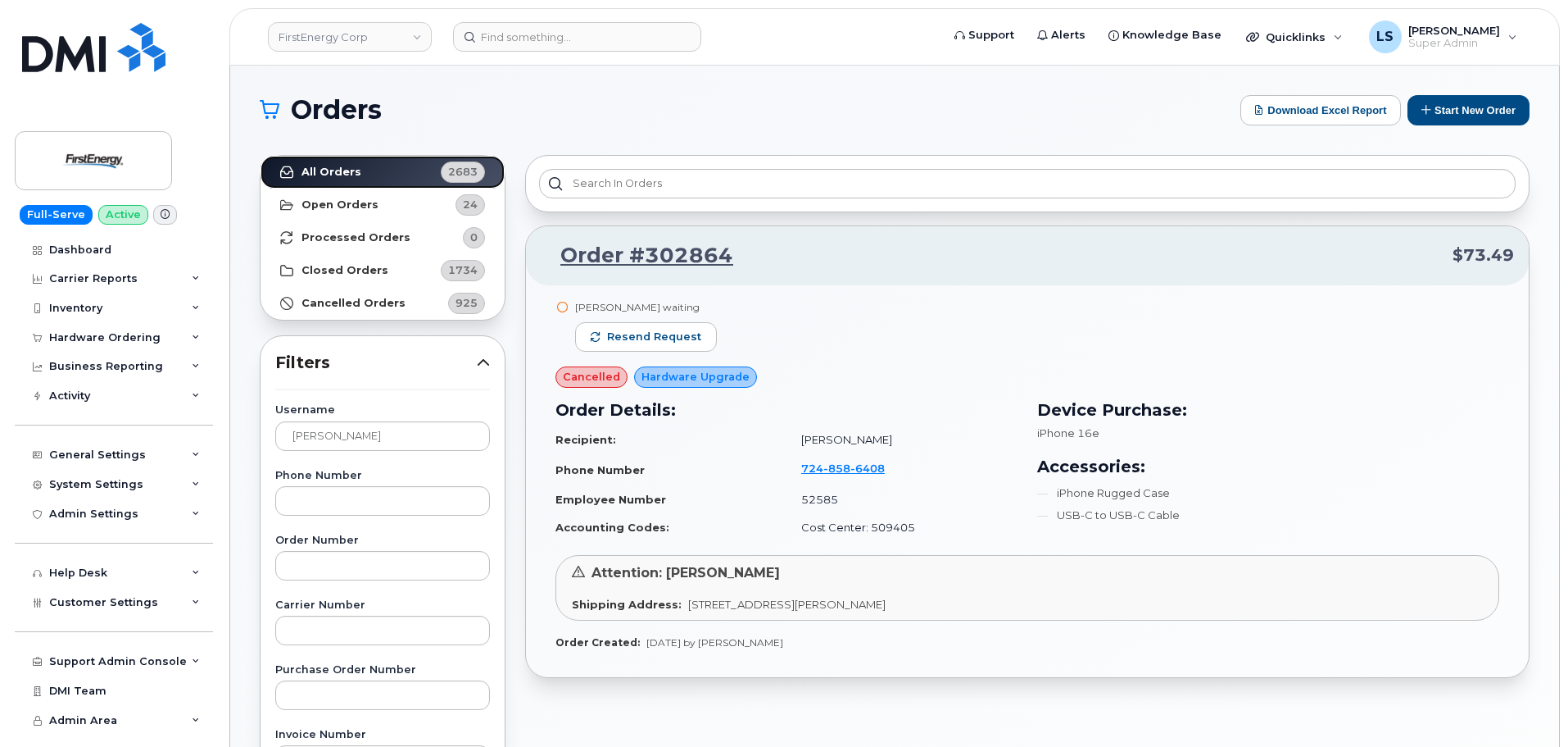
scroll to position [82, 0]
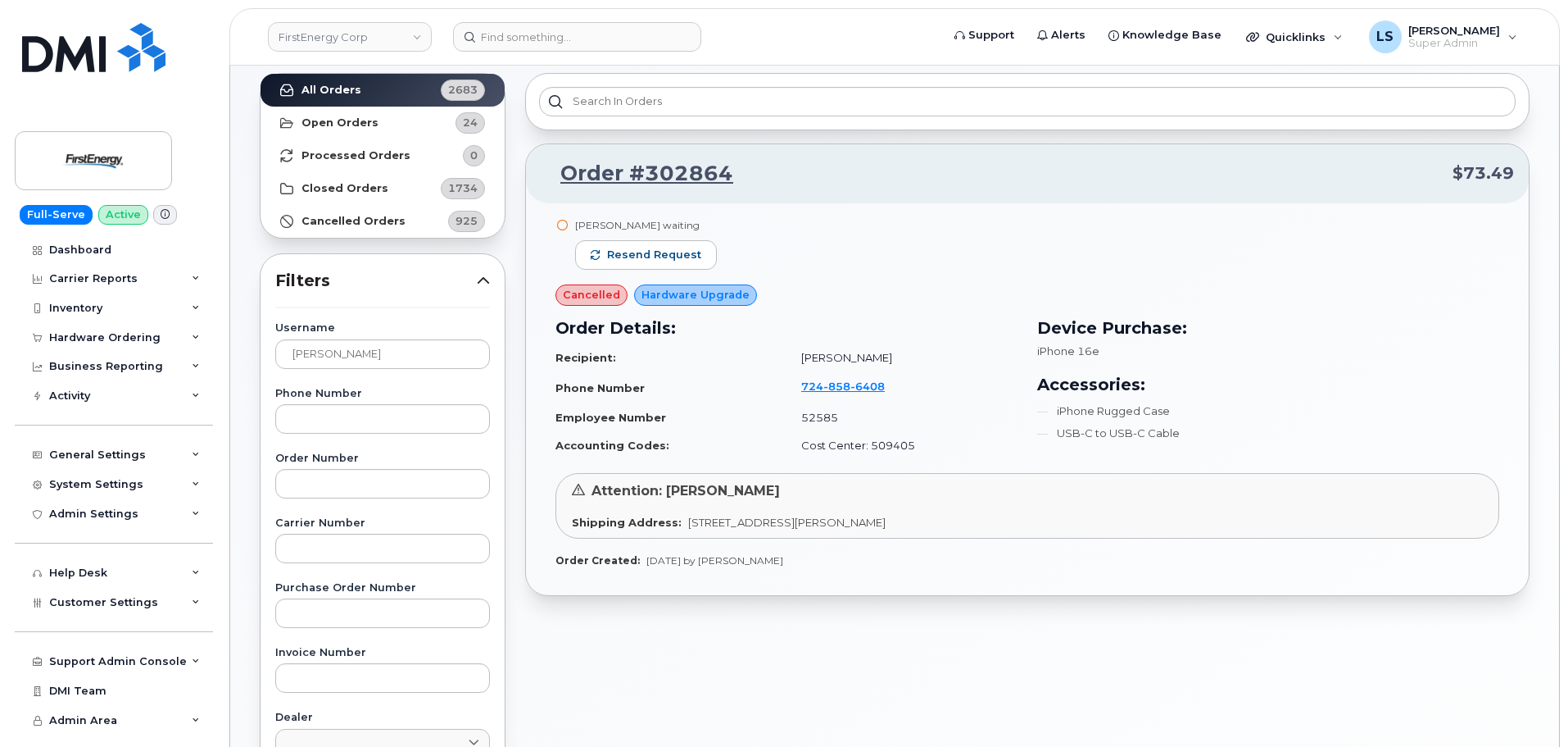
click at [708, 512] on div "Attention: Kenneth Peckyno Shipping Address: 401 Coyle Curtain Rd MONONGAHELA P…" at bounding box center [1028, 506] width 944 height 66
click at [709, 516] on div "Attention: Kenneth Peckyno Shipping Address: 401 Coyle Curtain Rd MONONGAHELA P…" at bounding box center [1028, 506] width 944 height 66
click at [821, 571] on div "David R Kibler waiting Resend request cancelled Hardware Upgrade Order Details:…" at bounding box center [1027, 399] width 1003 height 392
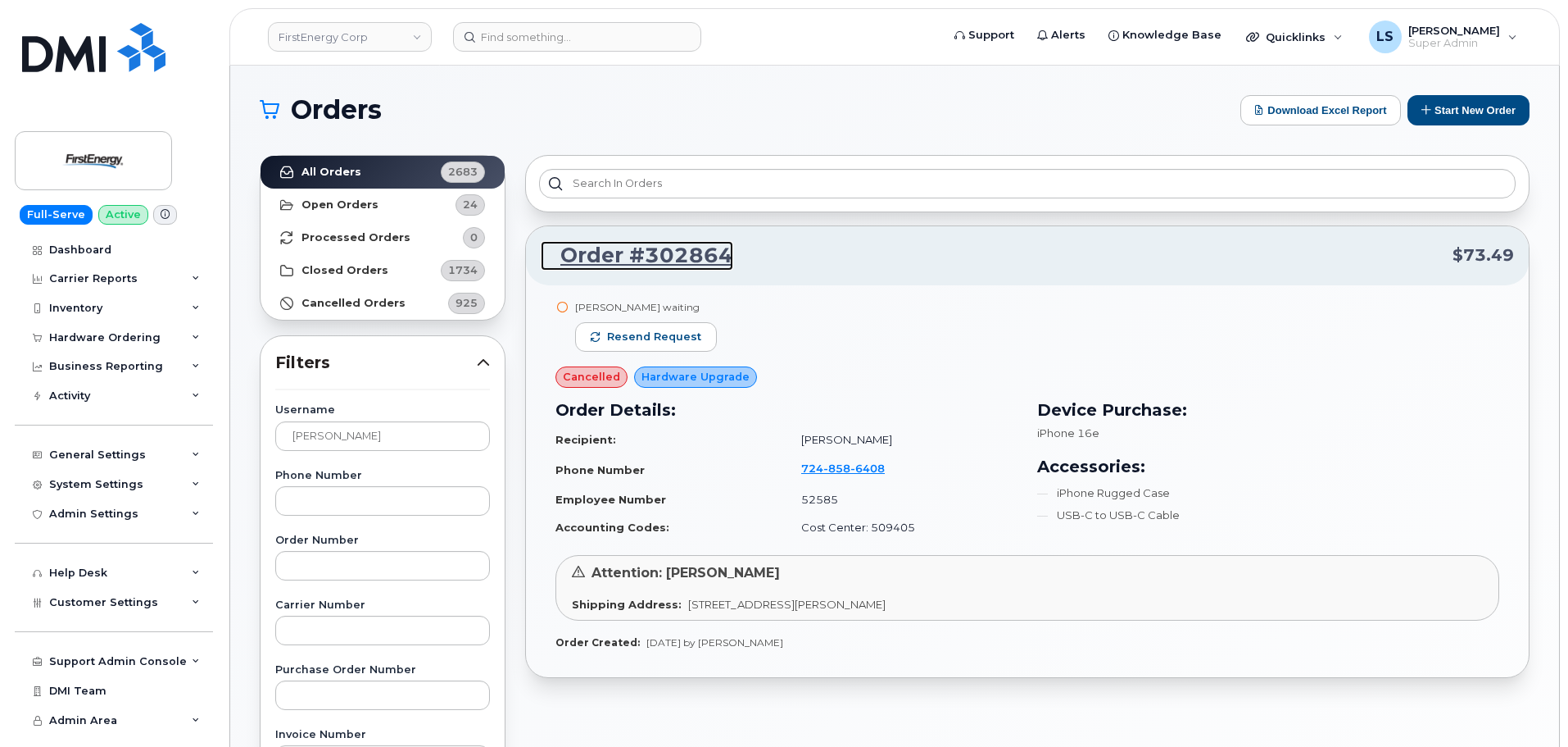
click at [657, 251] on link "Order #302864" at bounding box center [637, 256] width 193 height 29
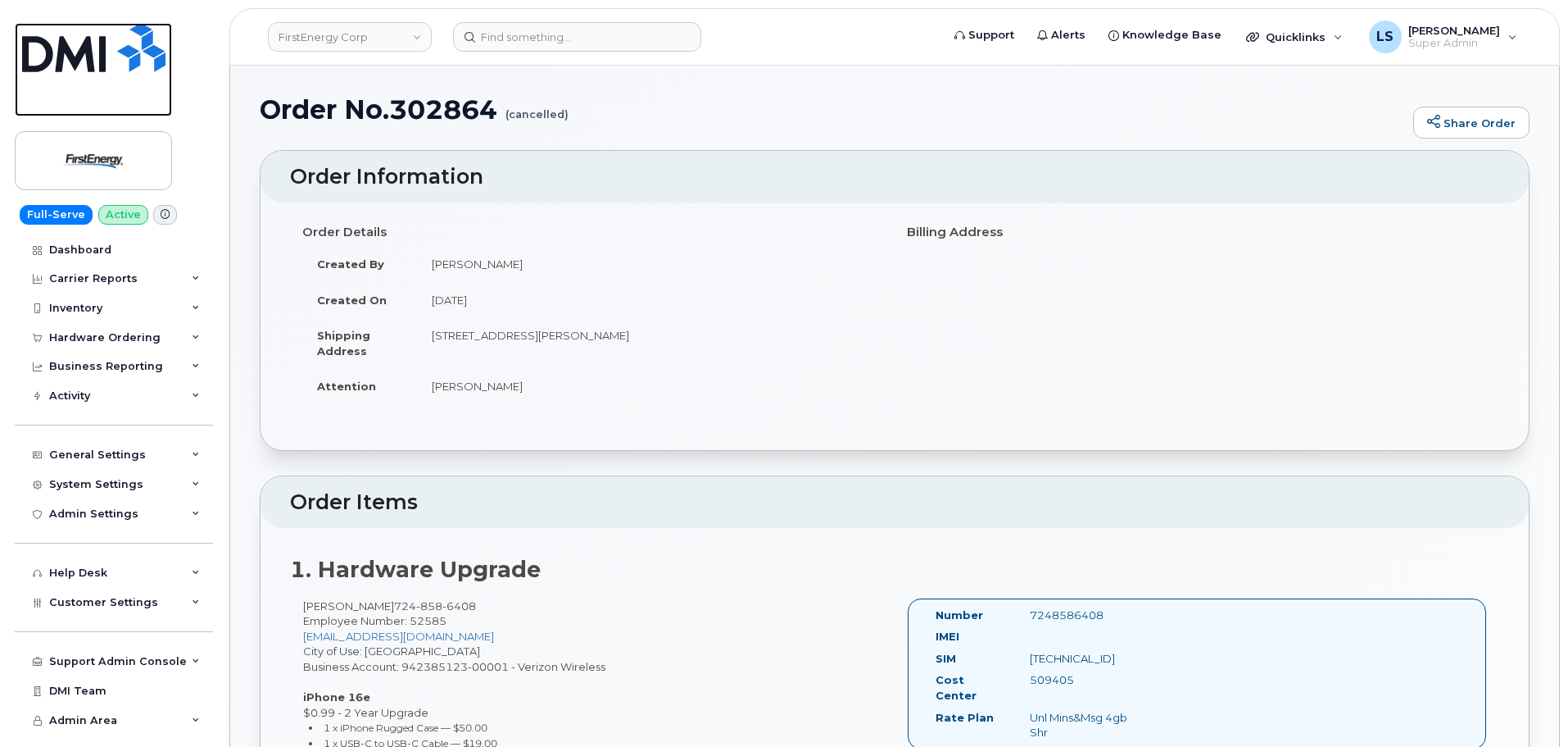
click at [108, 39] on img at bounding box center [94, 47] width 144 height 49
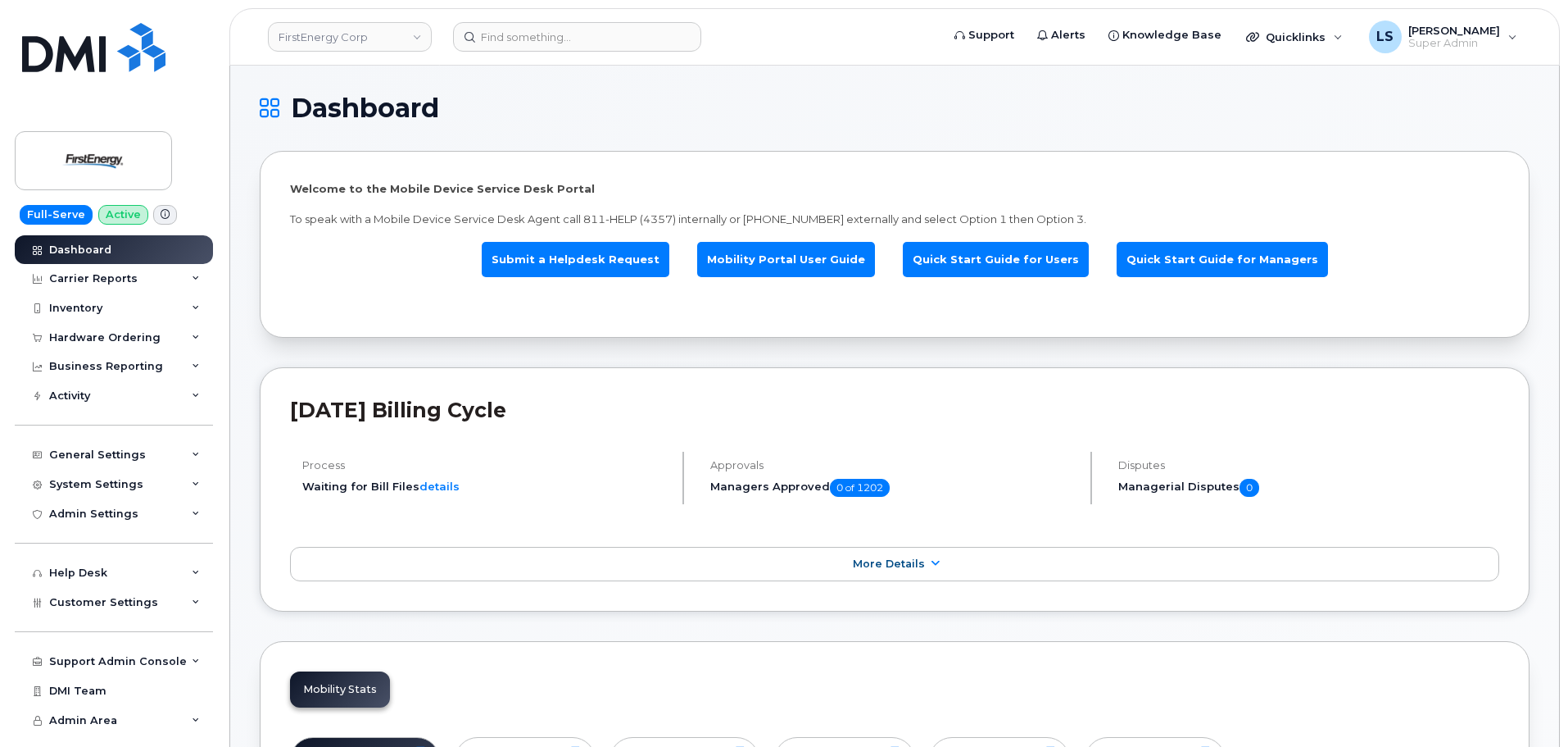
click at [588, 18] on header "FirstEnergy Corp Support Alerts Knowledge Base Quicklinks Suspend / Cancel Devi…" at bounding box center [894, 36] width 1331 height 57
click at [581, 30] on input at bounding box center [577, 36] width 248 height 29
paste input "[PERSON_NAME]"
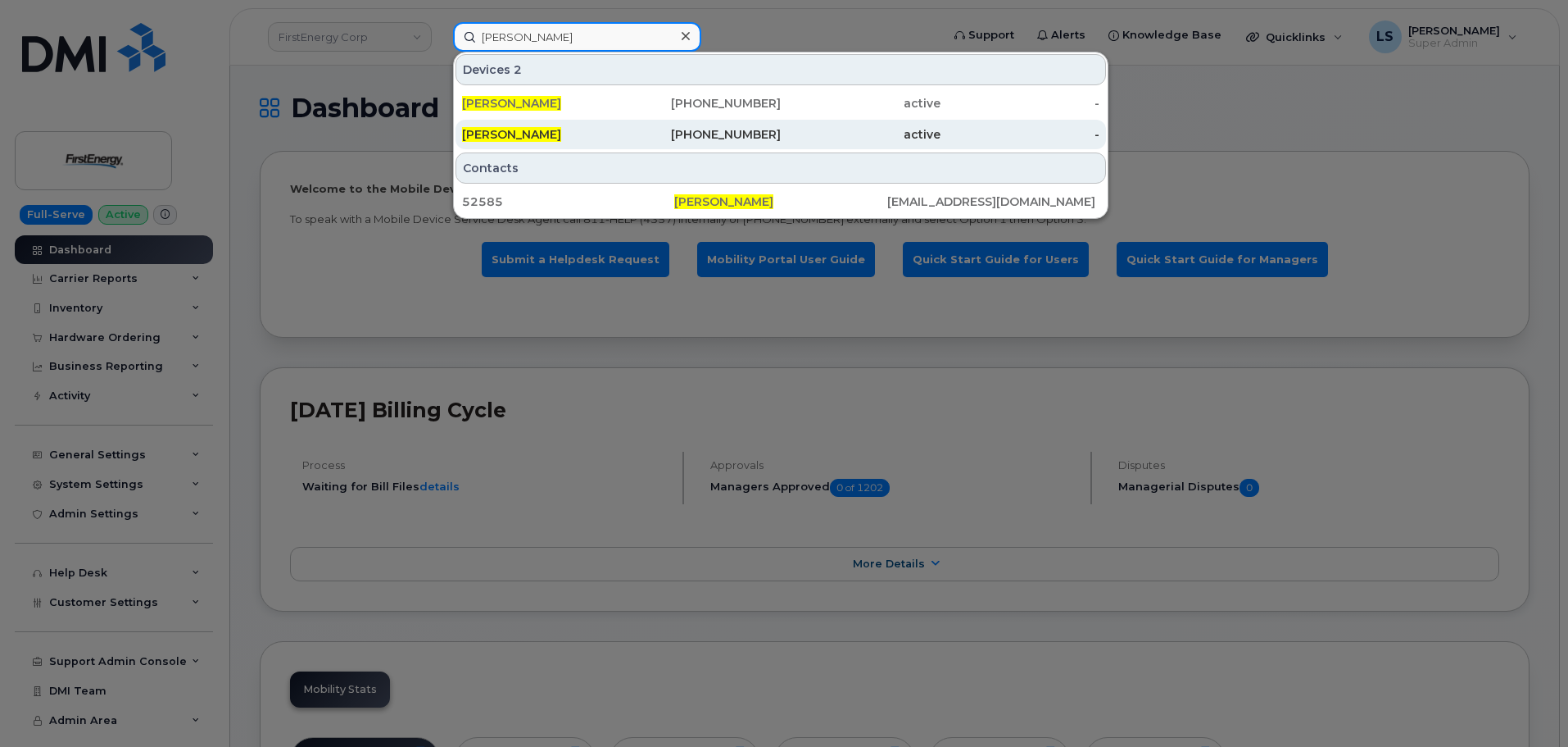
type input "[PERSON_NAME]"
click at [678, 144] on div "724-858-6408" at bounding box center [702, 135] width 160 height 29
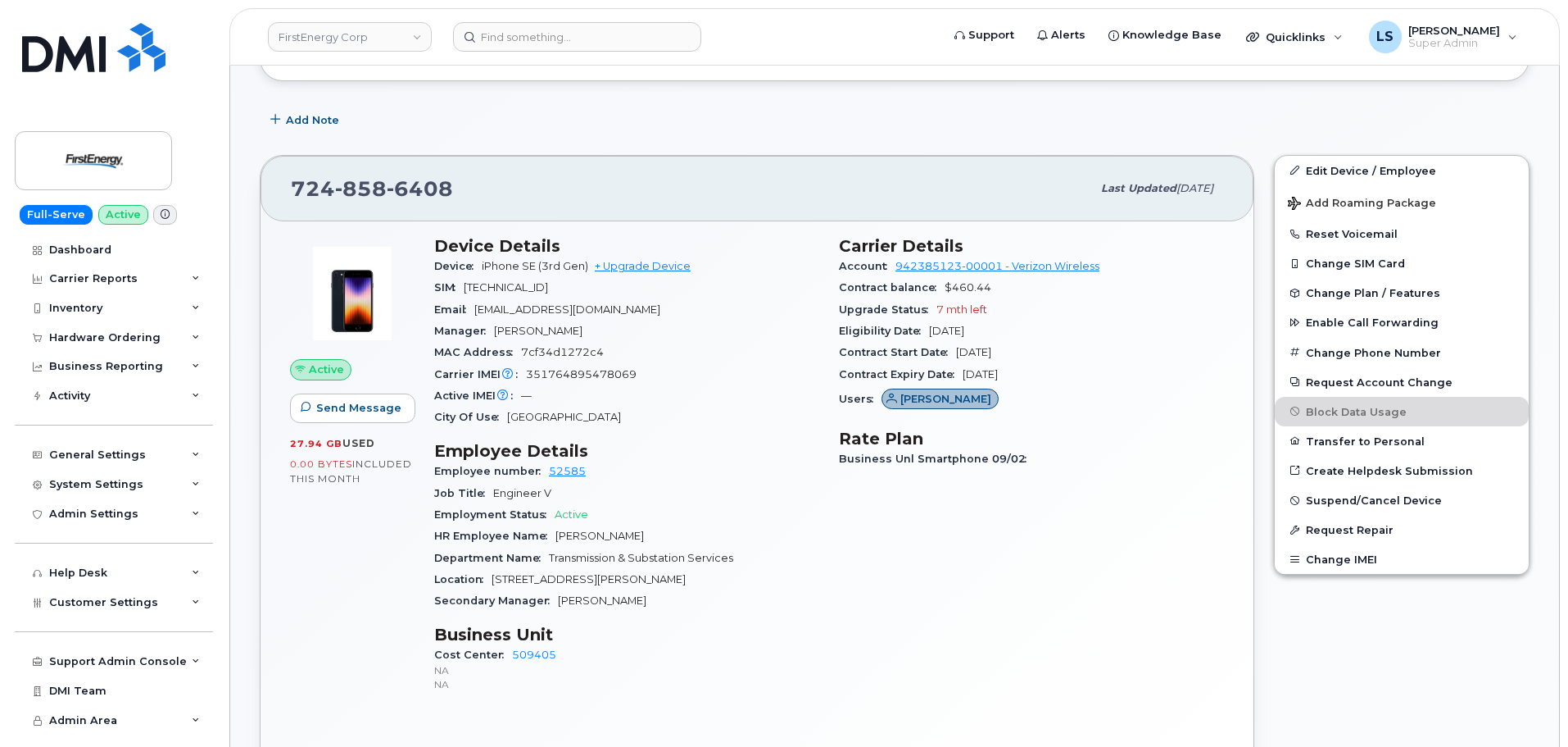
scroll to position [574, 0]
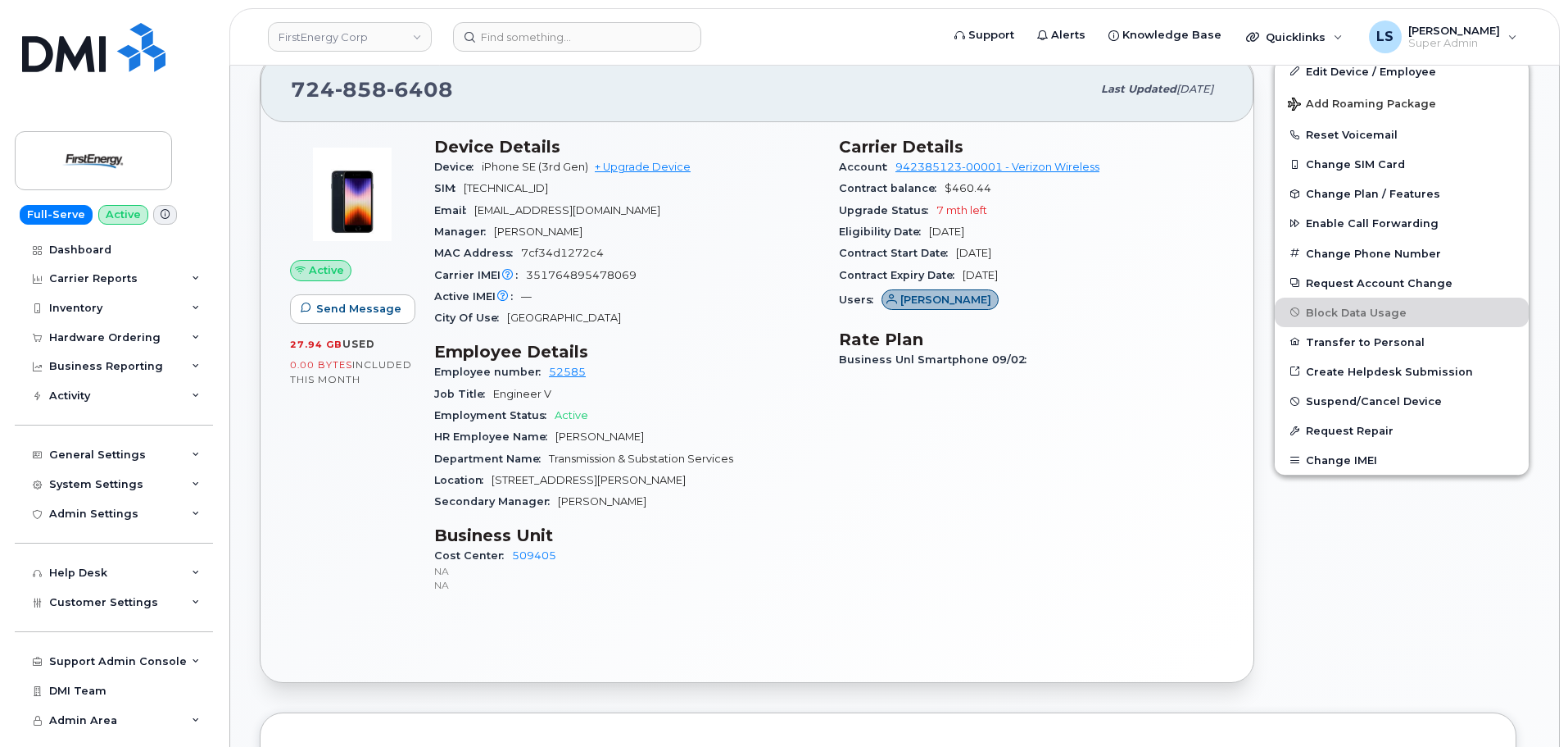
drag, startPoint x: 555, startPoint y: 501, endPoint x: 668, endPoint y: 504, distance: 113.0
click at [668, 504] on div "Secondary Manager [PERSON_NAME]" at bounding box center [626, 501] width 385 height 21
click at [688, 546] on div "Cost Center 509405 NA NA" at bounding box center [626, 570] width 385 height 50
drag, startPoint x: 495, startPoint y: 229, endPoint x: 620, endPoint y: 222, distance: 125.2
click at [620, 222] on div "Manager [PERSON_NAME]" at bounding box center [626, 231] width 385 height 21
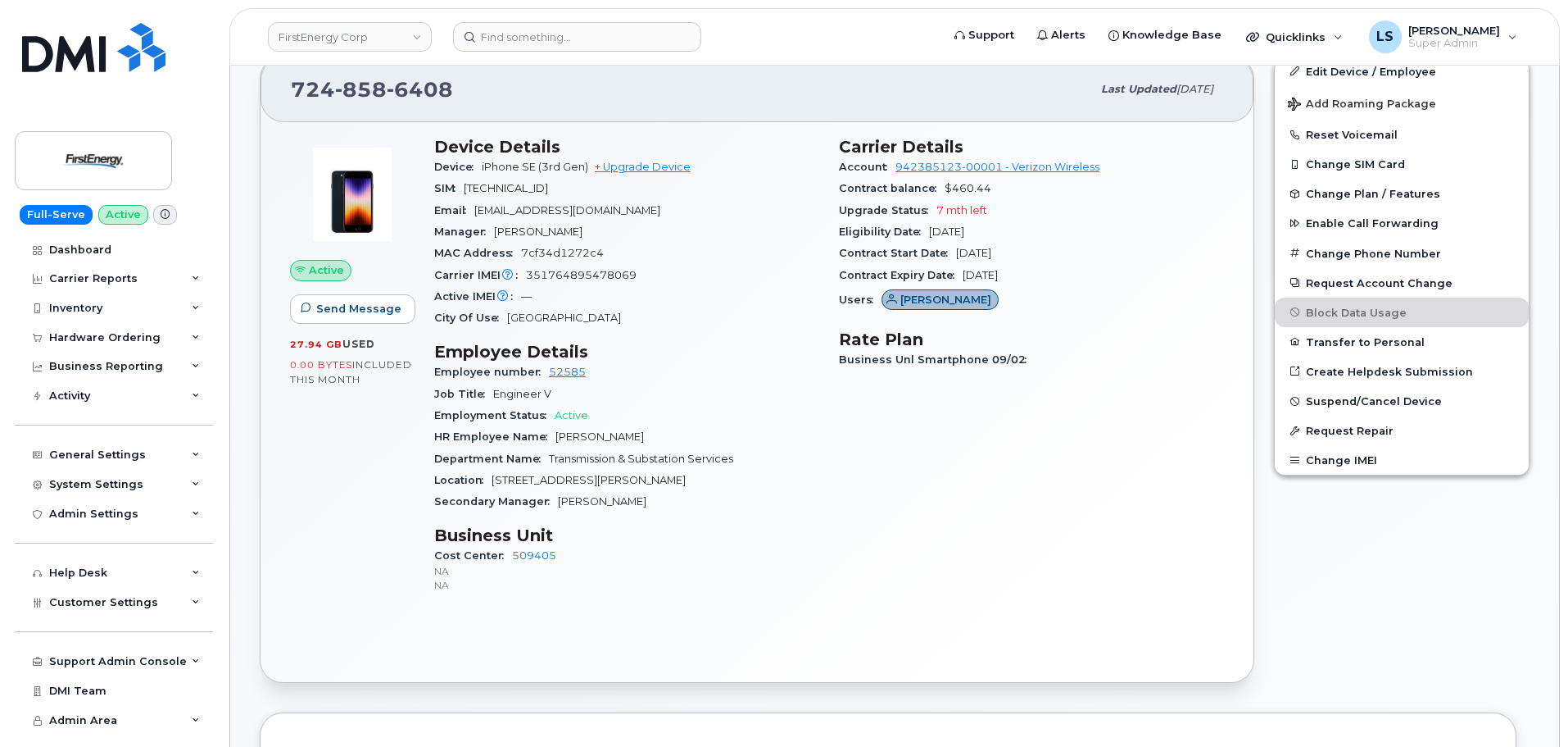
click at [582, 268] on div "Carrier IMEI Carrier IMEI is reported during the last billing cycle or change o…" at bounding box center [626, 275] width 385 height 21
click at [569, 263] on div "MAC Address 7cf34d1272c4" at bounding box center [626, 253] width 385 height 21
click at [585, 283] on div "Carrier IMEI Carrier IMEI is reported during the last billing cycle or change o…" at bounding box center [626, 275] width 385 height 21
click at [587, 273] on span "351764895478069" at bounding box center [581, 275] width 111 height 13
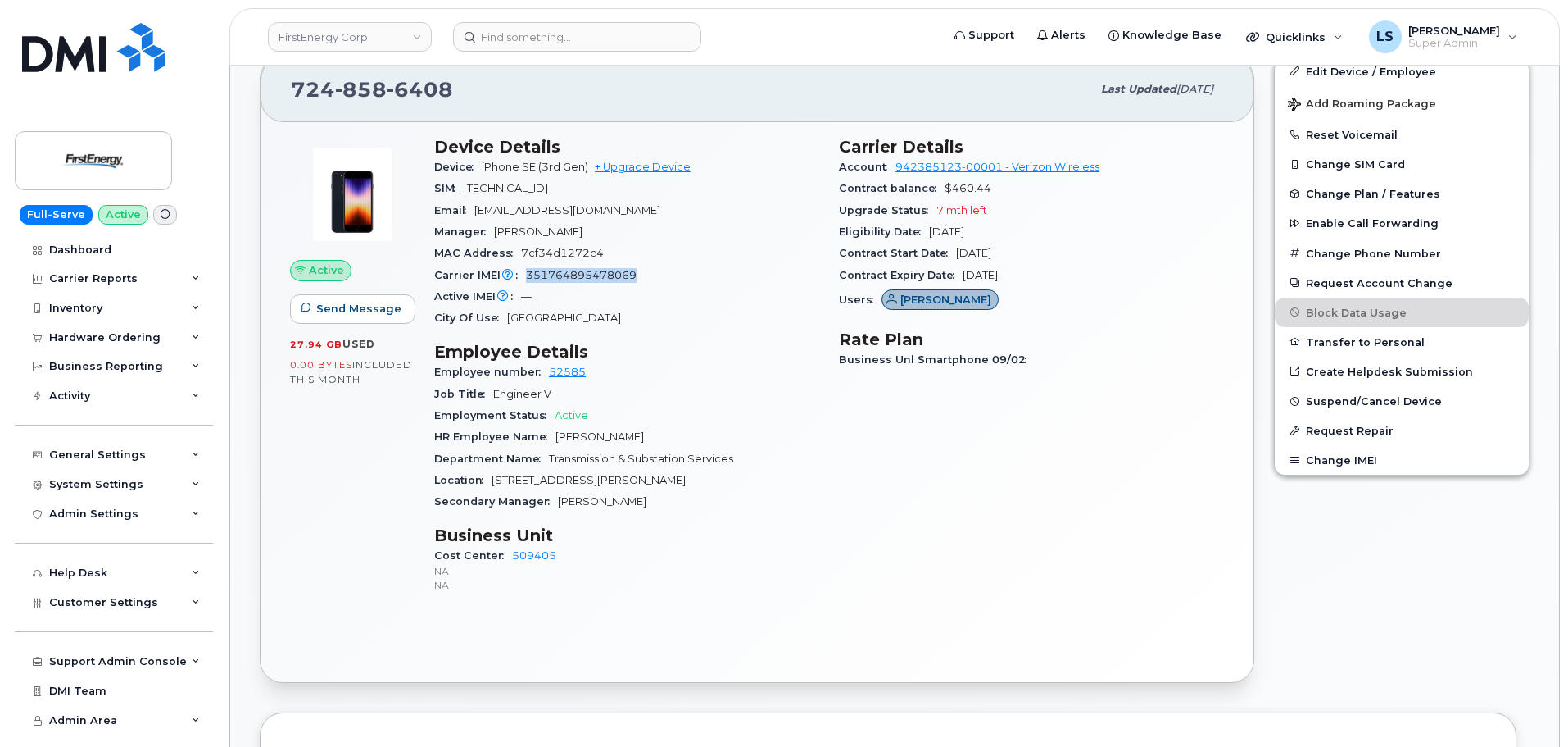
click at [587, 272] on span "351764895478069" at bounding box center [581, 275] width 111 height 13
click at [652, 301] on div "Active IMEI Active IMEI is refreshed daily with a delay of up to 48 hours follo…" at bounding box center [626, 296] width 385 height 21
